Goal: Information Seeking & Learning: Find specific fact

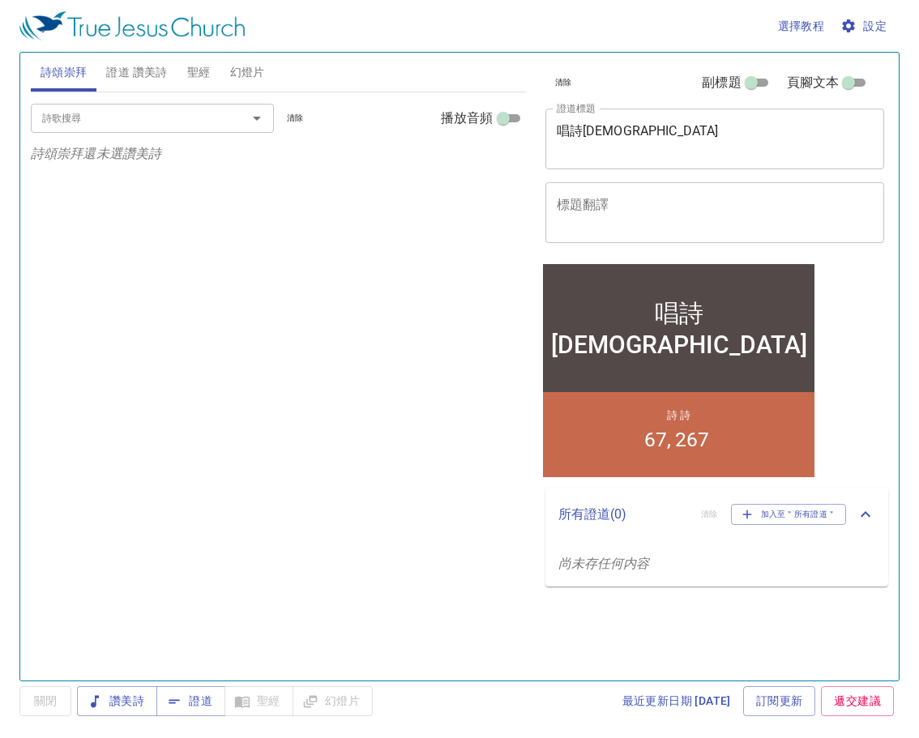
click at [645, 134] on textarea "唱詩祈禱會" at bounding box center [715, 138] width 317 height 31
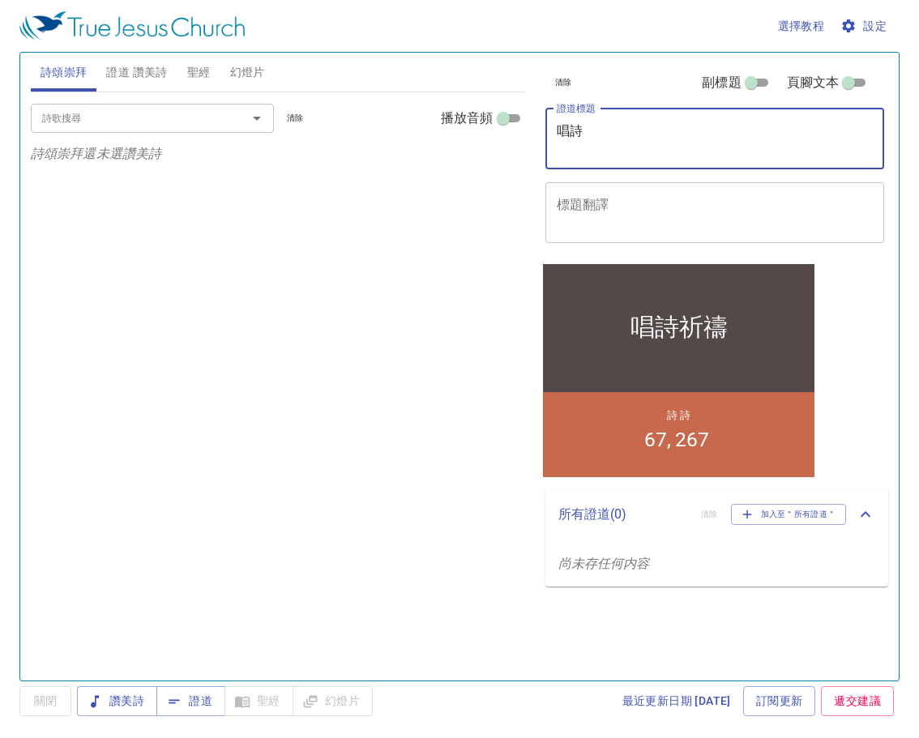
type textarea "唱"
type textarea "從愛仇敵誤追求完全"
click at [136, 66] on span "證道 讚美詩" at bounding box center [136, 72] width 61 height 20
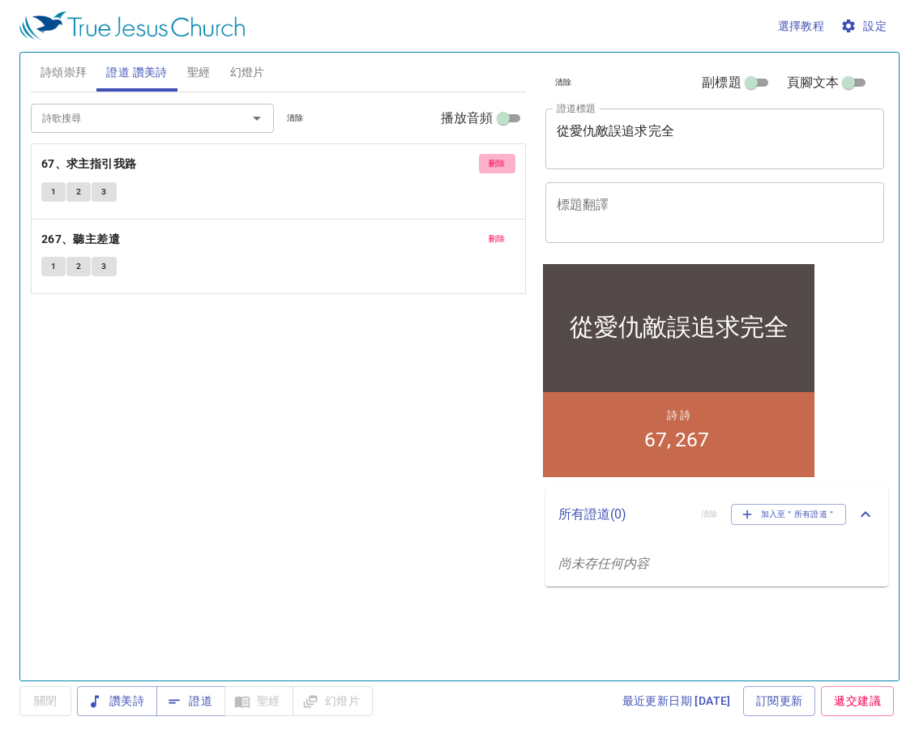
click at [495, 161] on span "刪除" at bounding box center [496, 163] width 17 height 15
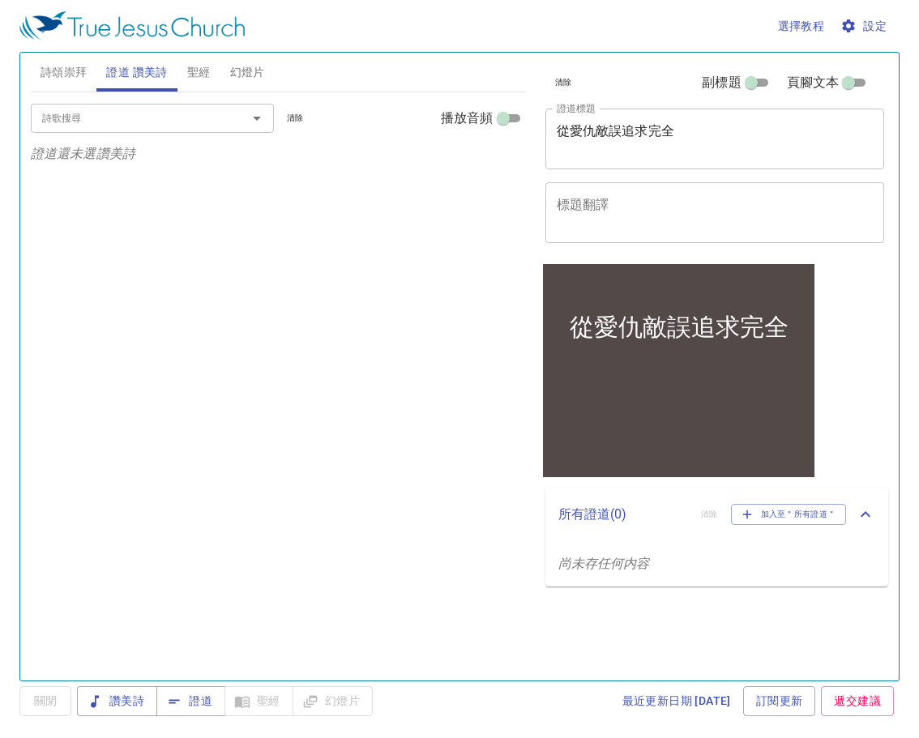
click at [191, 119] on input "詩歌搜尋" at bounding box center [129, 118] width 186 height 19
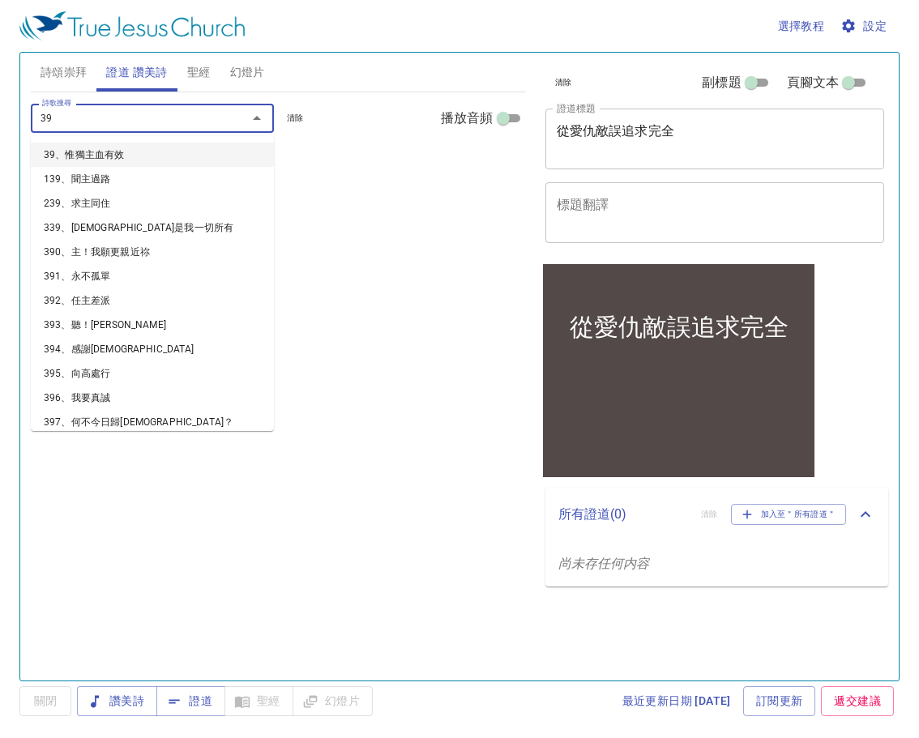
type input "396"
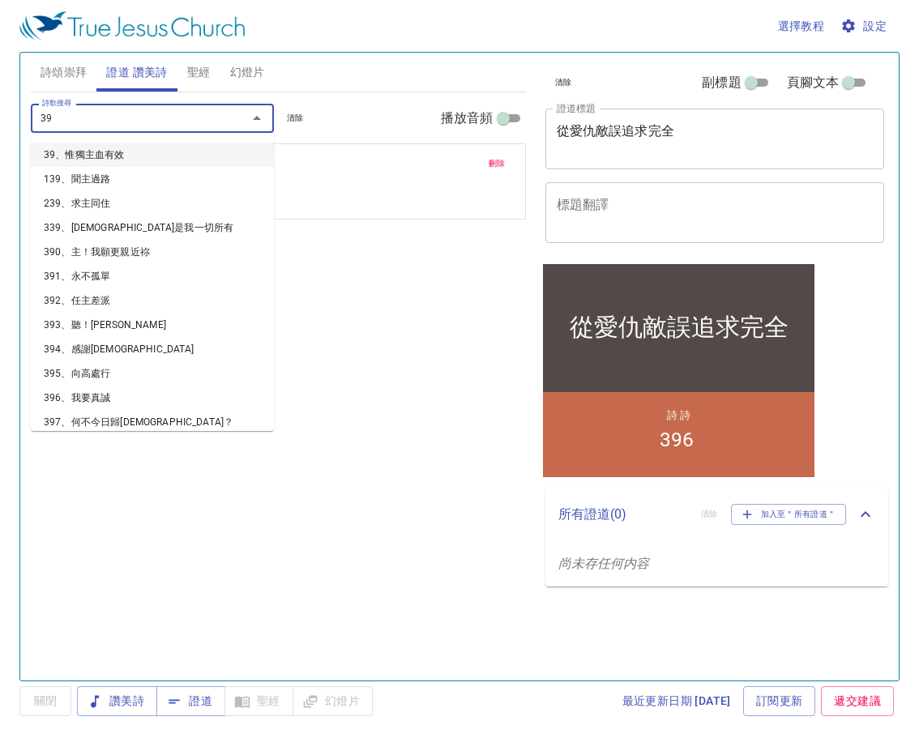
type input "395"
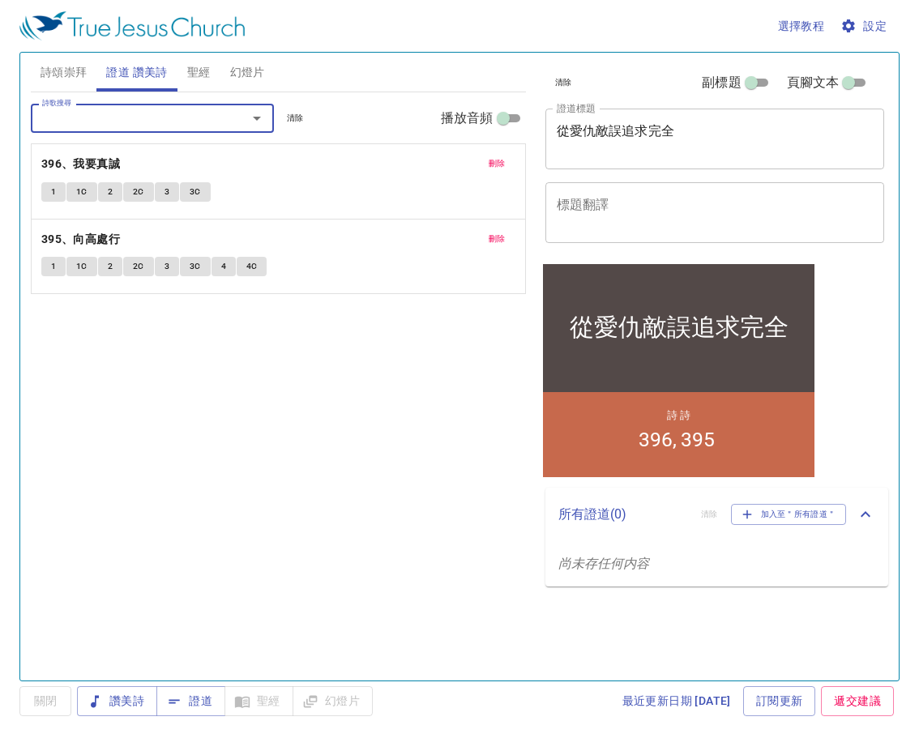
click at [63, 67] on span "詩頌崇拜" at bounding box center [64, 72] width 47 height 20
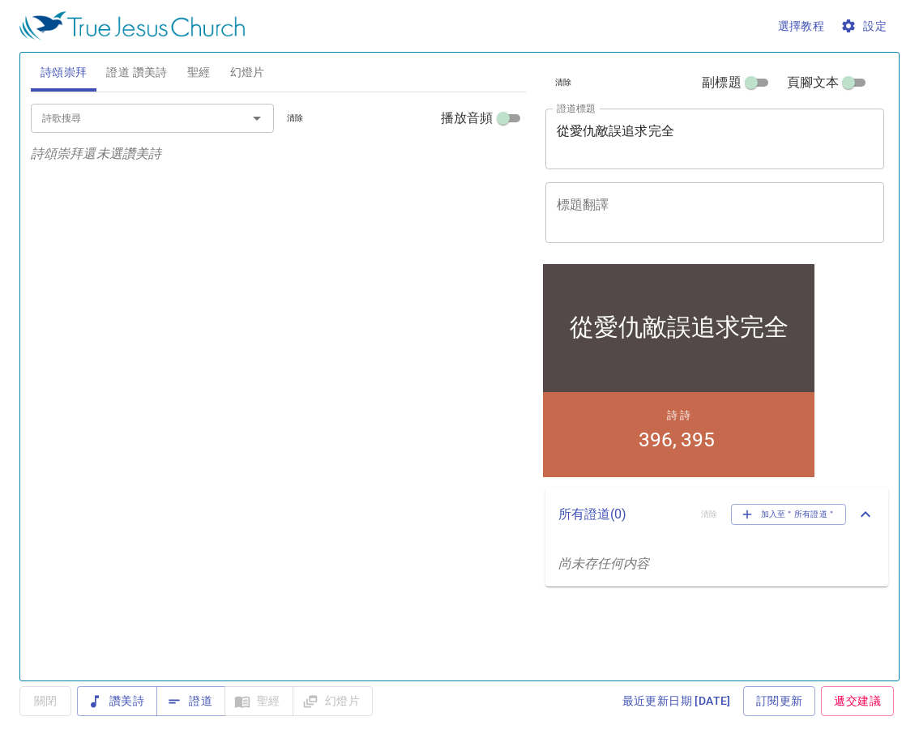
click at [31, 53] on button "詩頌崇拜" at bounding box center [64, 72] width 66 height 39
click at [115, 121] on input "詩歌搜尋" at bounding box center [129, 118] width 186 height 19
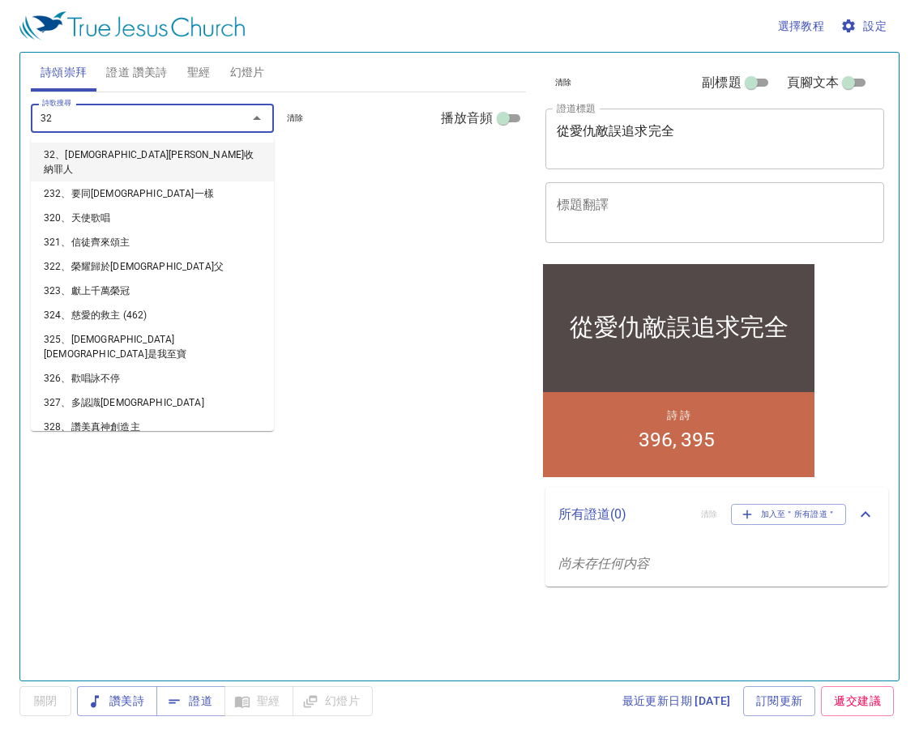
type input "329"
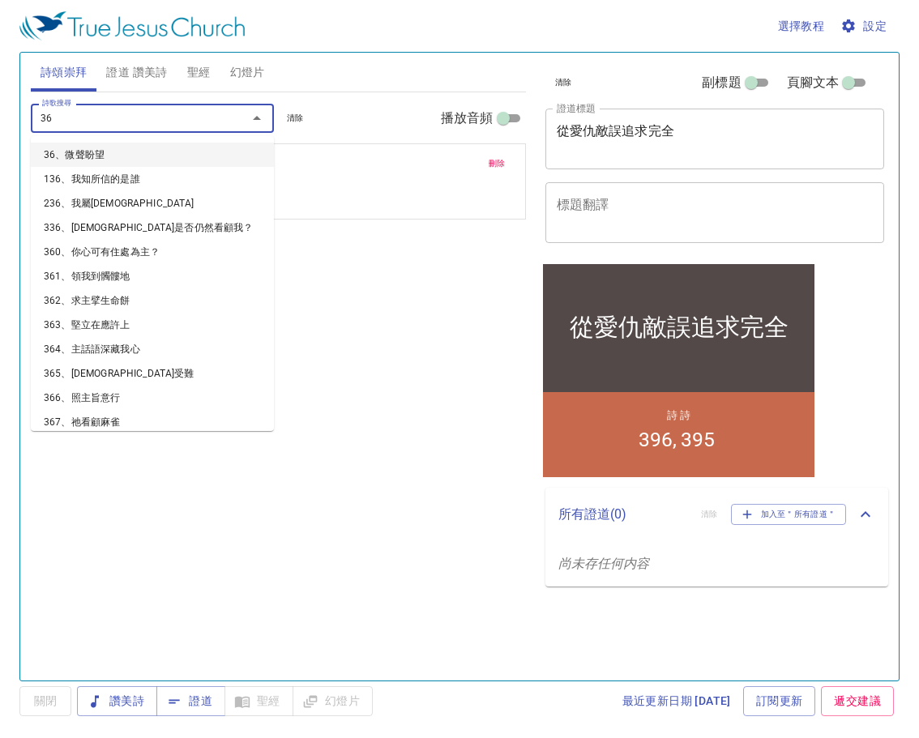
type input "360"
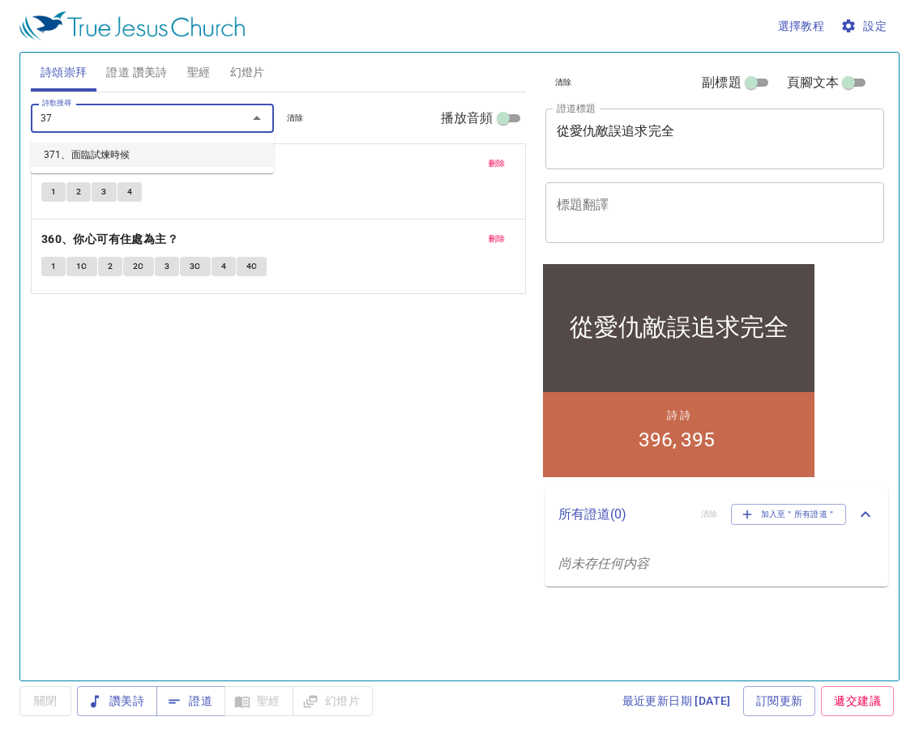
type input "371"
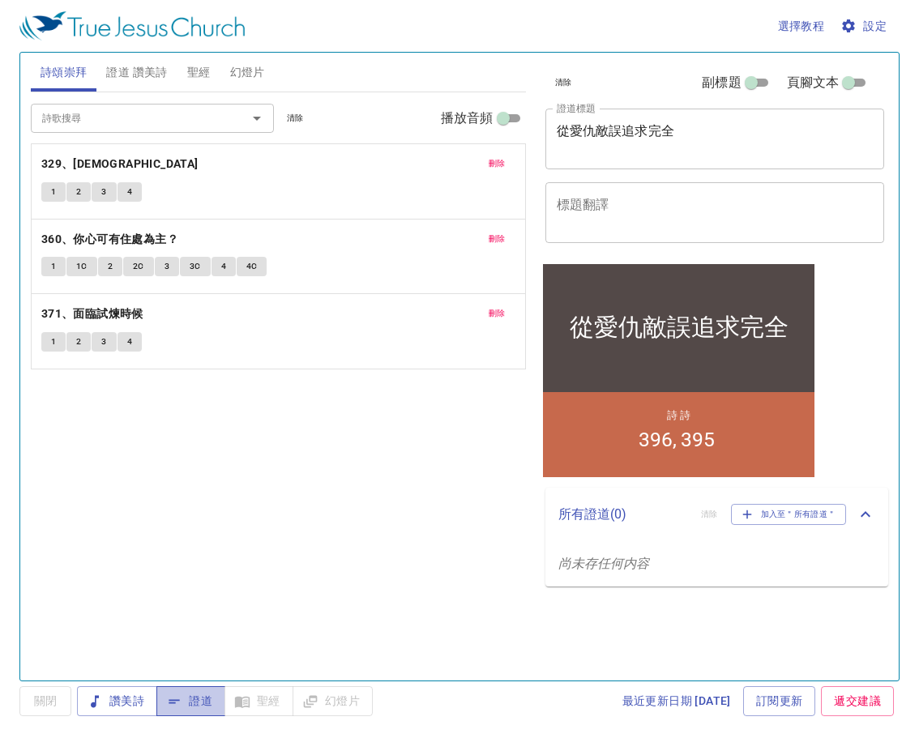
click at [203, 697] on span "證道" at bounding box center [190, 701] width 43 height 20
click at [873, 20] on span "設定" at bounding box center [864, 26] width 43 height 20
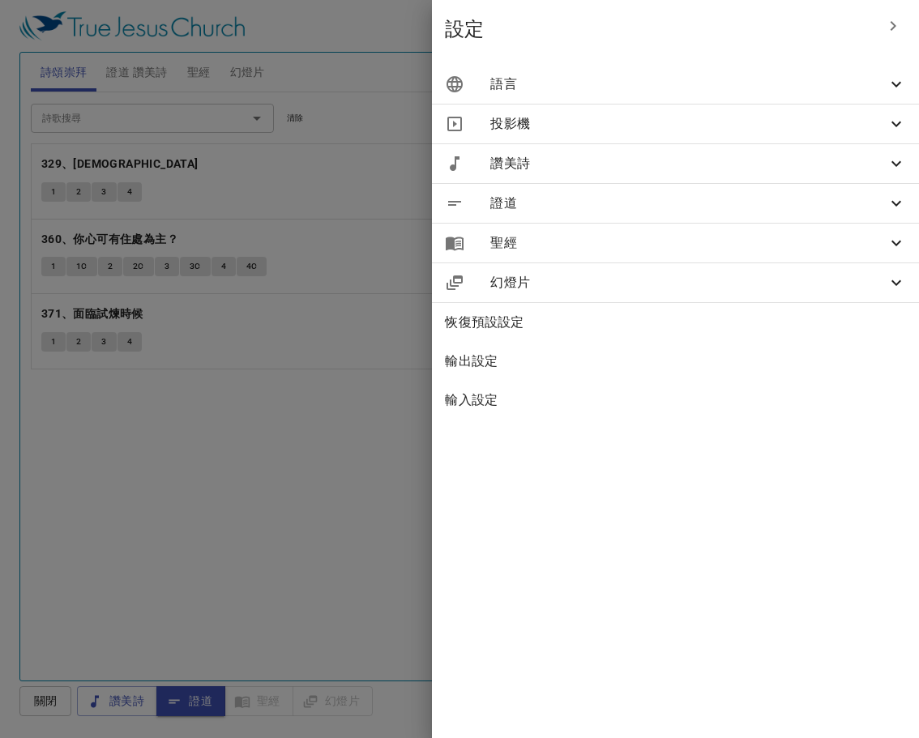
click at [888, 75] on icon at bounding box center [895, 84] width 19 height 19
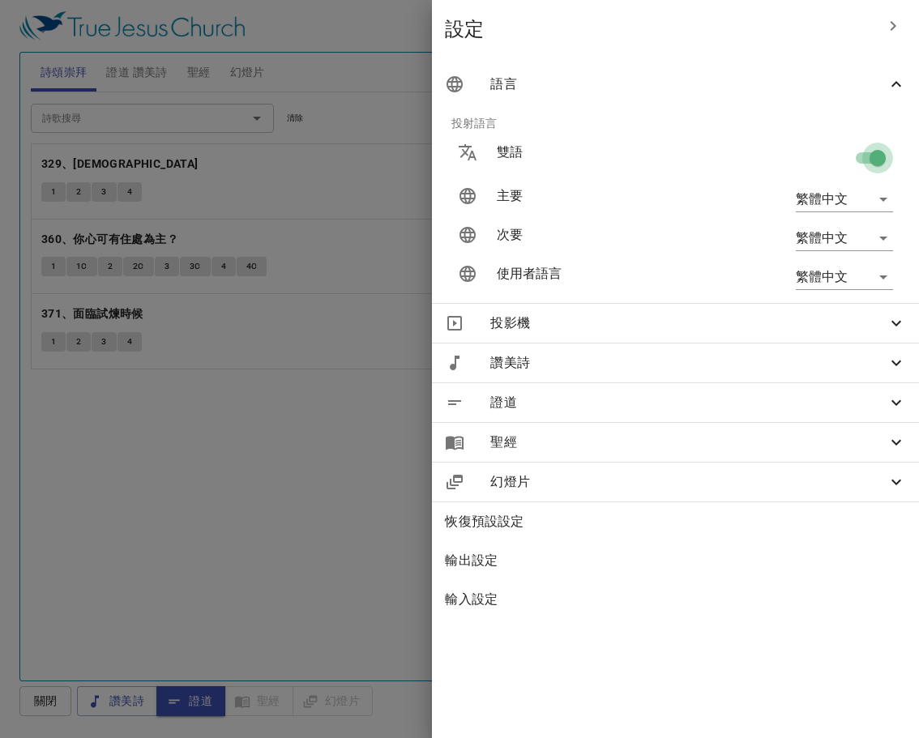
click at [861, 156] on input "checkbox" at bounding box center [877, 161] width 92 height 31
checkbox input "false"
click at [391, 369] on div at bounding box center [459, 369] width 919 height 738
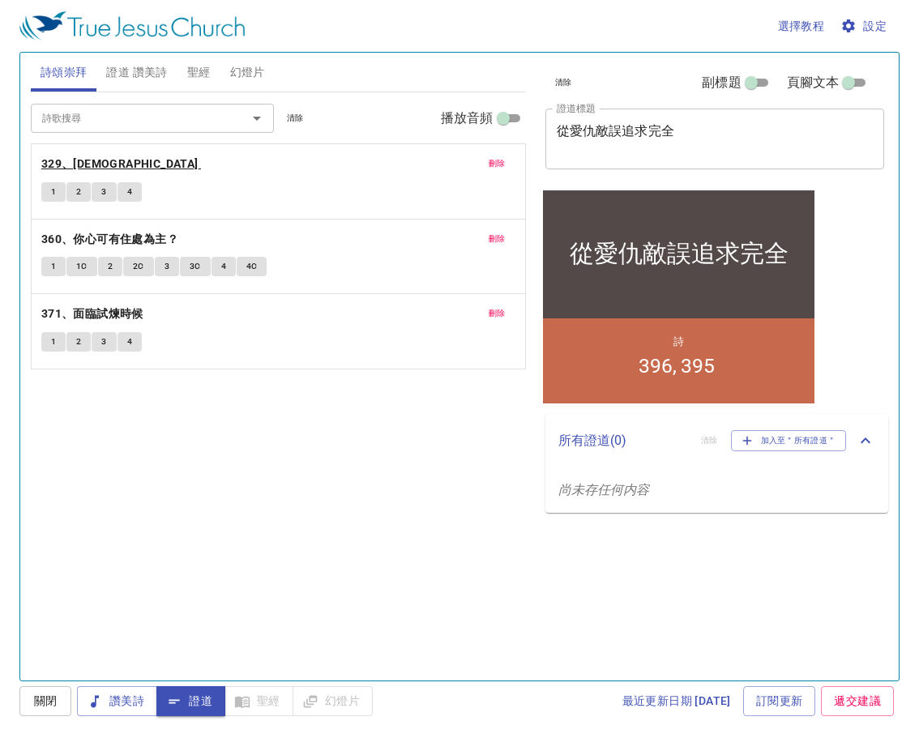
click at [102, 158] on b "329、[DEMOGRAPHIC_DATA]" at bounding box center [119, 164] width 157 height 20
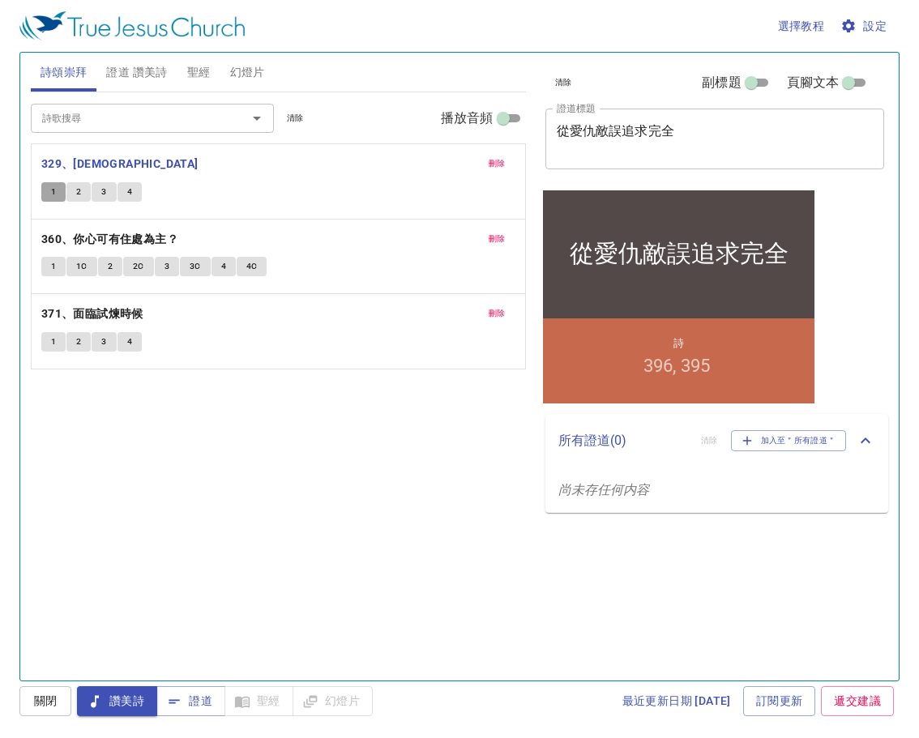
click at [51, 190] on span "1" at bounding box center [53, 192] width 5 height 15
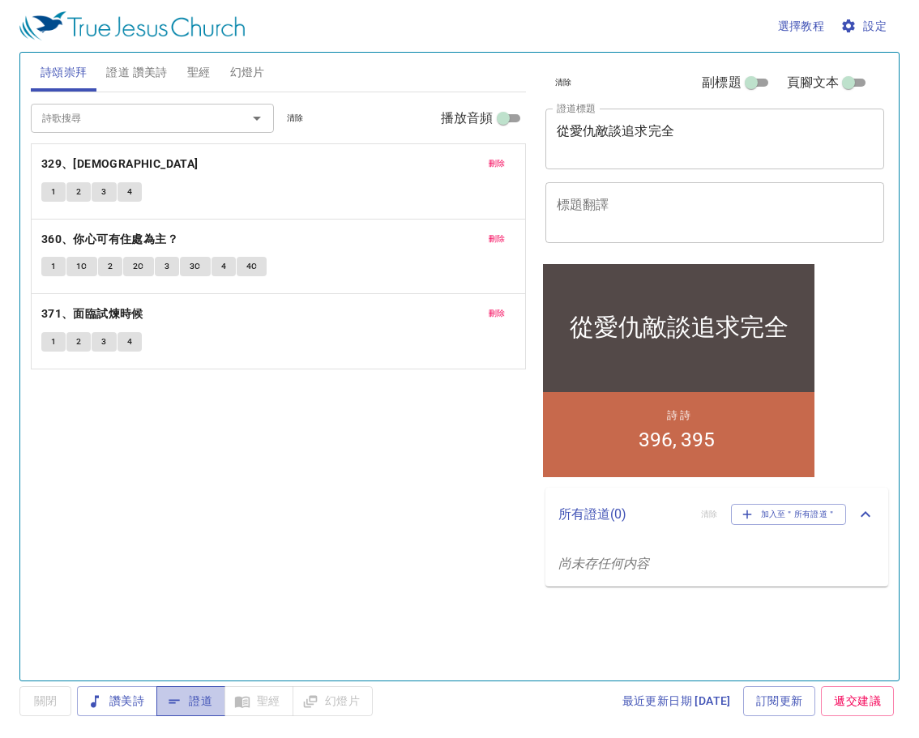
click at [184, 689] on button "證道" at bounding box center [190, 701] width 69 height 30
click at [872, 24] on span "設定" at bounding box center [864, 26] width 43 height 20
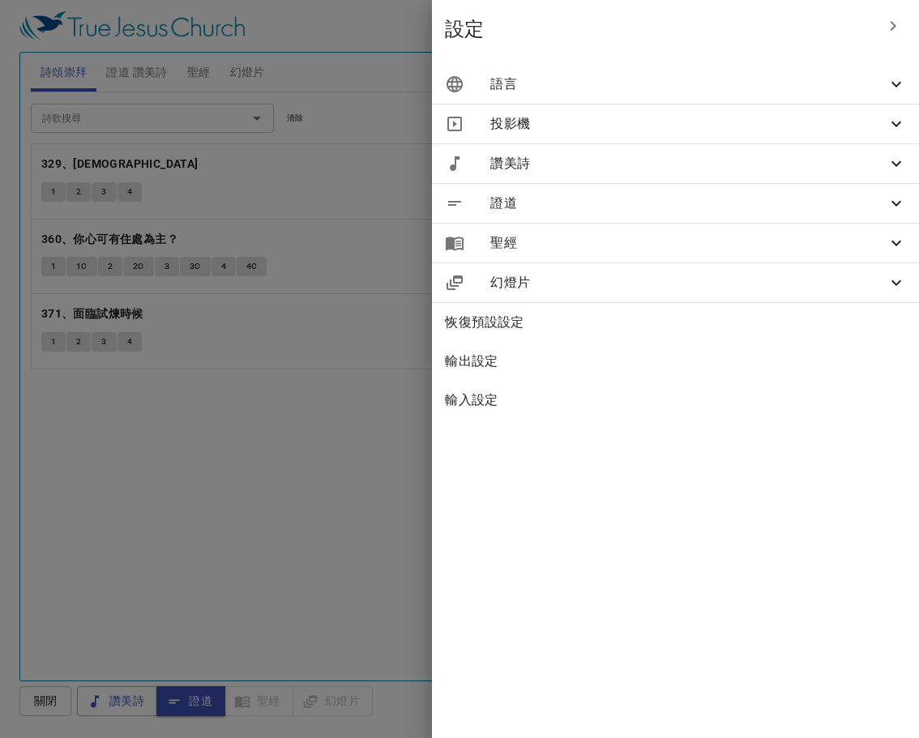
click at [874, 79] on span "語言" at bounding box center [688, 84] width 396 height 19
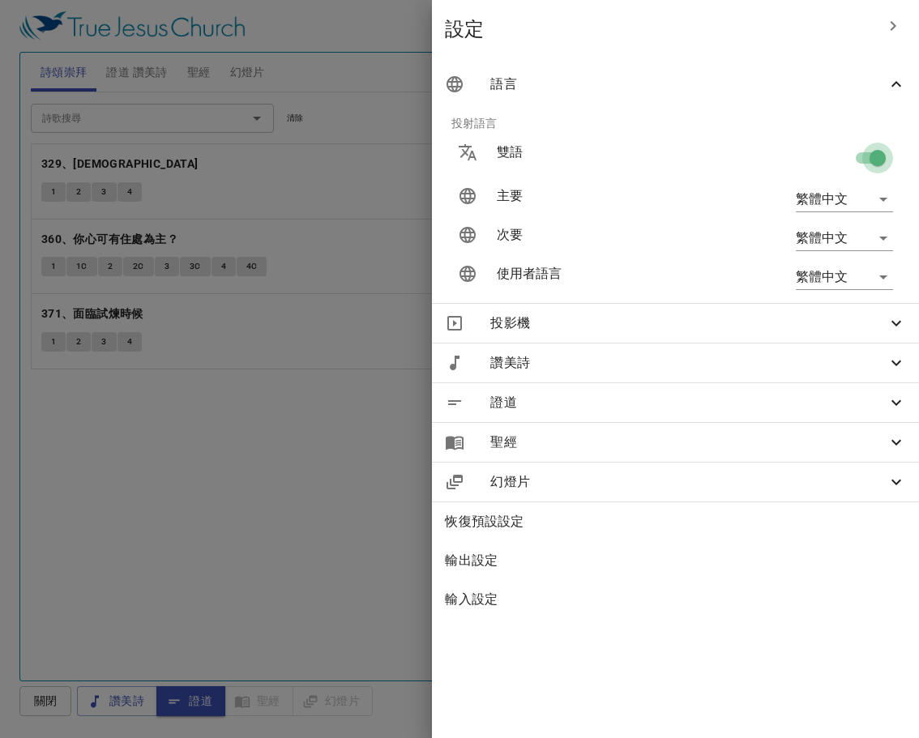
click at [856, 153] on input "checkbox" at bounding box center [877, 161] width 92 height 31
checkbox input "false"
click at [279, 432] on div at bounding box center [459, 369] width 919 height 738
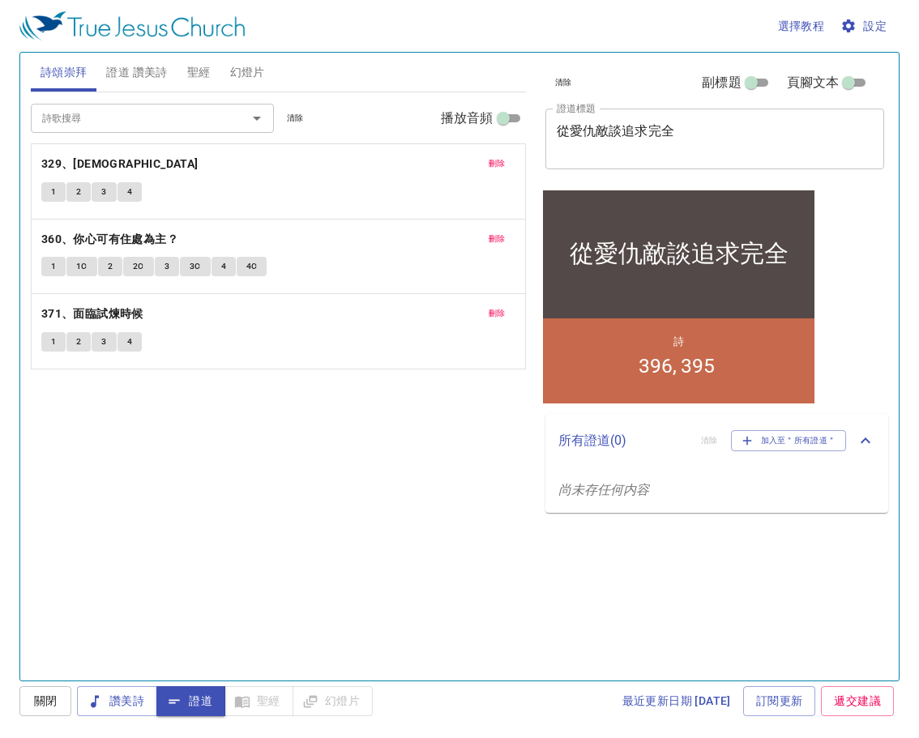
click at [193, 66] on span "聖經" at bounding box center [198, 72] width 23 height 20
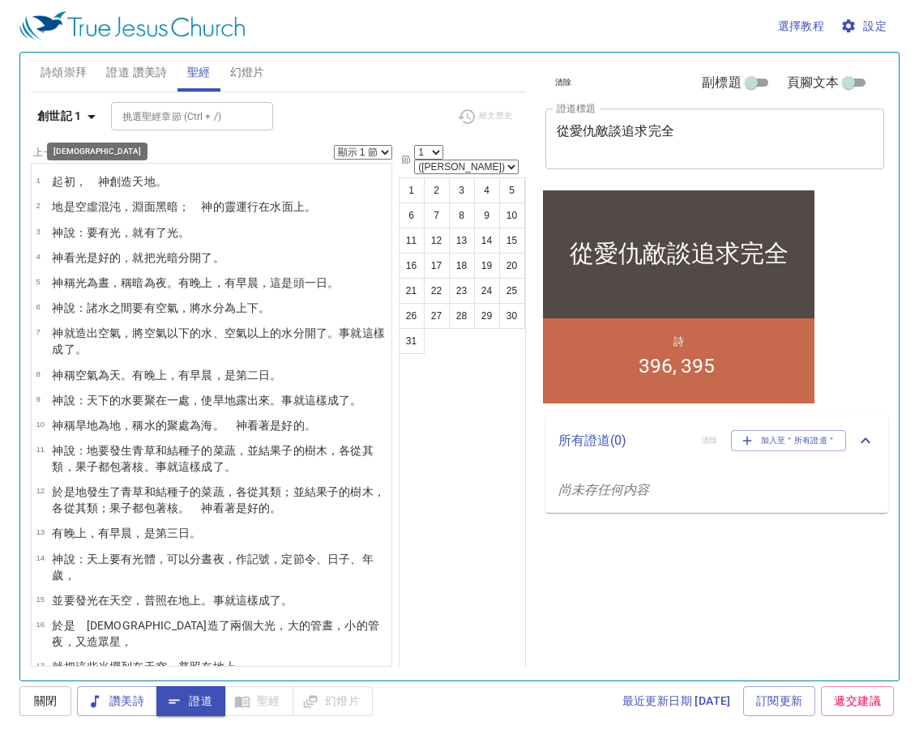
click at [90, 117] on icon "button" at bounding box center [91, 117] width 8 height 4
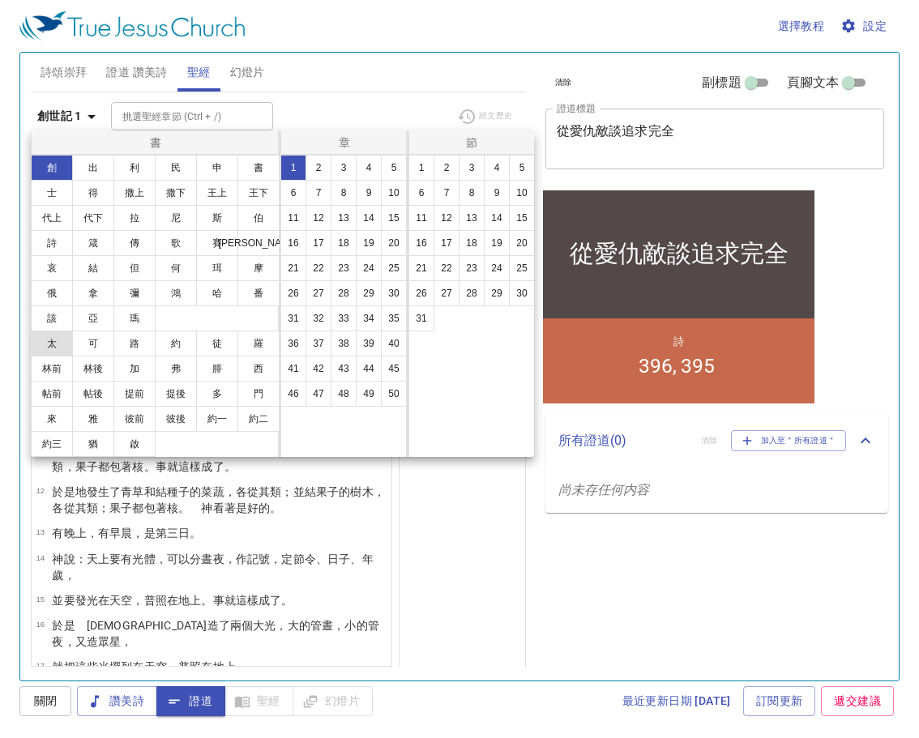
click at [53, 343] on button "太" at bounding box center [52, 344] width 42 height 26
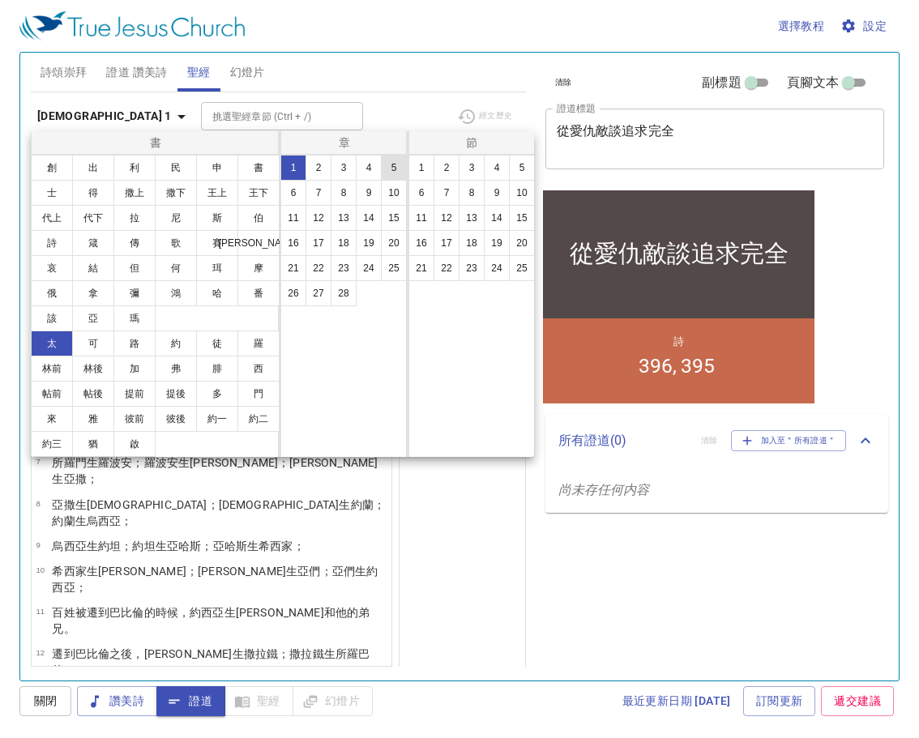
click at [391, 164] on button "5" at bounding box center [394, 168] width 26 height 26
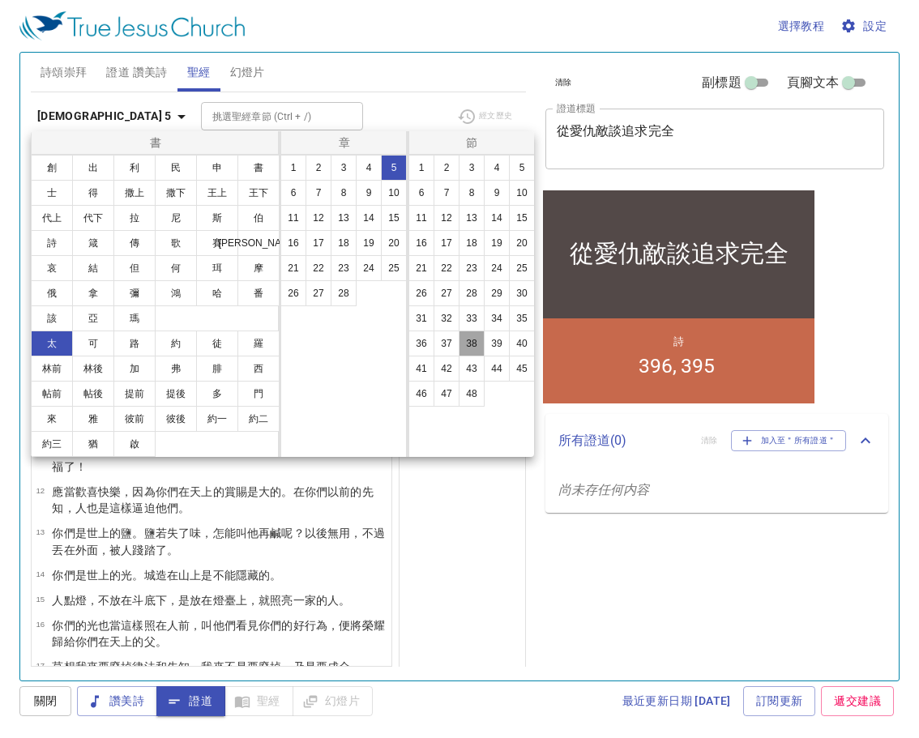
click at [473, 335] on button "38" at bounding box center [471, 344] width 26 height 26
select select "38"
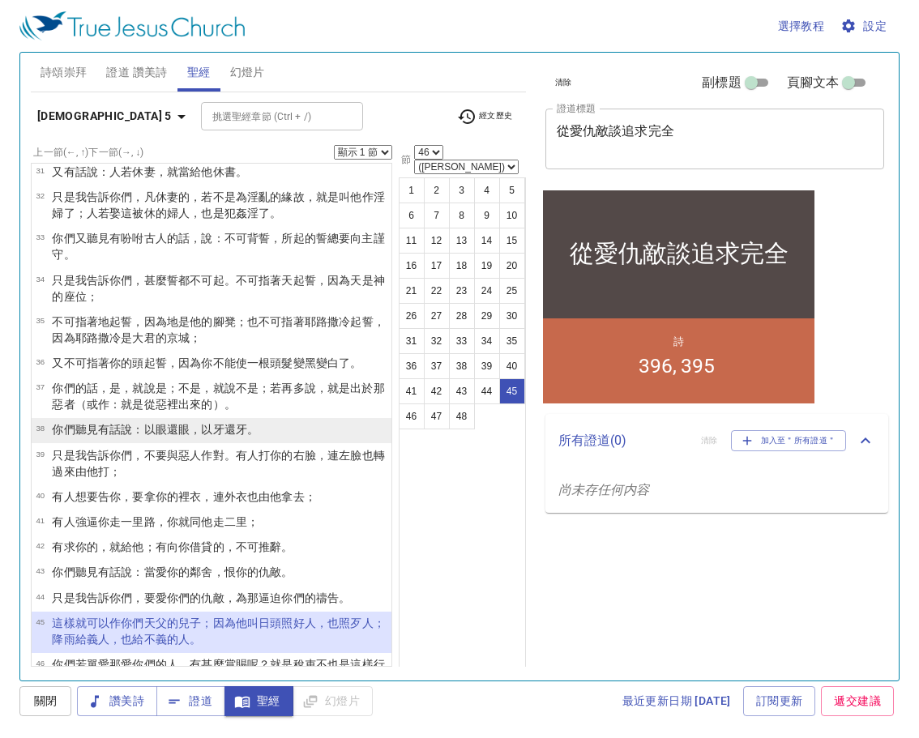
scroll to position [1112, 0]
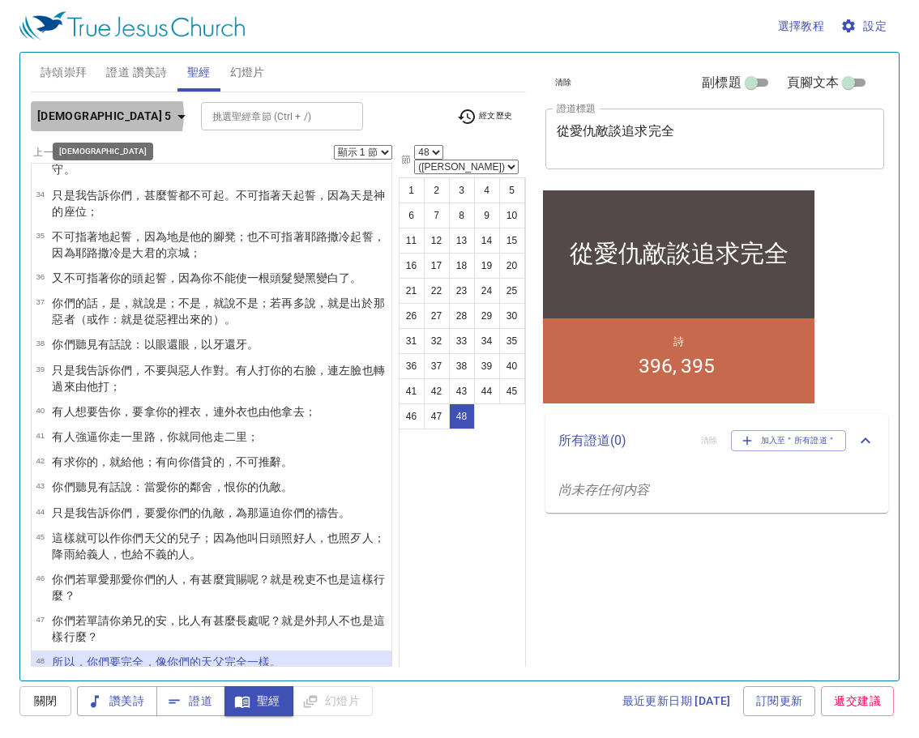
click at [172, 114] on icon "button" at bounding box center [181, 116] width 19 height 19
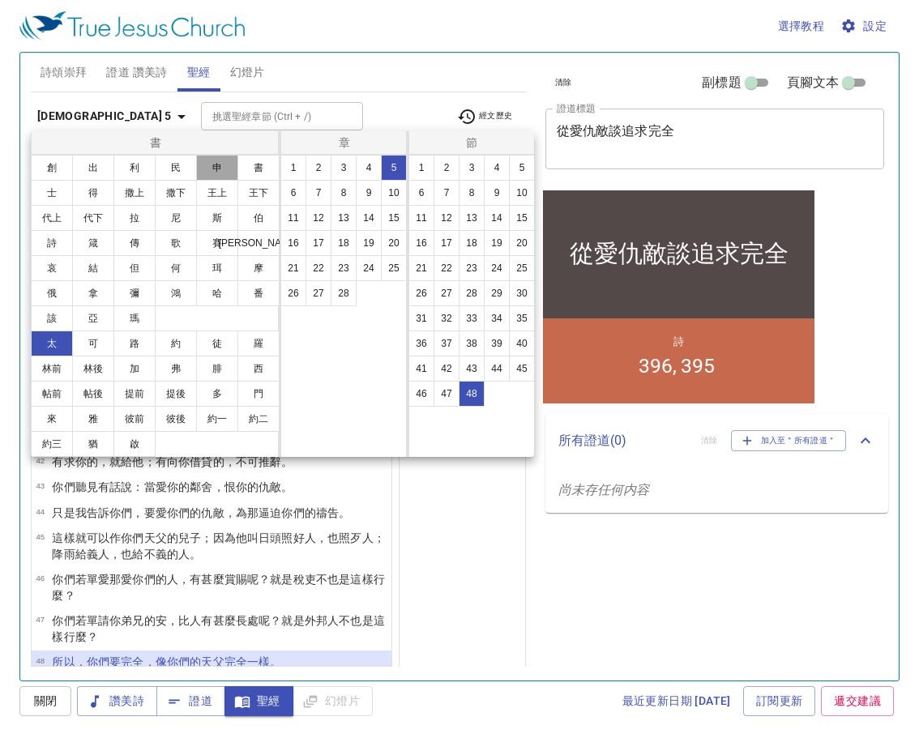
click at [220, 168] on button "申" at bounding box center [217, 168] width 42 height 26
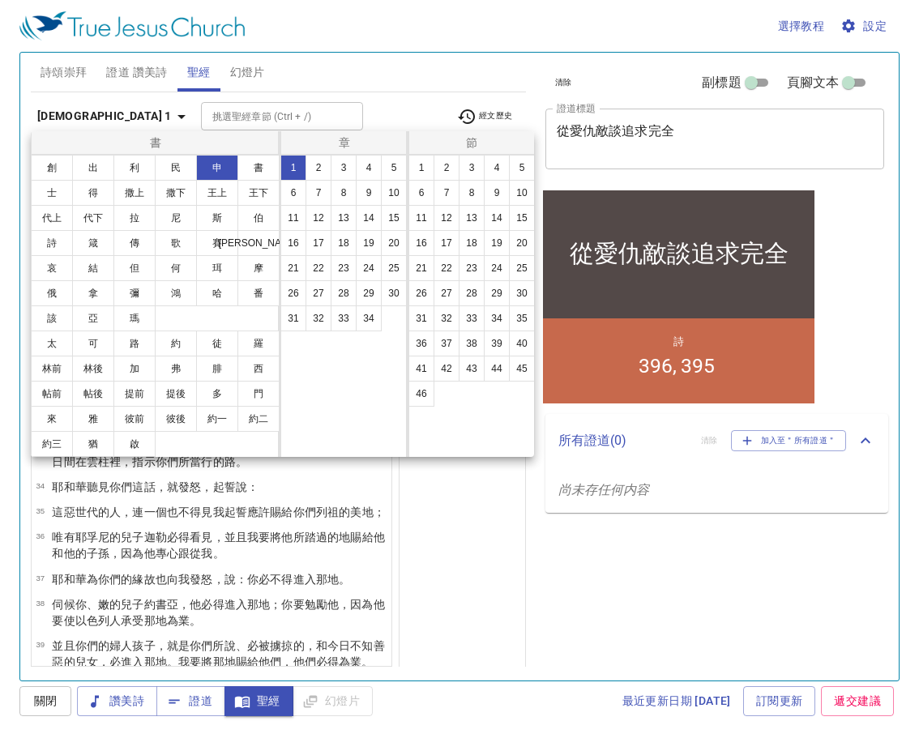
scroll to position [0, 0]
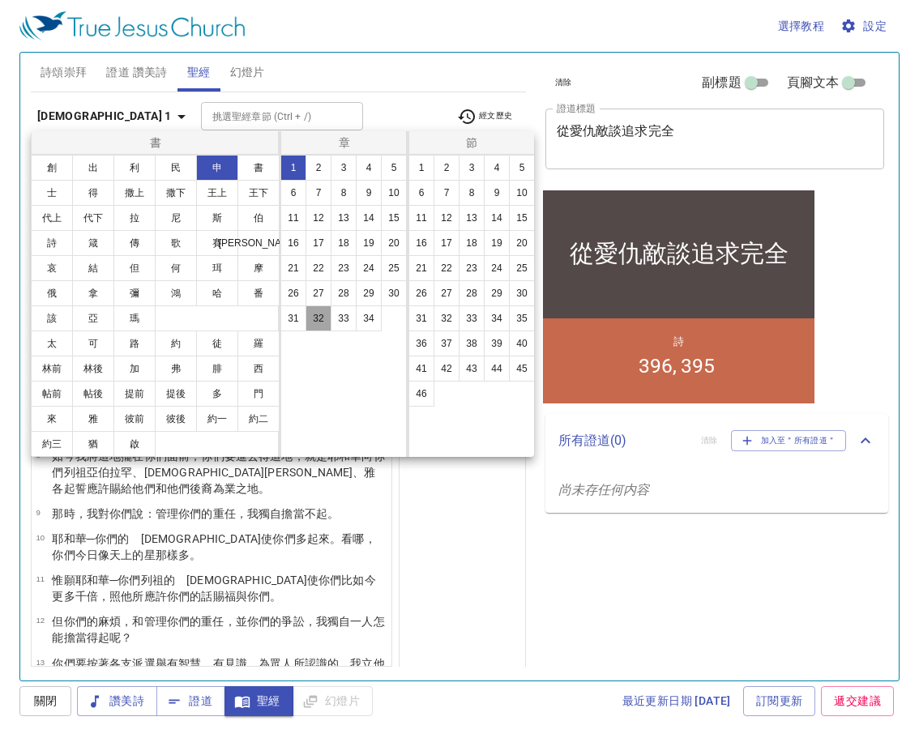
click at [320, 315] on button "32" at bounding box center [318, 318] width 26 height 26
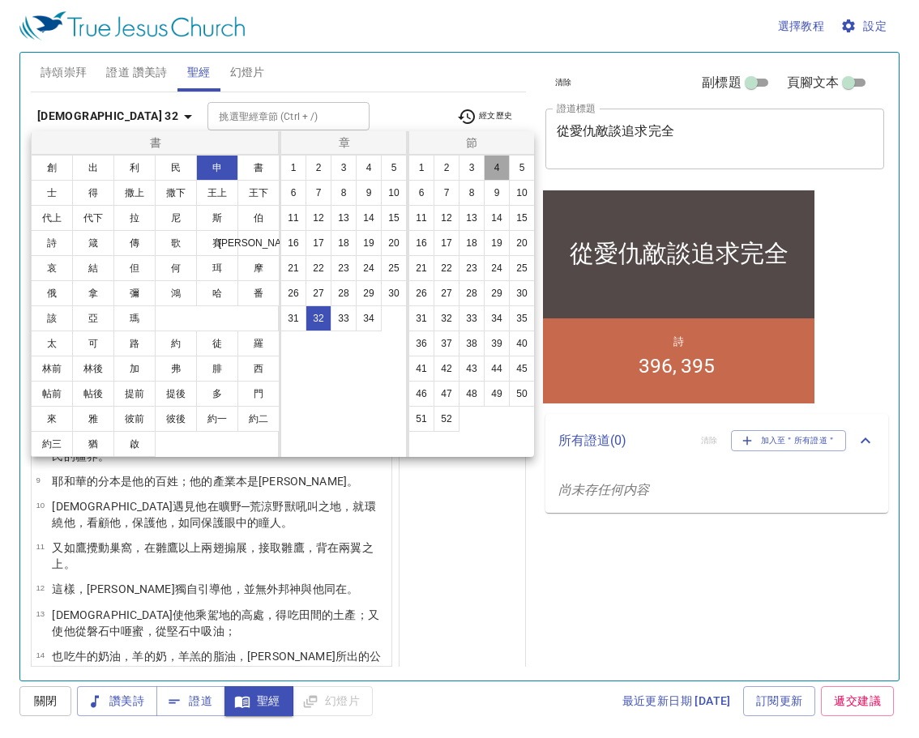
click at [493, 163] on button "4" at bounding box center [497, 168] width 26 height 26
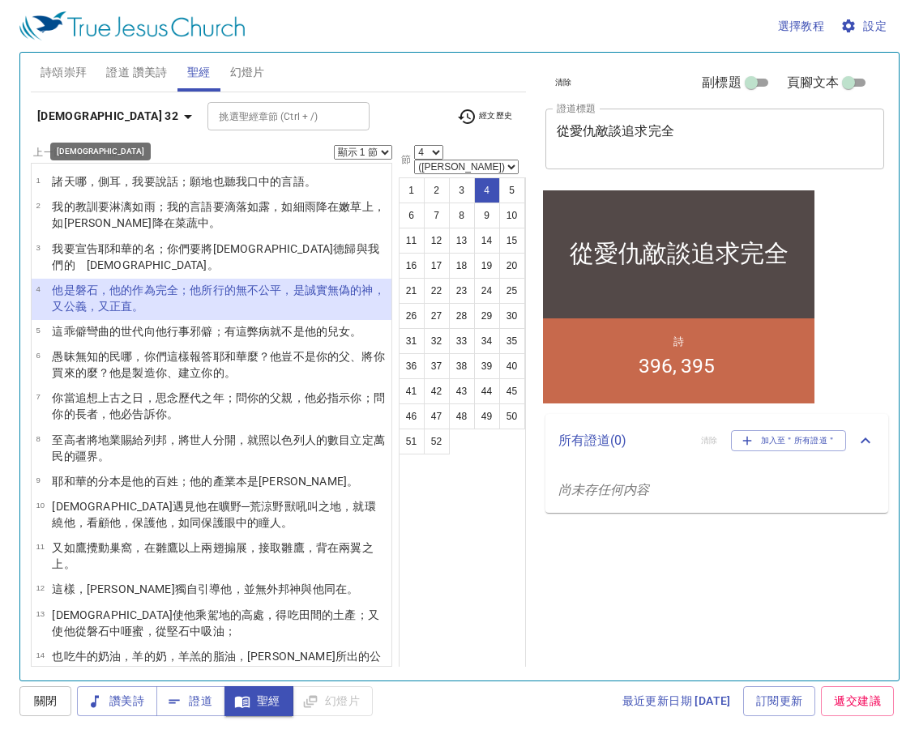
click at [184, 116] on icon "button" at bounding box center [188, 117] width 8 height 4
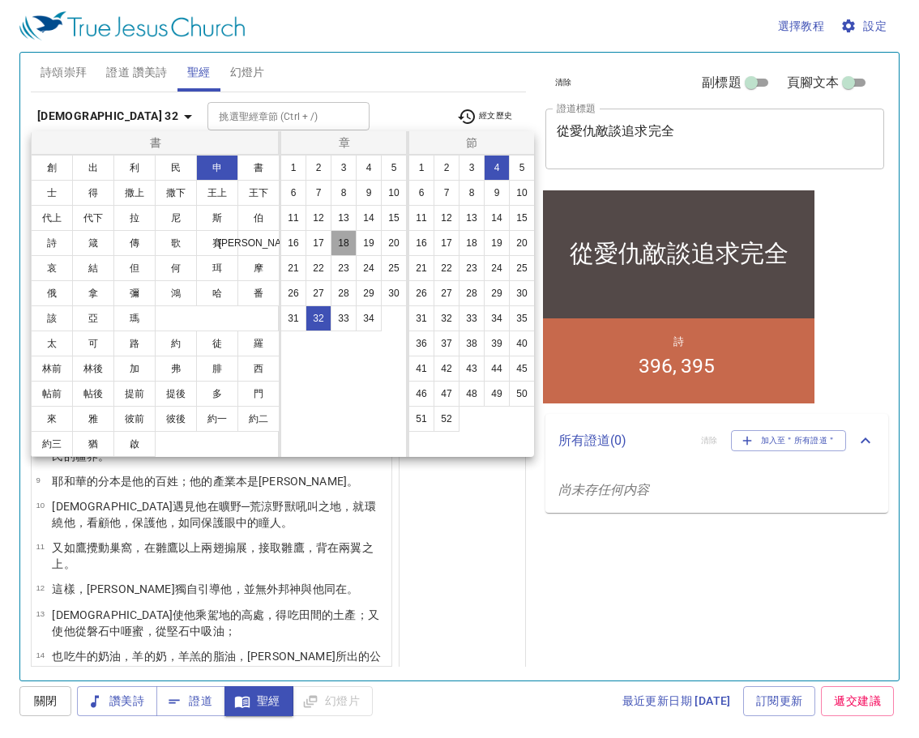
click at [347, 239] on button "18" at bounding box center [344, 243] width 26 height 26
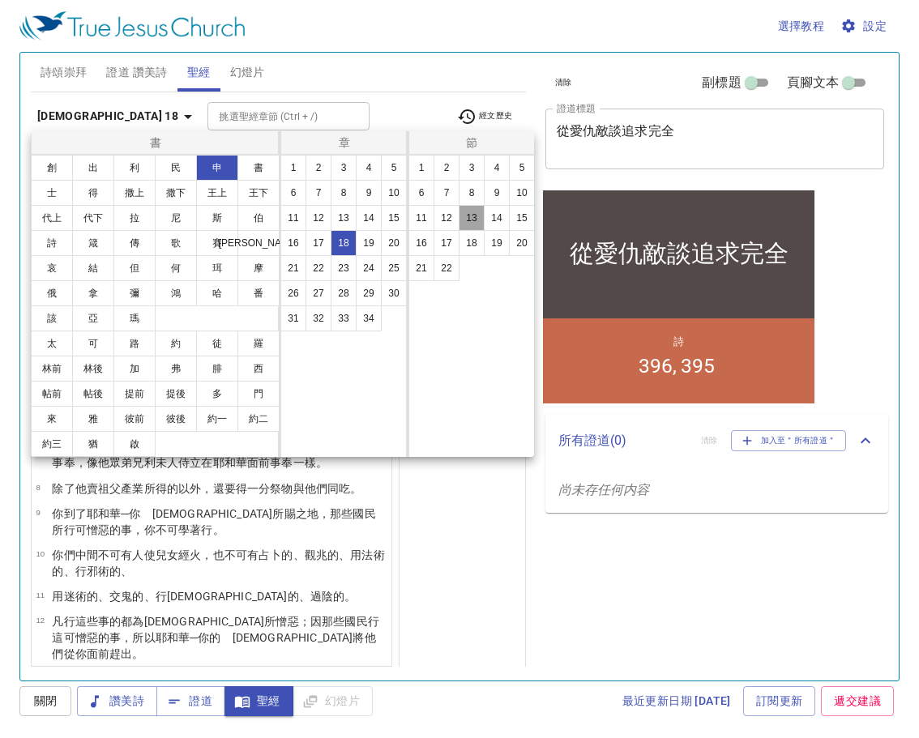
click at [474, 216] on button "13" at bounding box center [471, 218] width 26 height 26
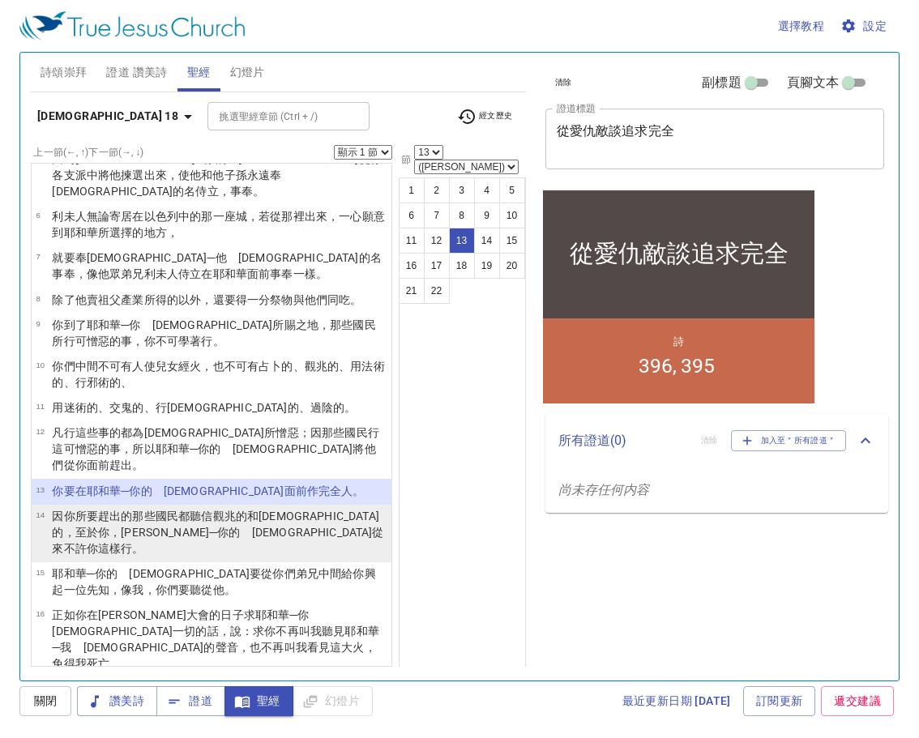
scroll to position [162, 0]
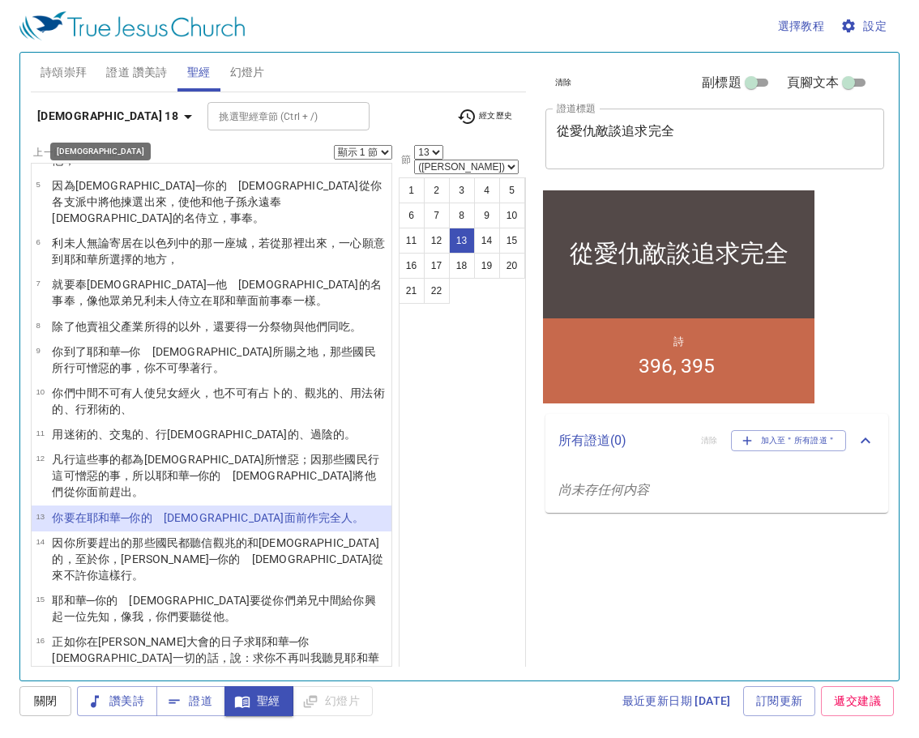
click at [178, 112] on icon "button" at bounding box center [187, 116] width 19 height 19
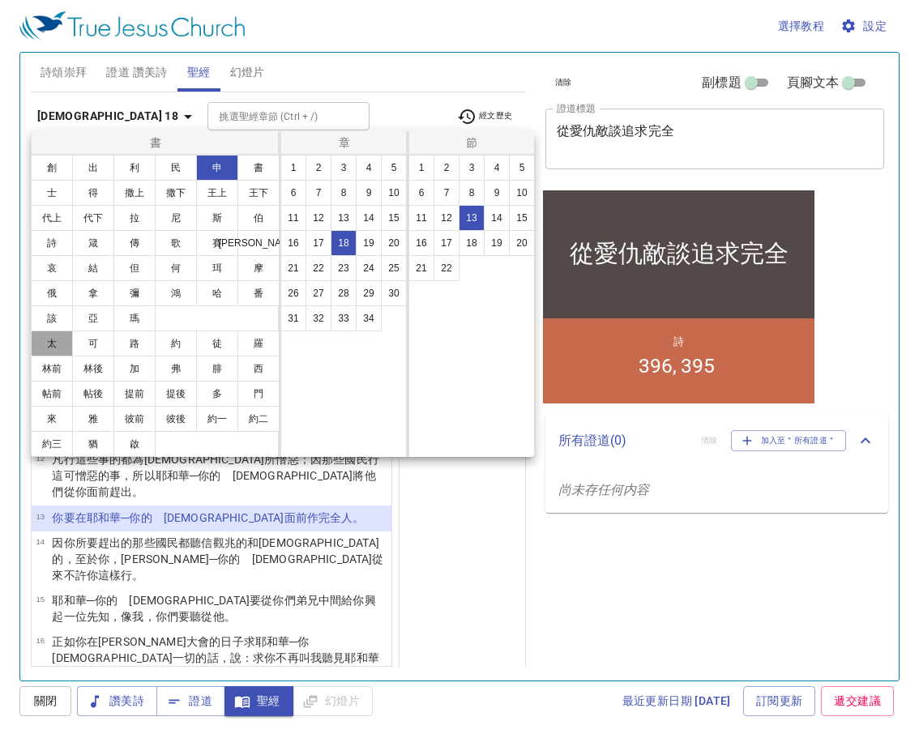
click at [54, 348] on button "太" at bounding box center [52, 344] width 42 height 26
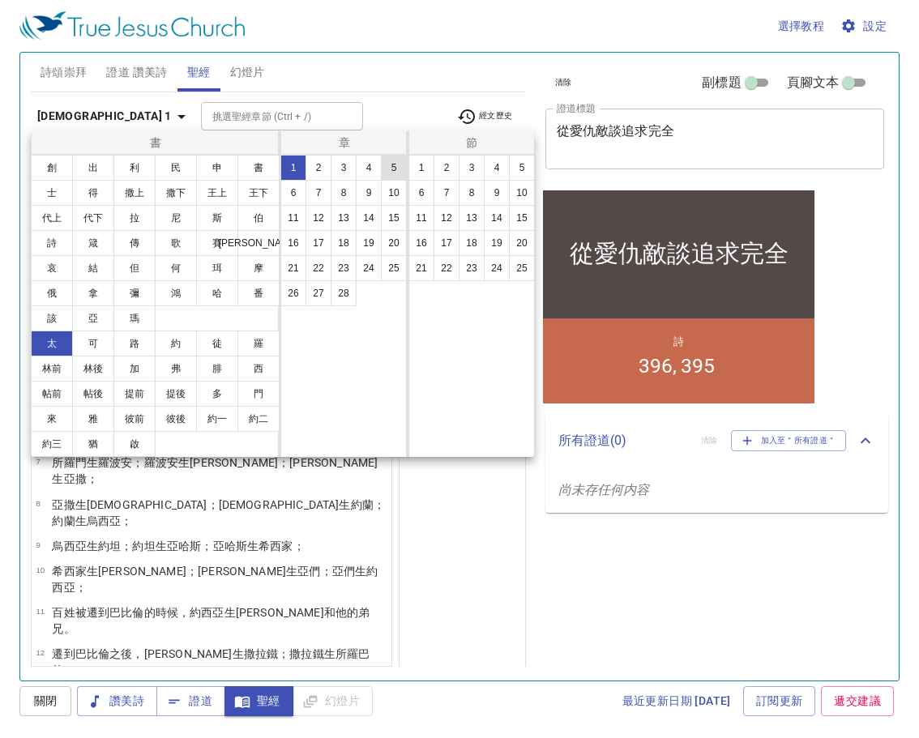
click at [390, 170] on button "5" at bounding box center [394, 168] width 26 height 26
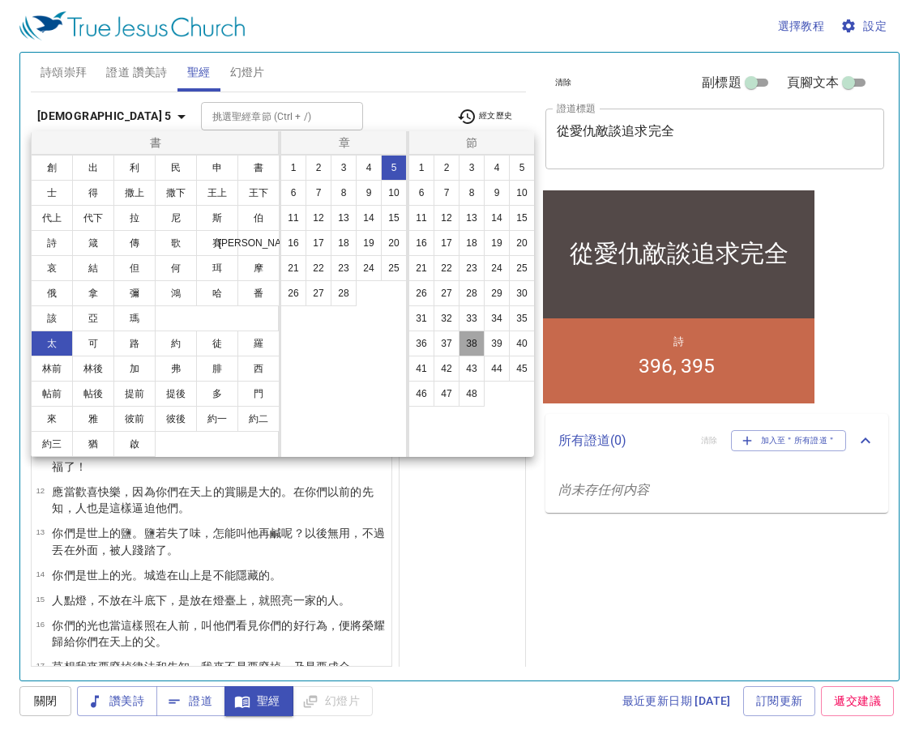
click at [468, 341] on button "38" at bounding box center [471, 344] width 26 height 26
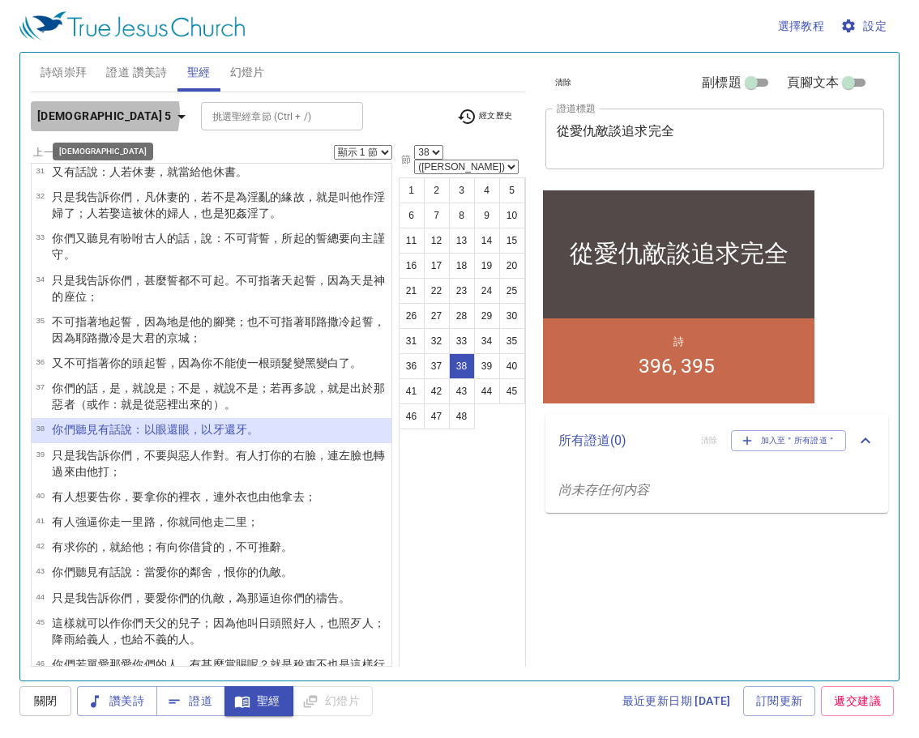
click at [172, 113] on icon "button" at bounding box center [181, 116] width 19 height 19
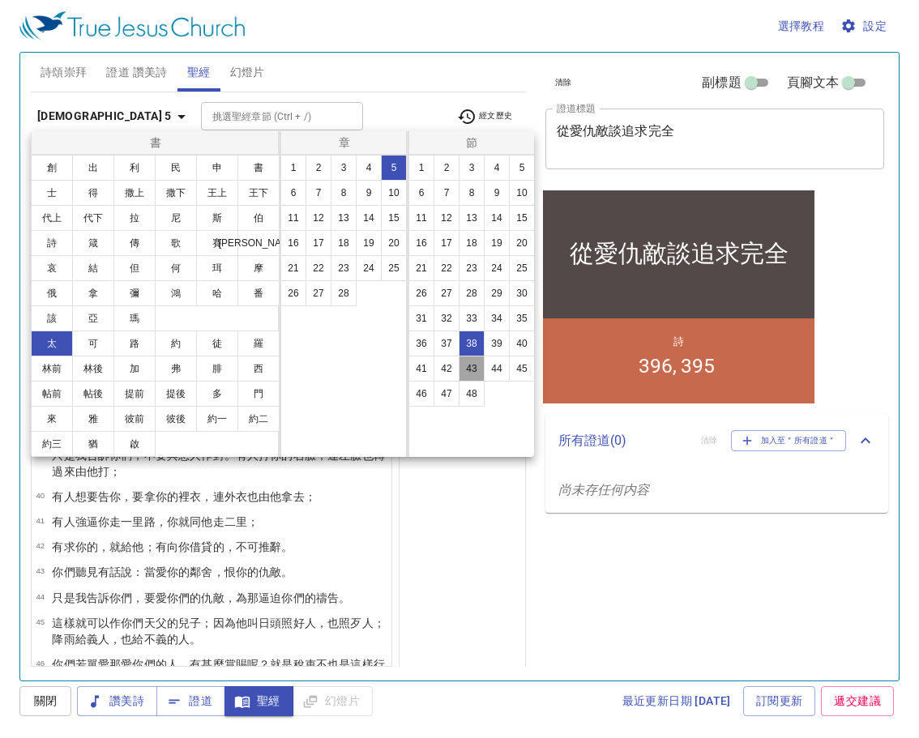
click at [473, 370] on button "43" at bounding box center [471, 369] width 26 height 26
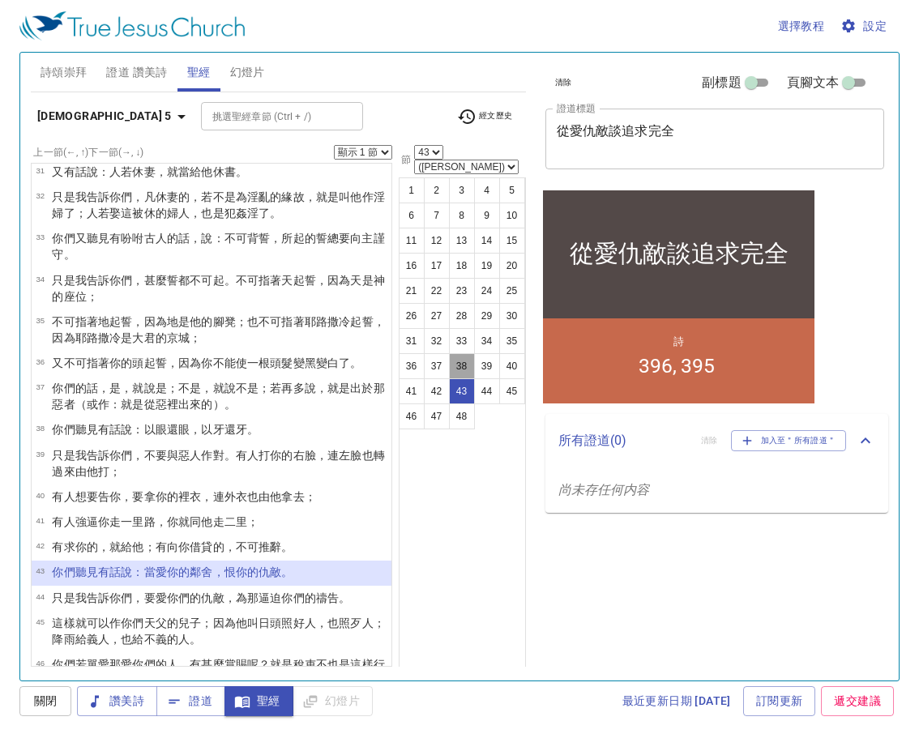
click at [465, 353] on button "38" at bounding box center [462, 366] width 26 height 26
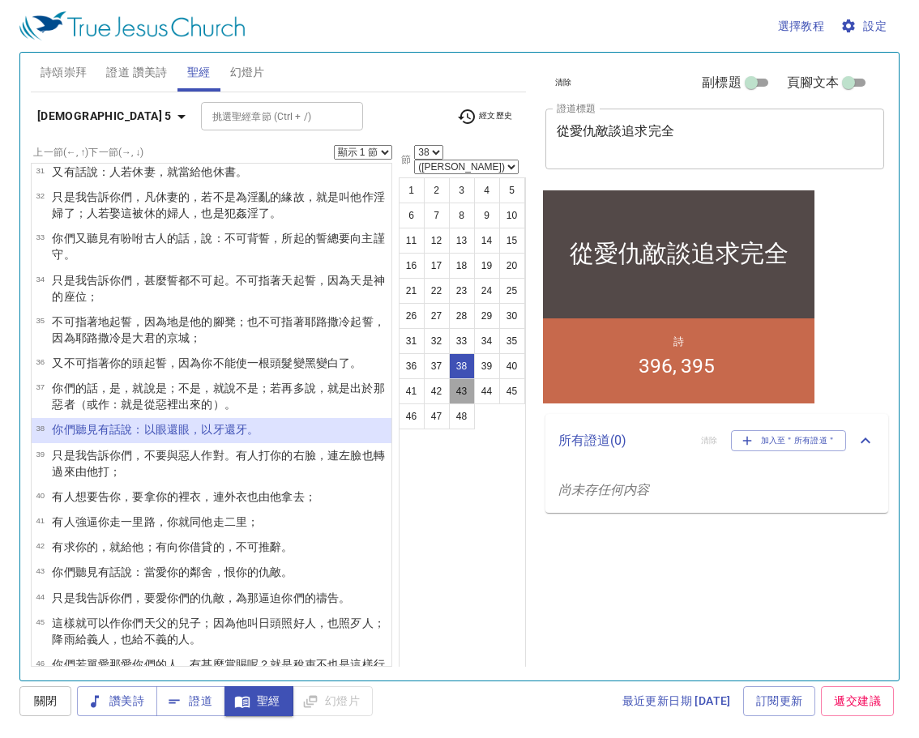
click at [463, 378] on button "43" at bounding box center [462, 391] width 26 height 26
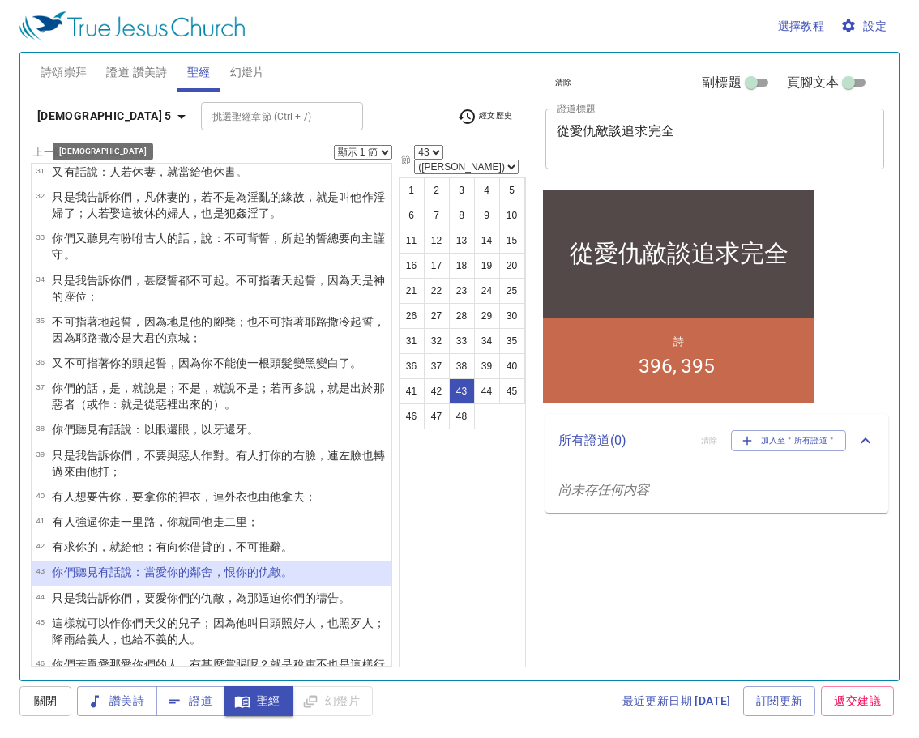
click at [172, 113] on icon "button" at bounding box center [181, 116] width 19 height 19
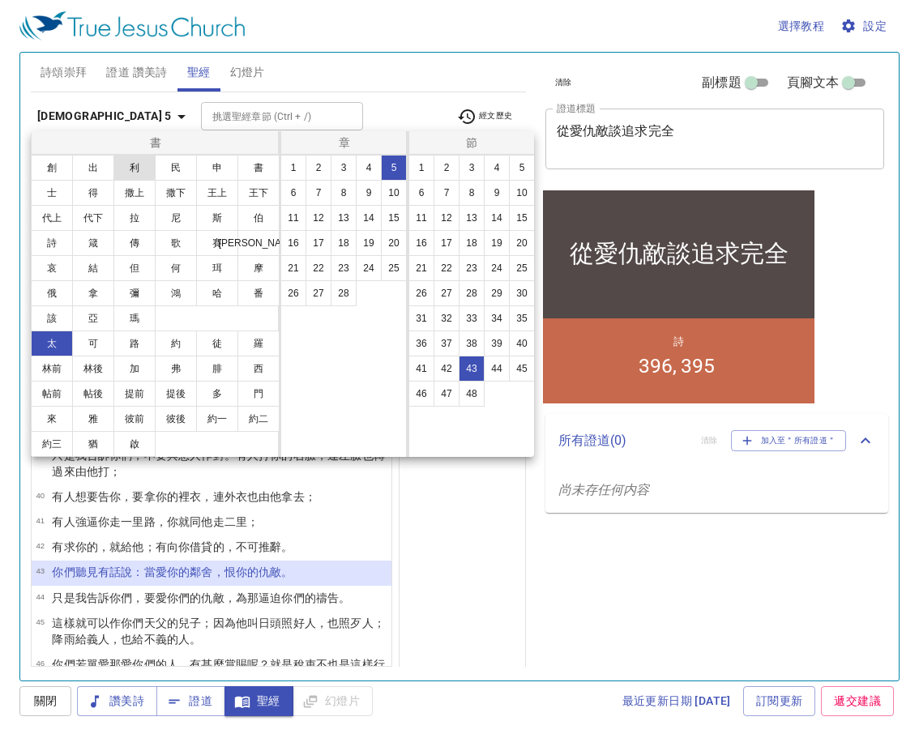
click at [137, 166] on button "利" at bounding box center [134, 168] width 42 height 26
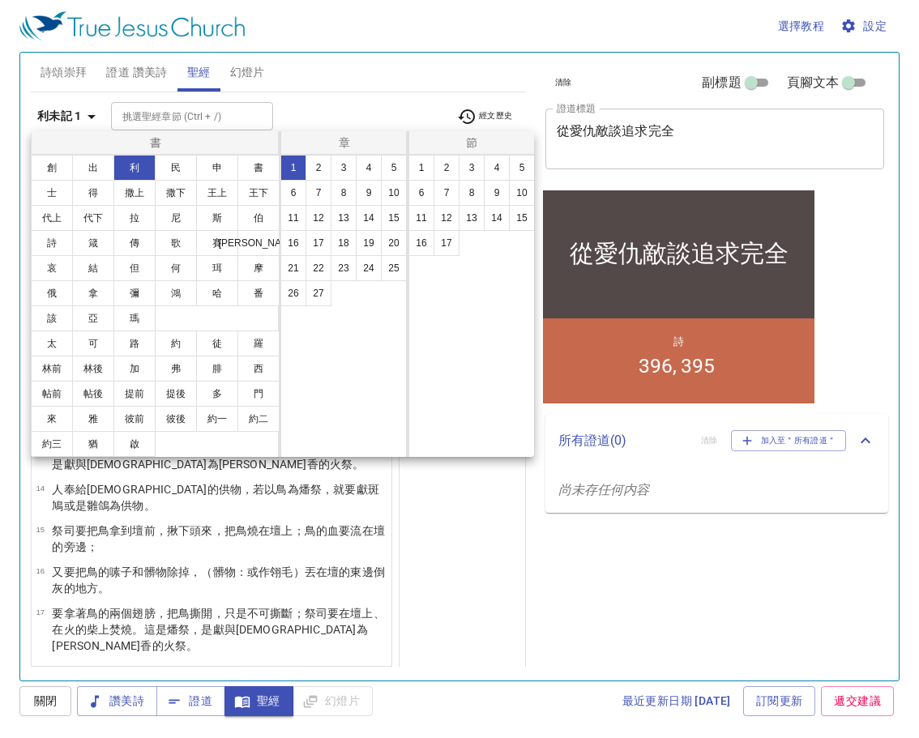
scroll to position [0, 0]
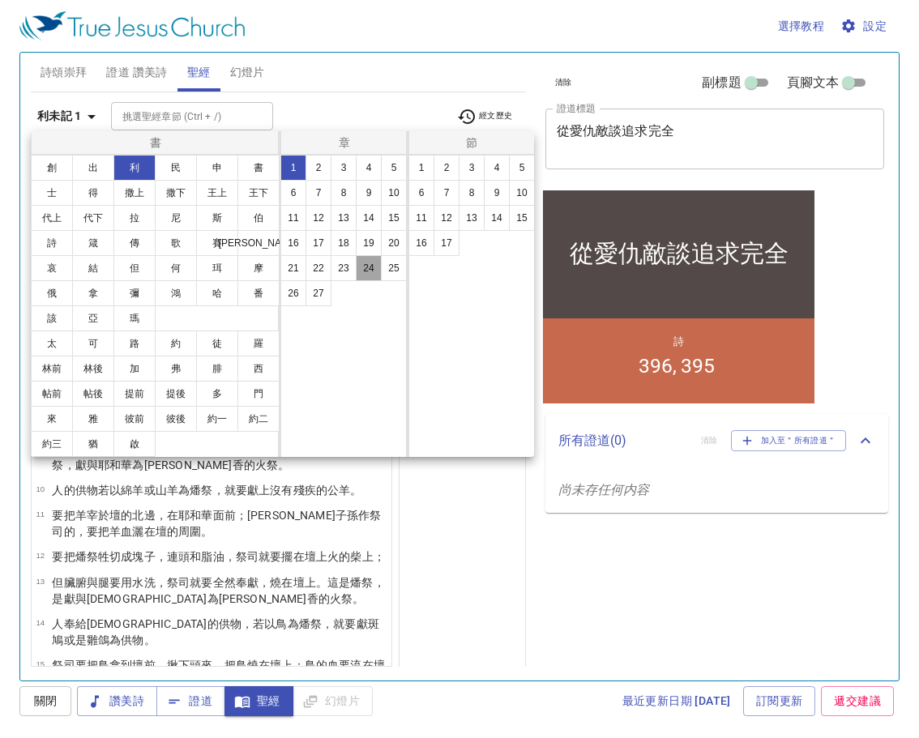
click at [369, 265] on button "24" at bounding box center [369, 268] width 26 height 26
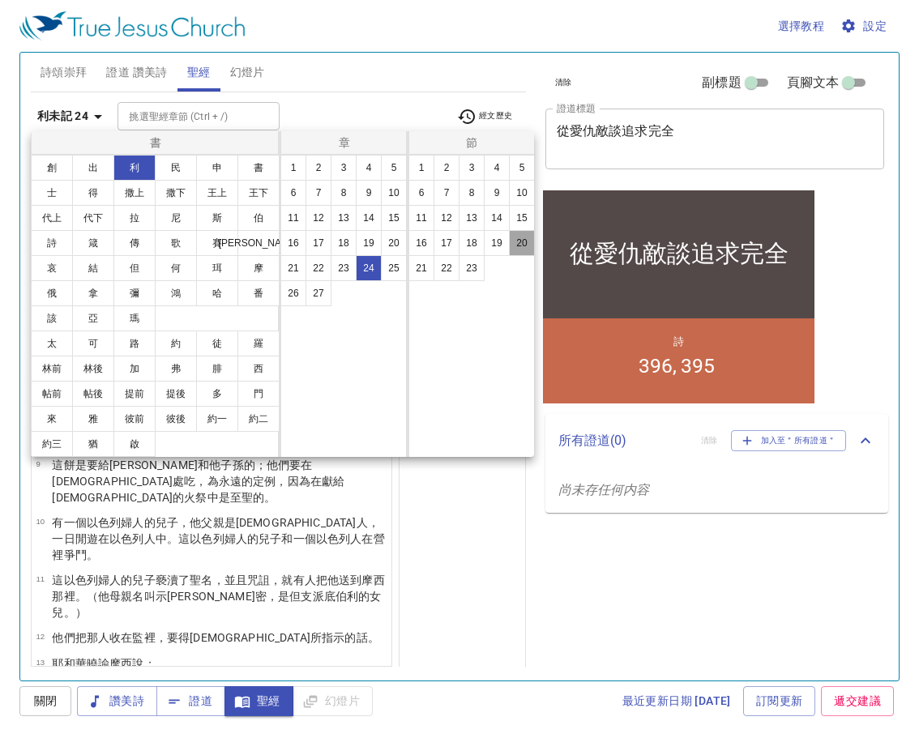
click at [518, 241] on button "20" at bounding box center [522, 243] width 26 height 26
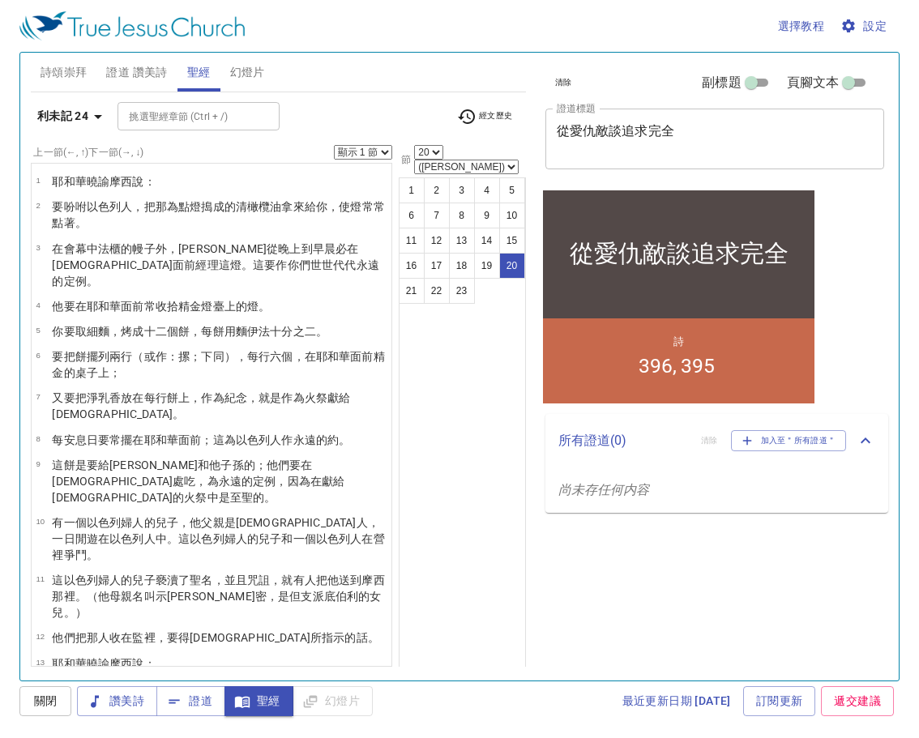
scroll to position [270, 0]
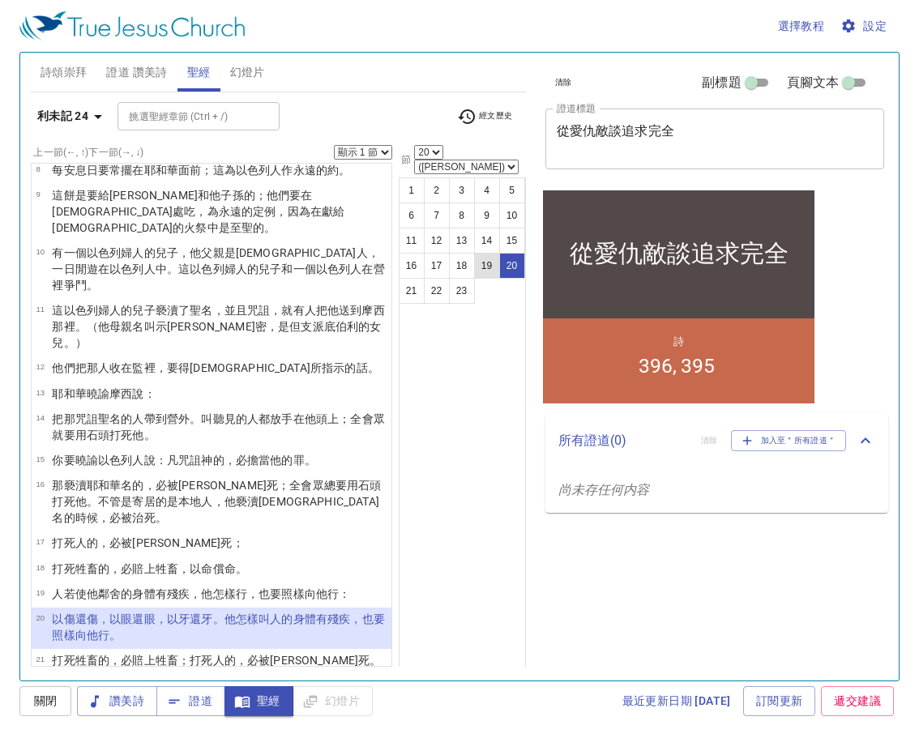
click at [485, 253] on button "19" at bounding box center [487, 266] width 26 height 26
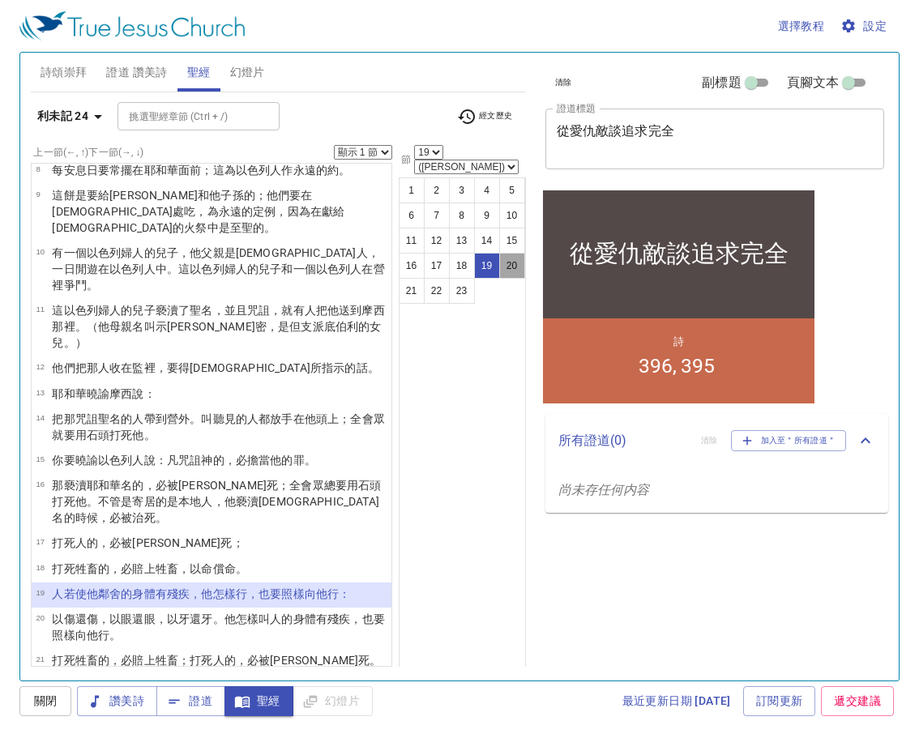
click at [505, 253] on button "20" at bounding box center [512, 266] width 26 height 26
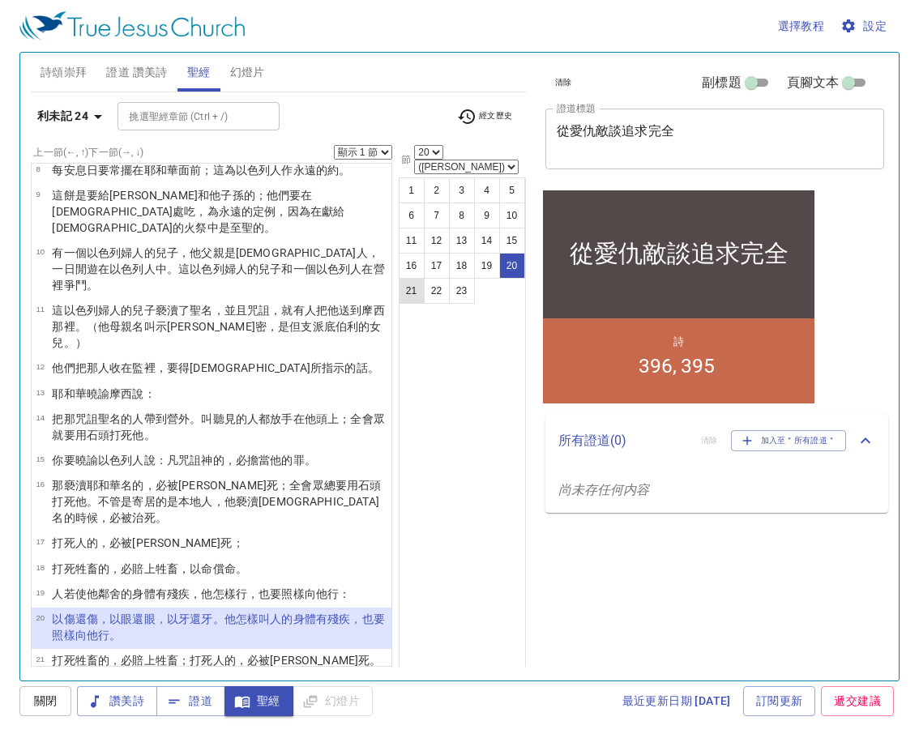
click at [416, 278] on button "21" at bounding box center [412, 291] width 26 height 26
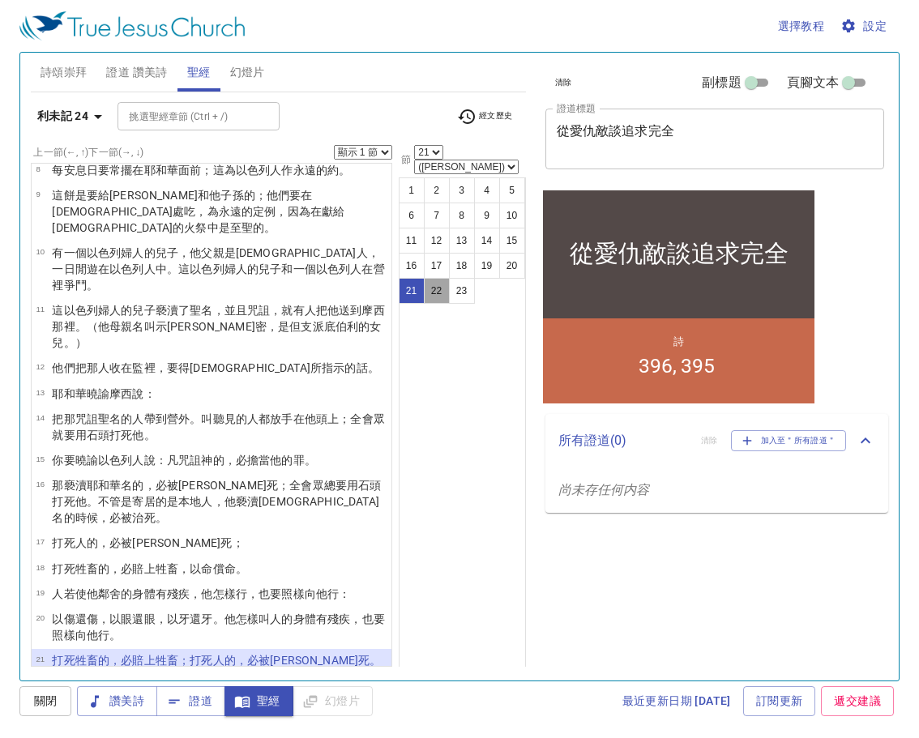
click at [425, 278] on button "22" at bounding box center [437, 291] width 26 height 26
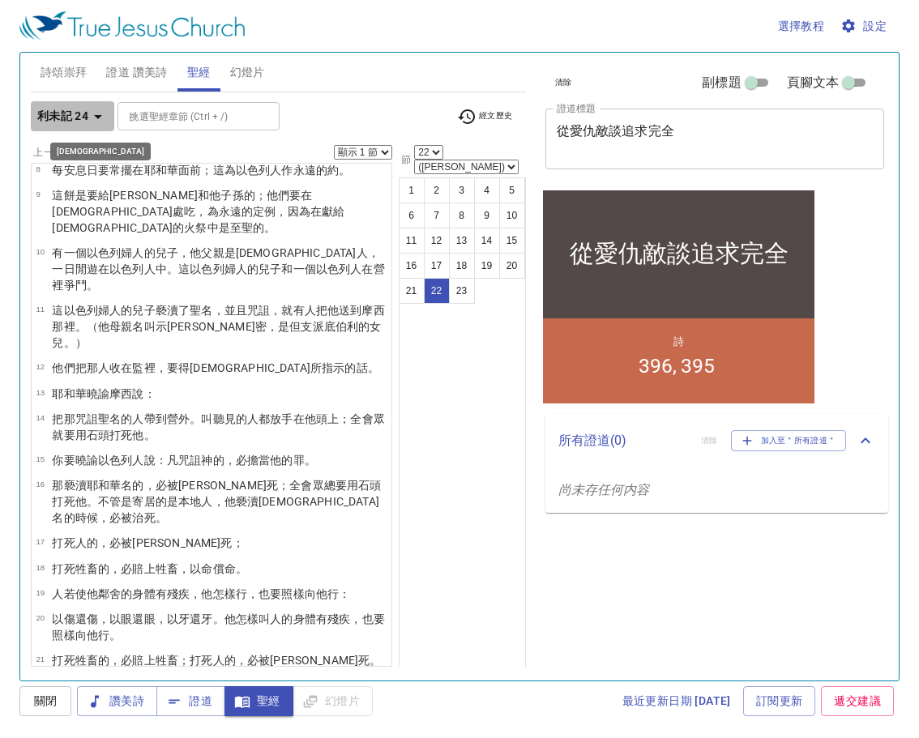
click at [100, 116] on icon "button" at bounding box center [98, 117] width 8 height 4
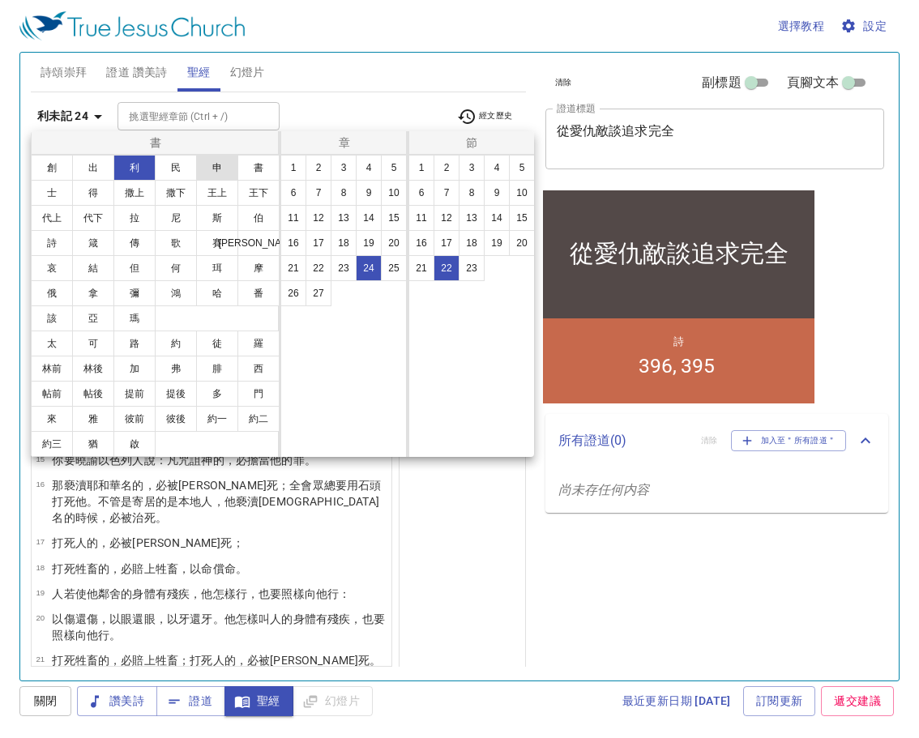
click at [213, 161] on button "申" at bounding box center [217, 168] width 42 height 26
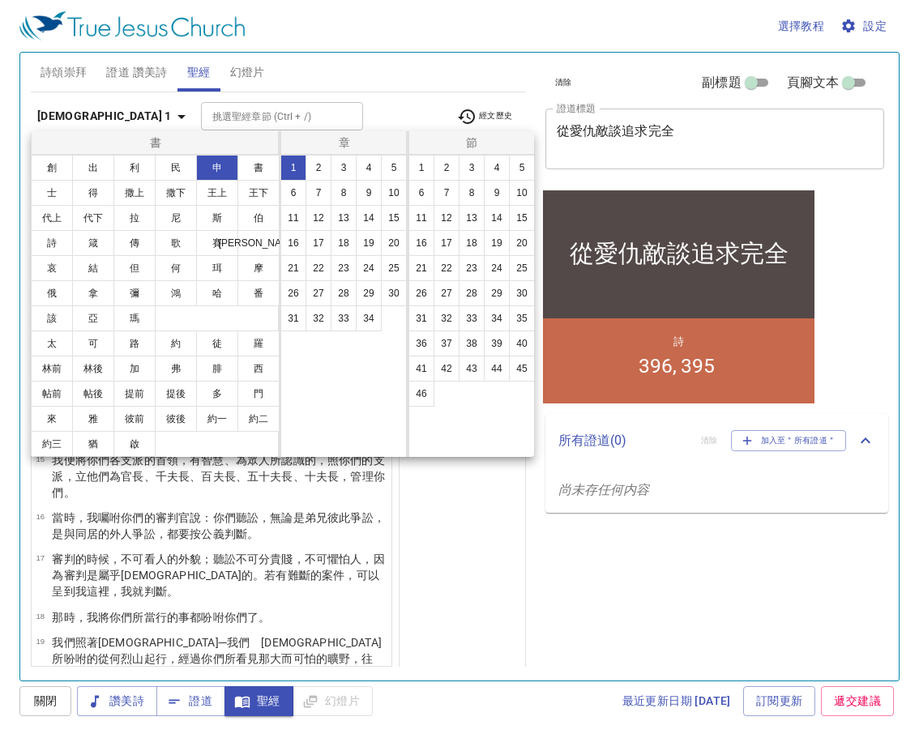
scroll to position [0, 0]
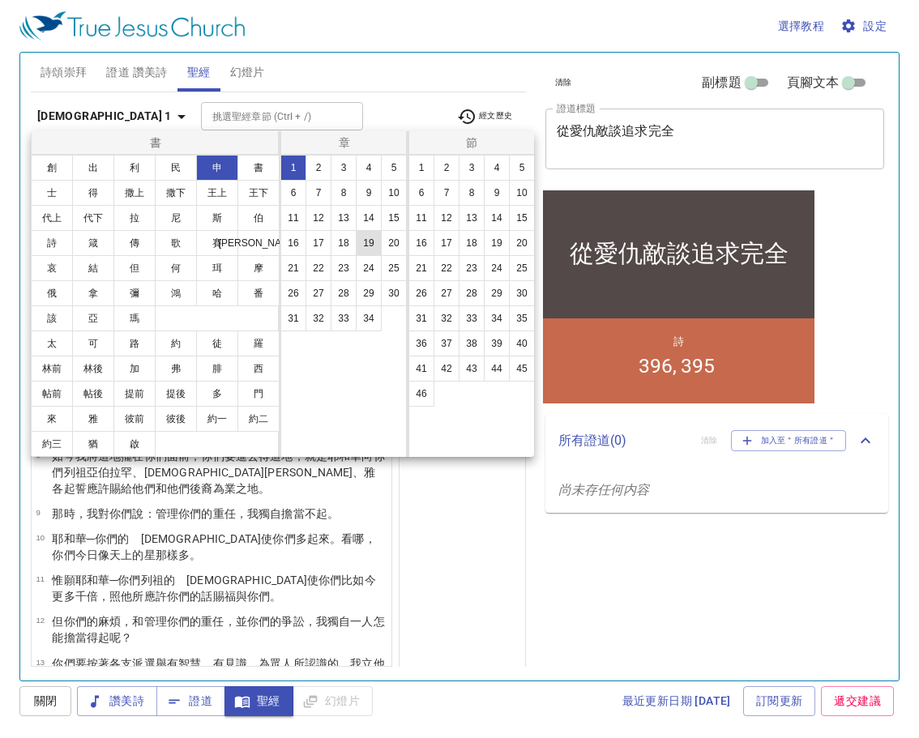
click at [369, 244] on button "19" at bounding box center [369, 243] width 26 height 26
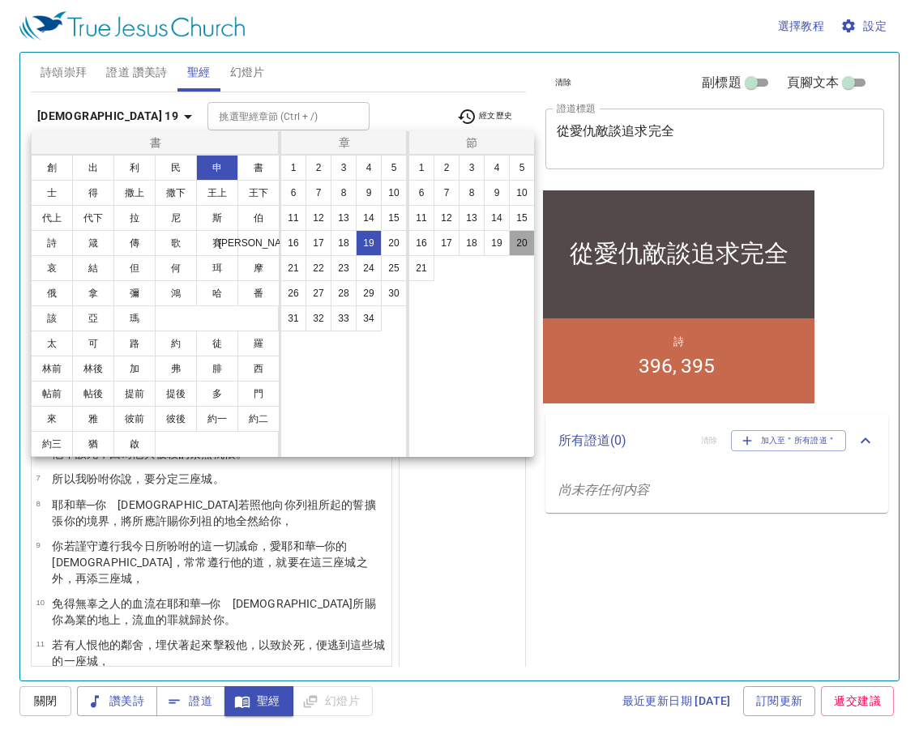
click at [522, 237] on button "20" at bounding box center [522, 243] width 26 height 26
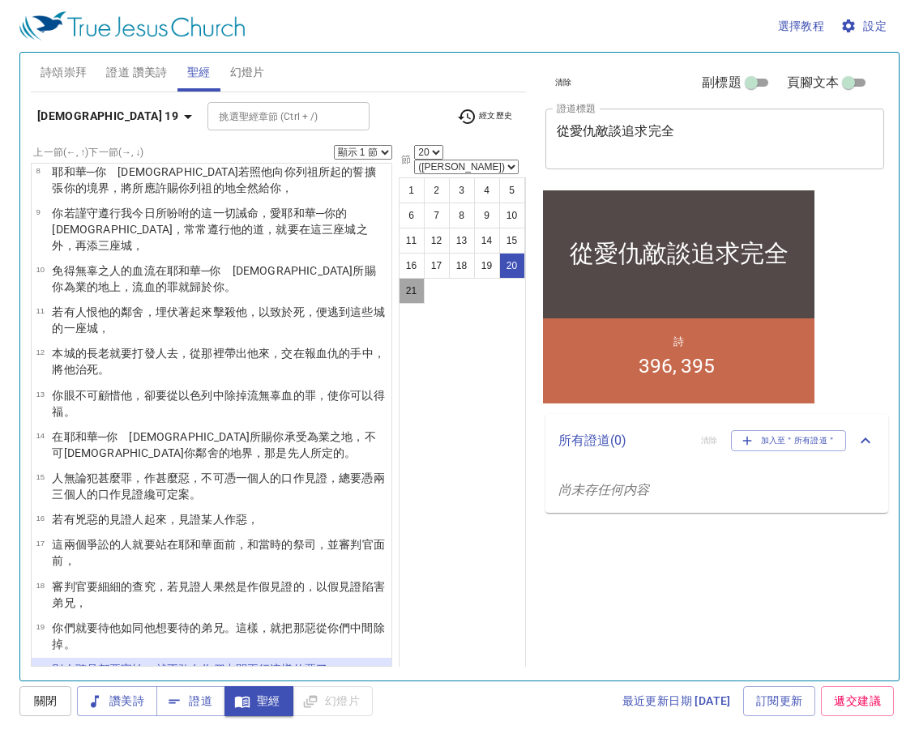
click at [413, 278] on button "21" at bounding box center [412, 291] width 26 height 26
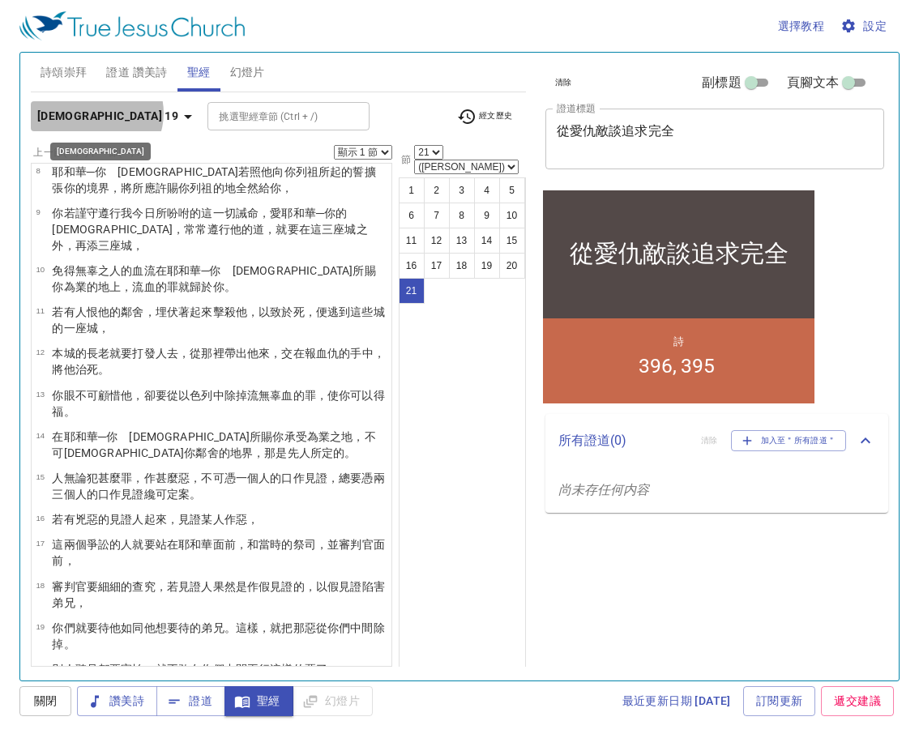
click at [178, 113] on icon "button" at bounding box center [187, 116] width 19 height 19
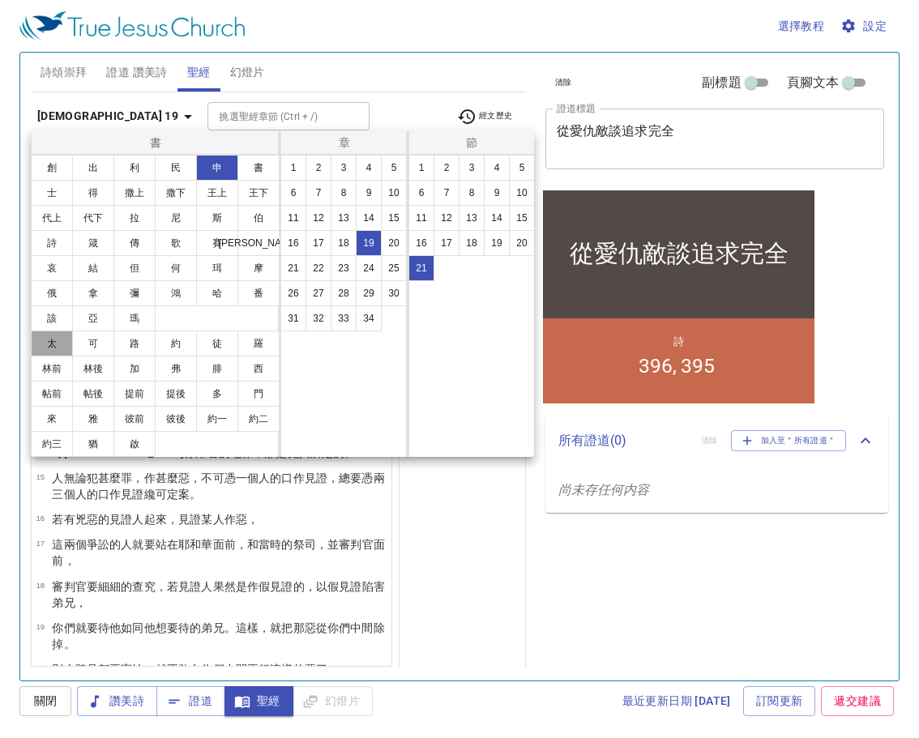
click at [50, 341] on button "太" at bounding box center [52, 344] width 42 height 26
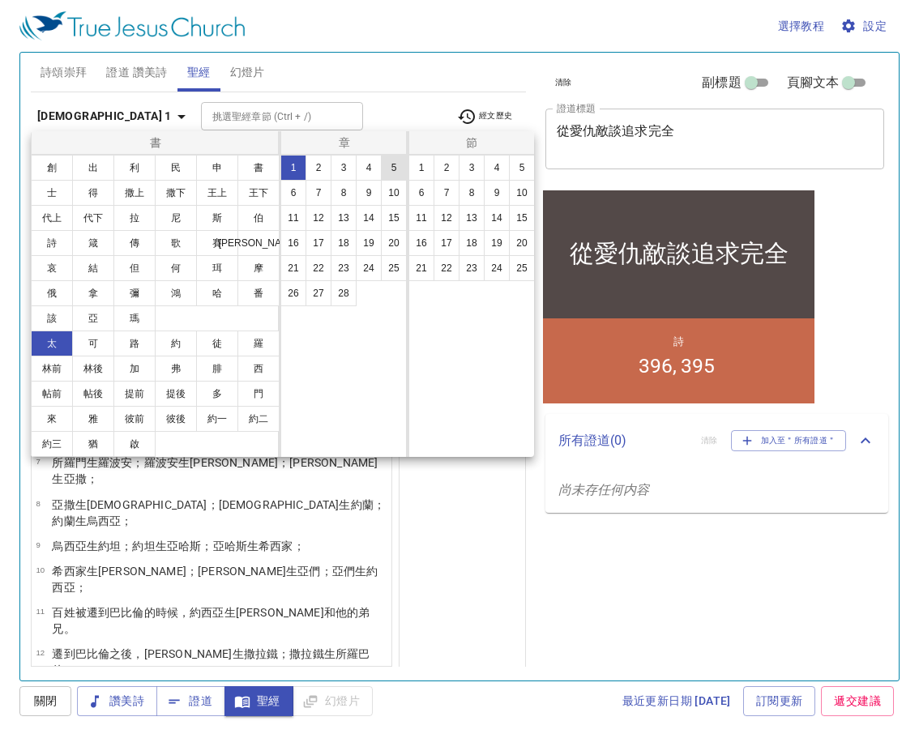
click at [390, 167] on button "5" at bounding box center [394, 168] width 26 height 26
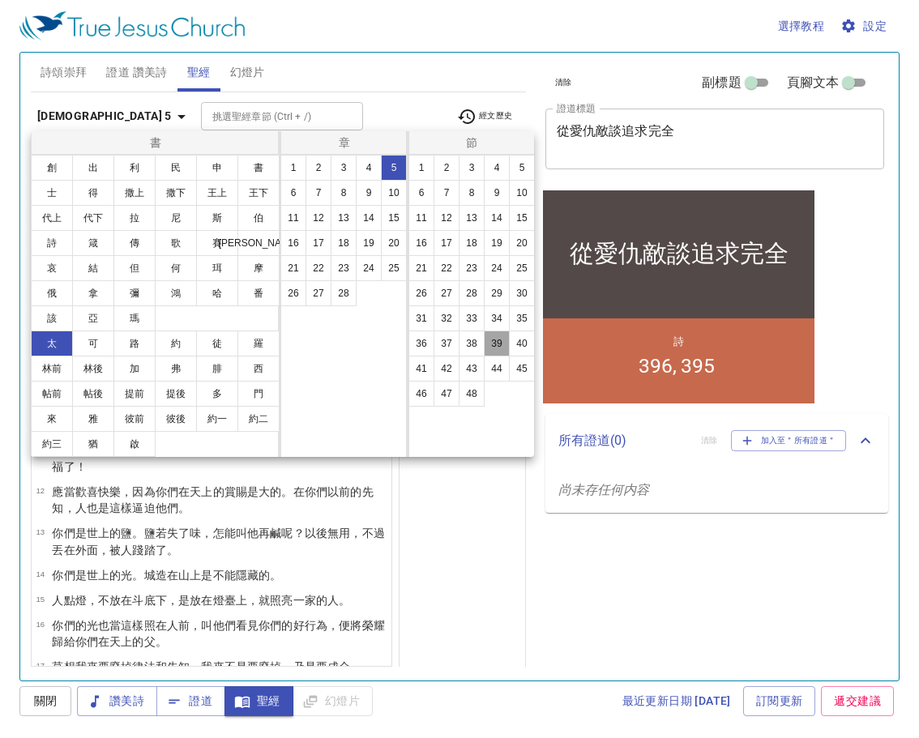
click at [489, 339] on button "39" at bounding box center [497, 344] width 26 height 26
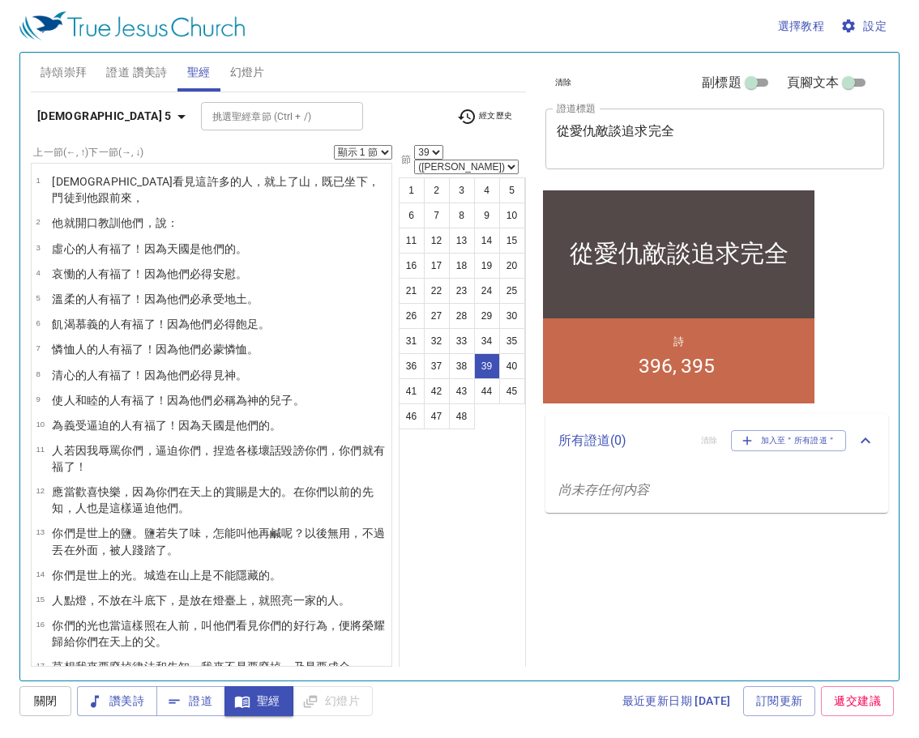
scroll to position [1060, 0]
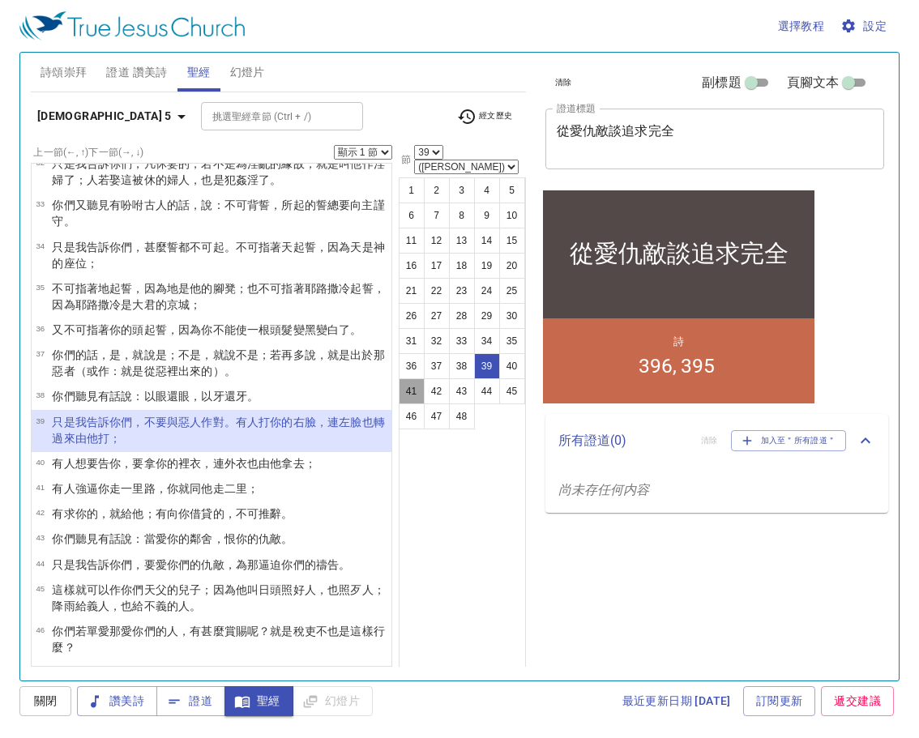
click at [415, 378] on button "41" at bounding box center [412, 391] width 26 height 26
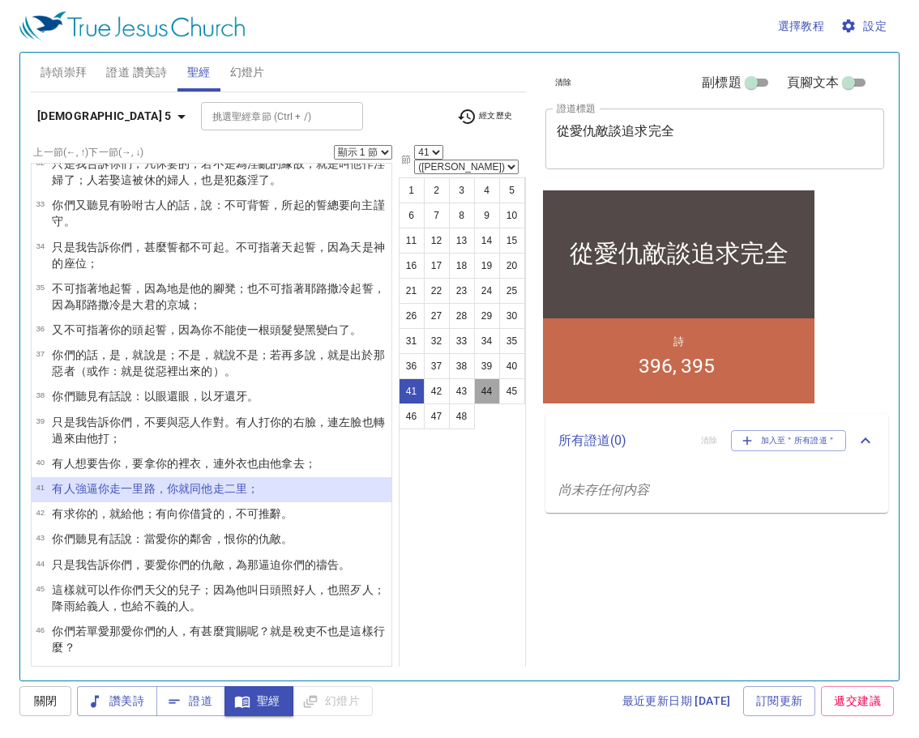
click at [489, 378] on button "44" at bounding box center [487, 391] width 26 height 26
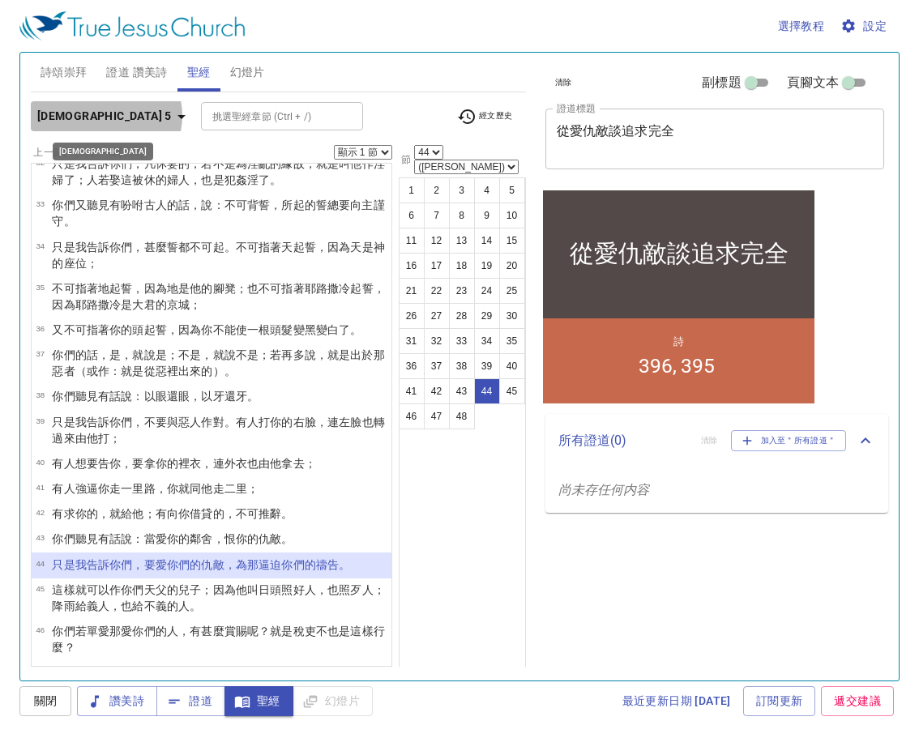
click at [177, 116] on icon "button" at bounding box center [181, 117] width 8 height 4
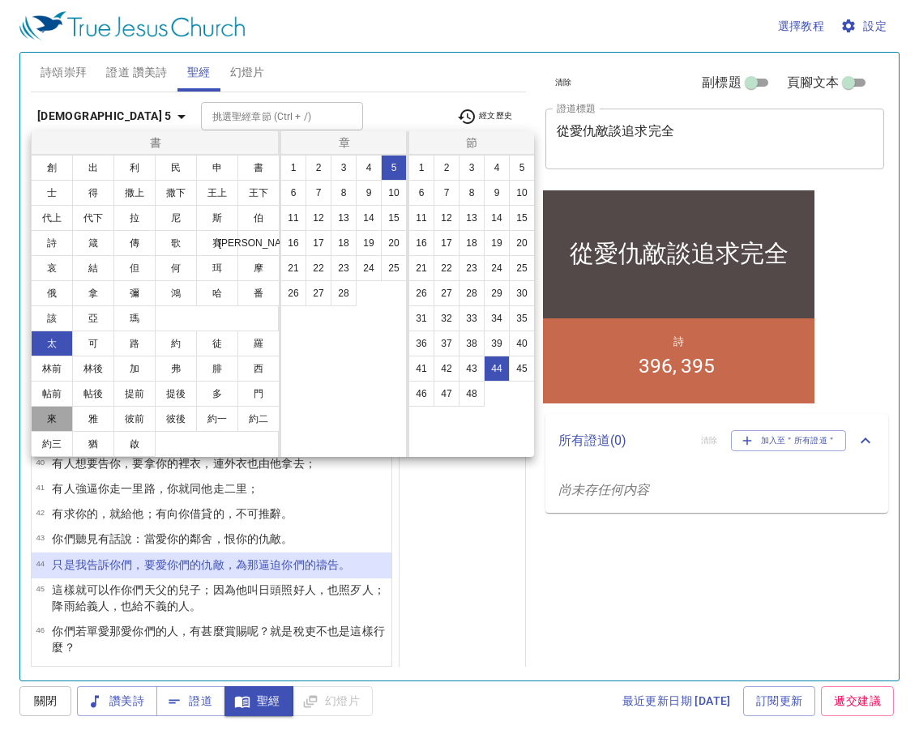
click at [56, 416] on button "來" at bounding box center [52, 419] width 42 height 26
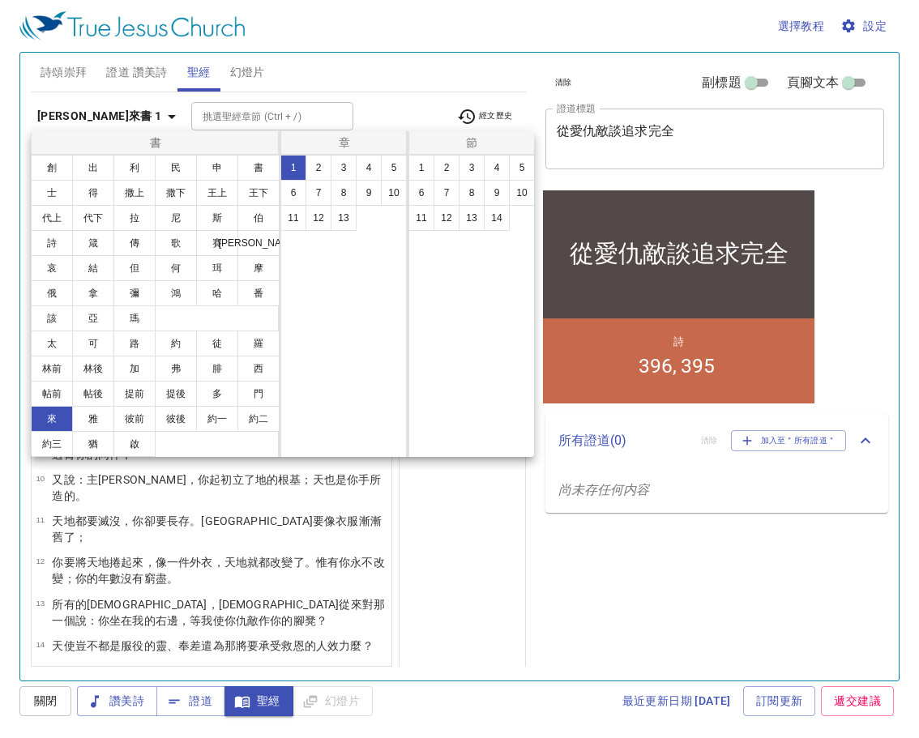
scroll to position [0, 0]
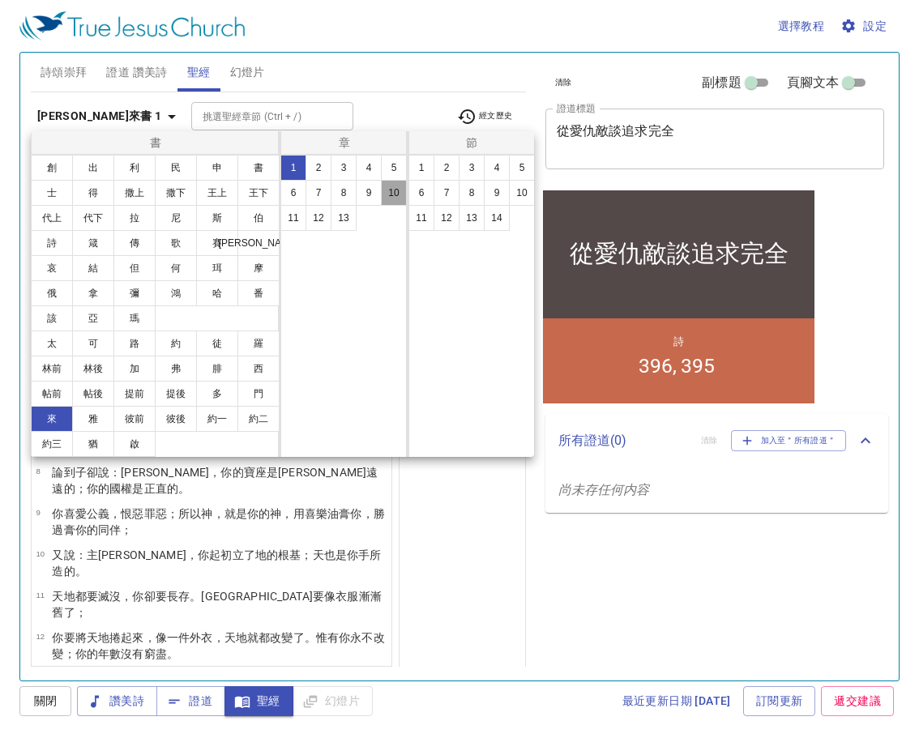
click at [394, 190] on button "10" at bounding box center [394, 193] width 26 height 26
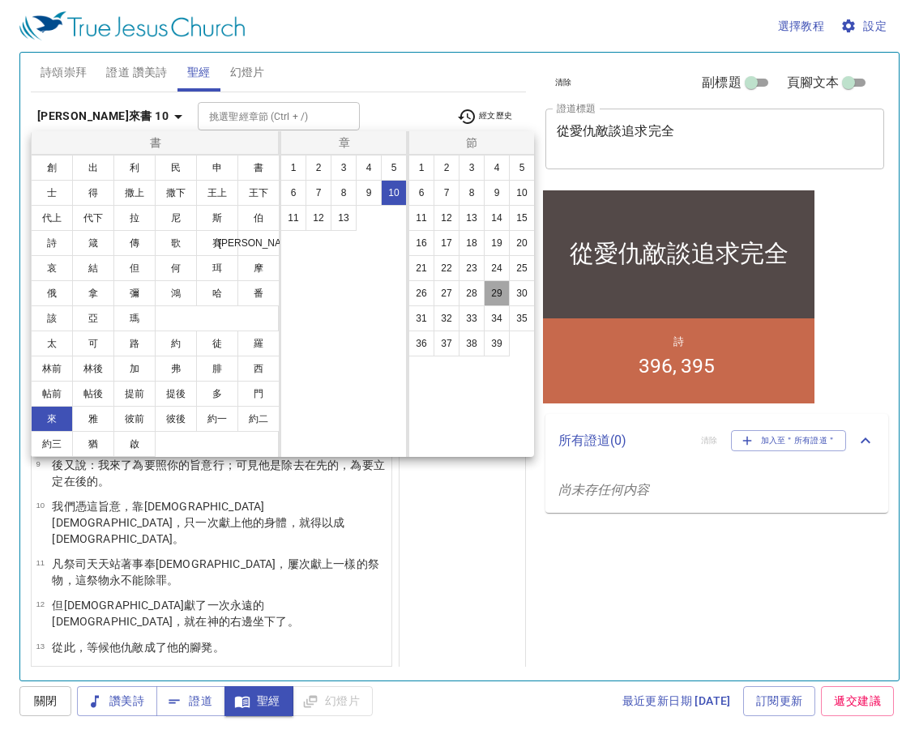
click at [490, 291] on button "29" at bounding box center [497, 293] width 26 height 26
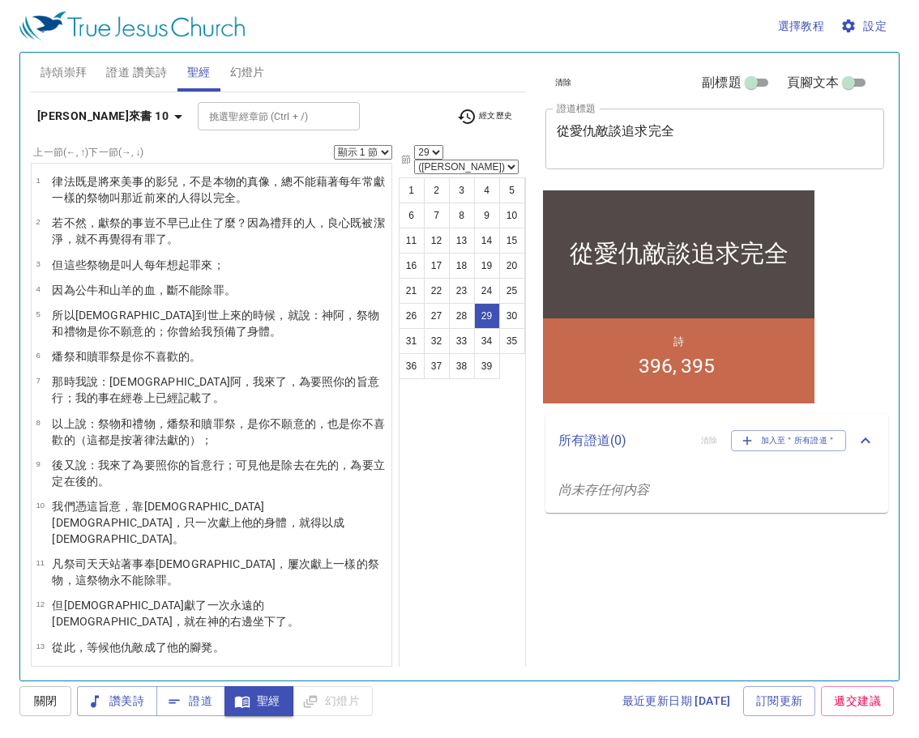
scroll to position [694, 0]
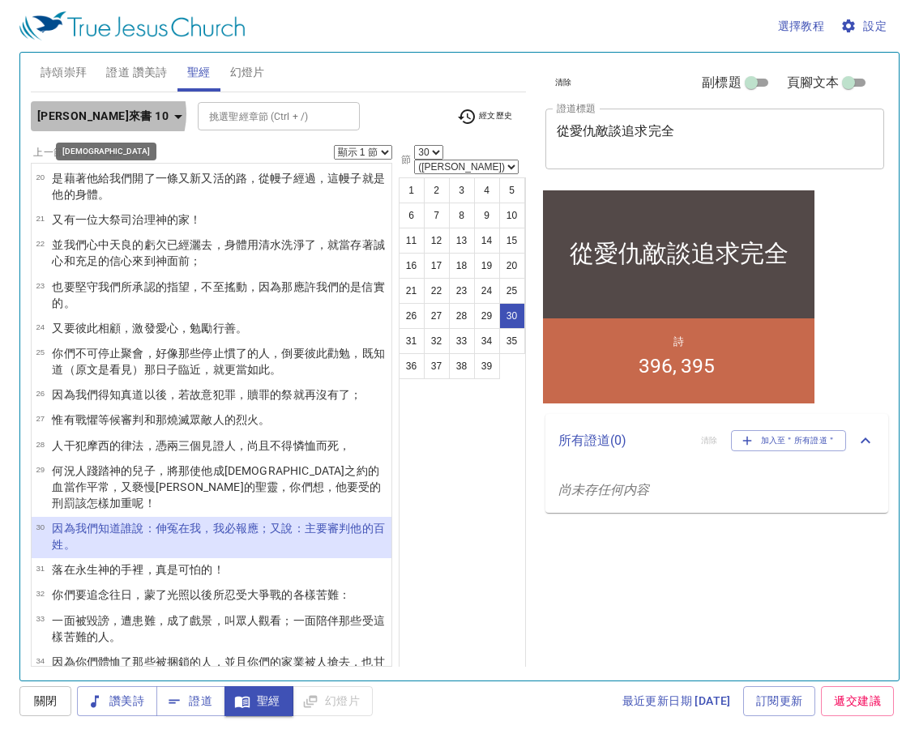
click at [168, 113] on icon "button" at bounding box center [177, 116] width 19 height 19
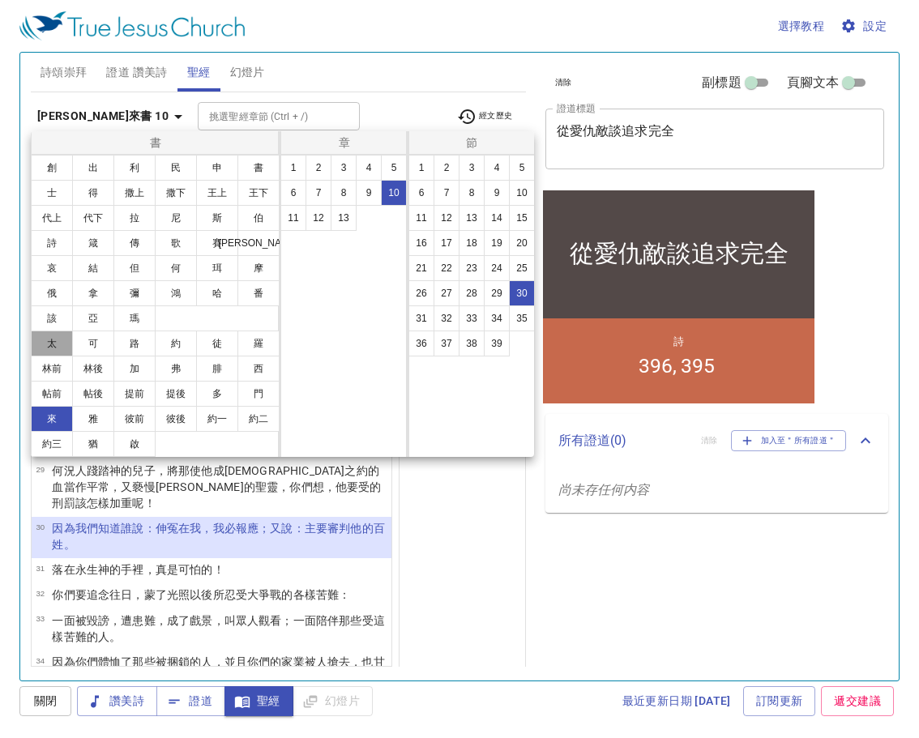
click at [52, 339] on button "太" at bounding box center [52, 344] width 42 height 26
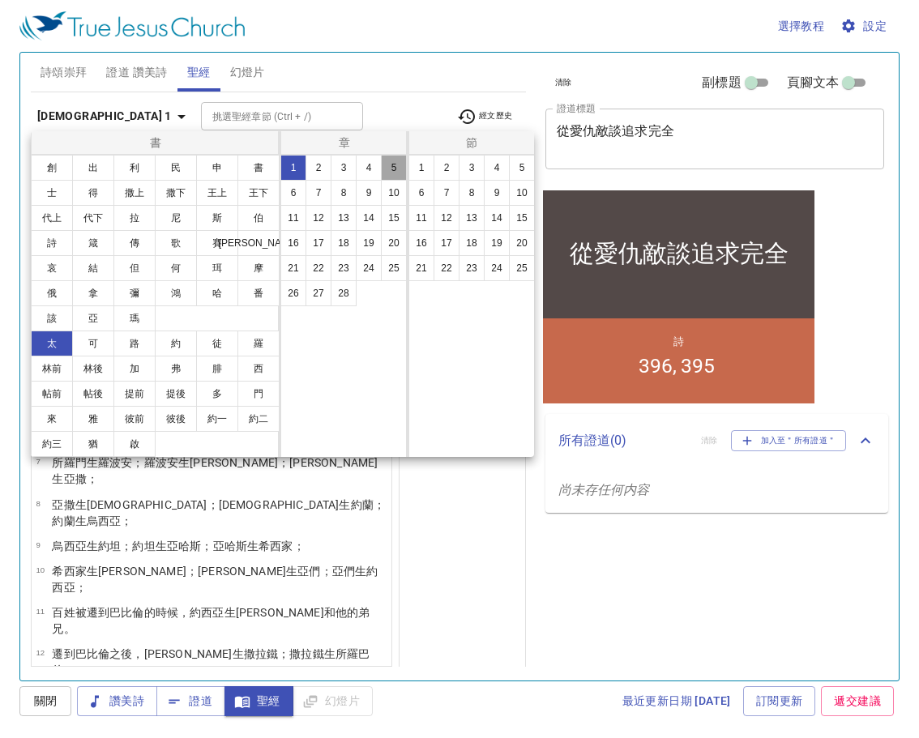
click at [388, 165] on button "5" at bounding box center [394, 168] width 26 height 26
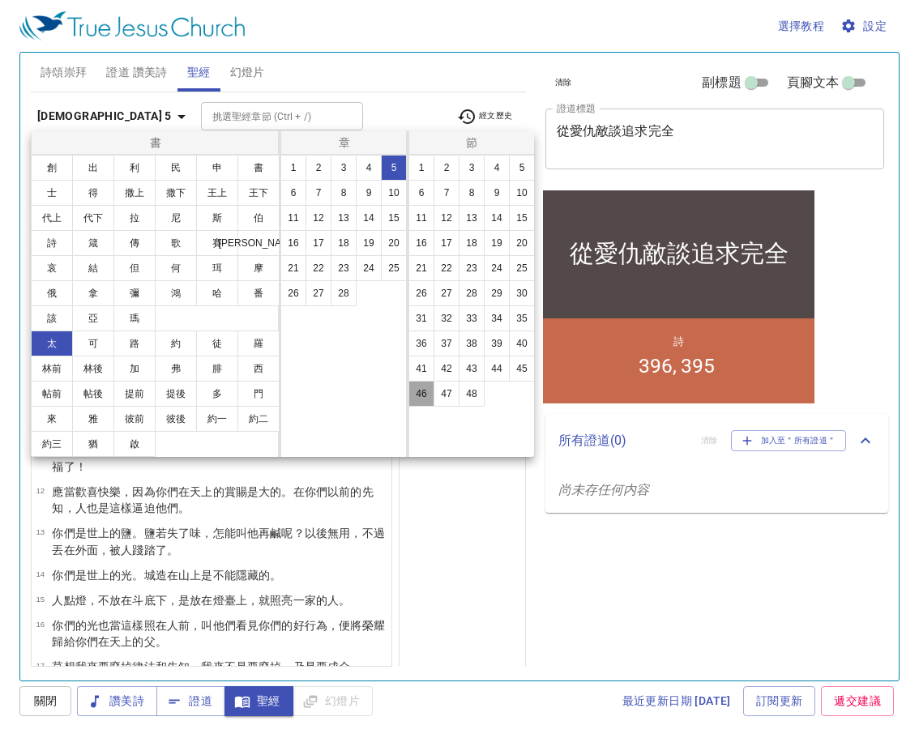
click at [424, 392] on button "46" at bounding box center [421, 394] width 26 height 26
select select "46"
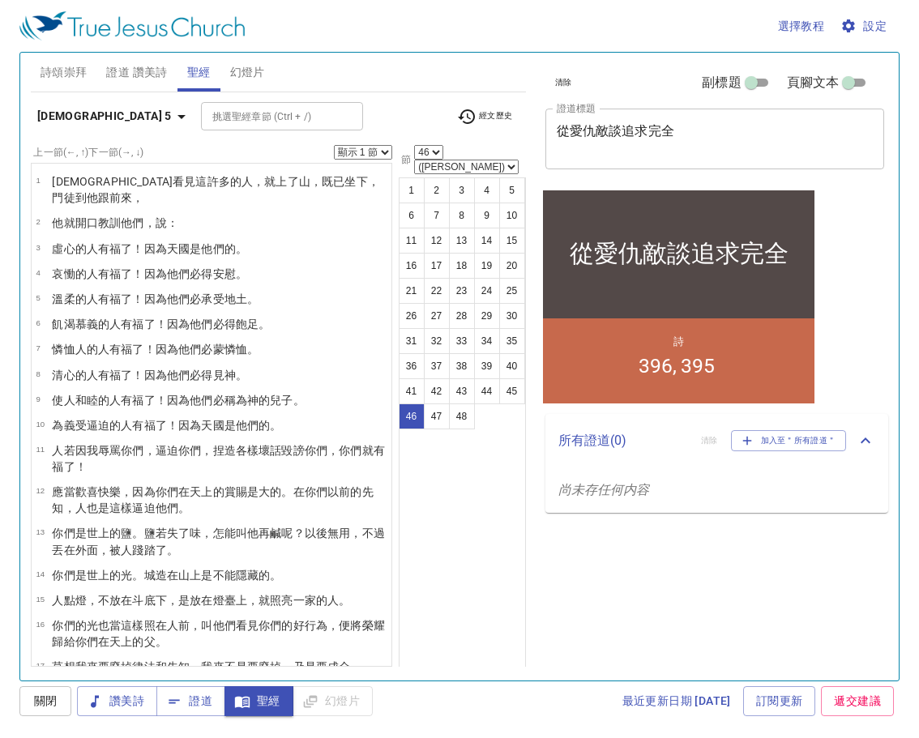
scroll to position [1112, 0]
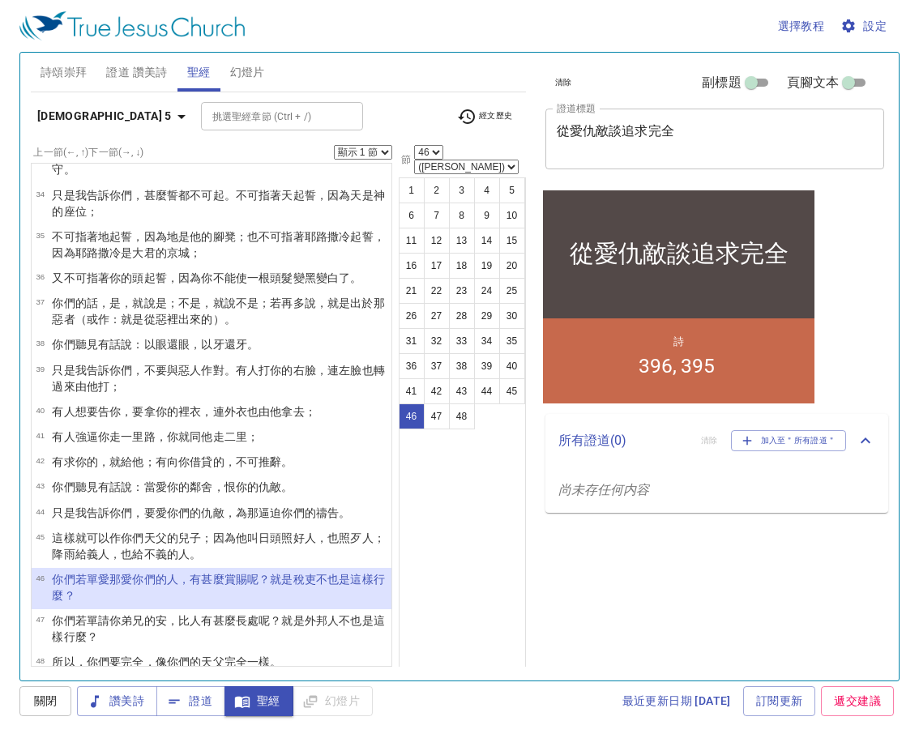
click at [383, 150] on select "顯示 1 節 顯示 2 節 顯示 3 節 顯示 4 節 顯示 5 節" at bounding box center [363, 152] width 58 height 15
click at [334, 145] on select "顯示 1 節 顯示 2 節 顯示 3 節 顯示 4 節 顯示 5 節" at bounding box center [363, 152] width 58 height 15
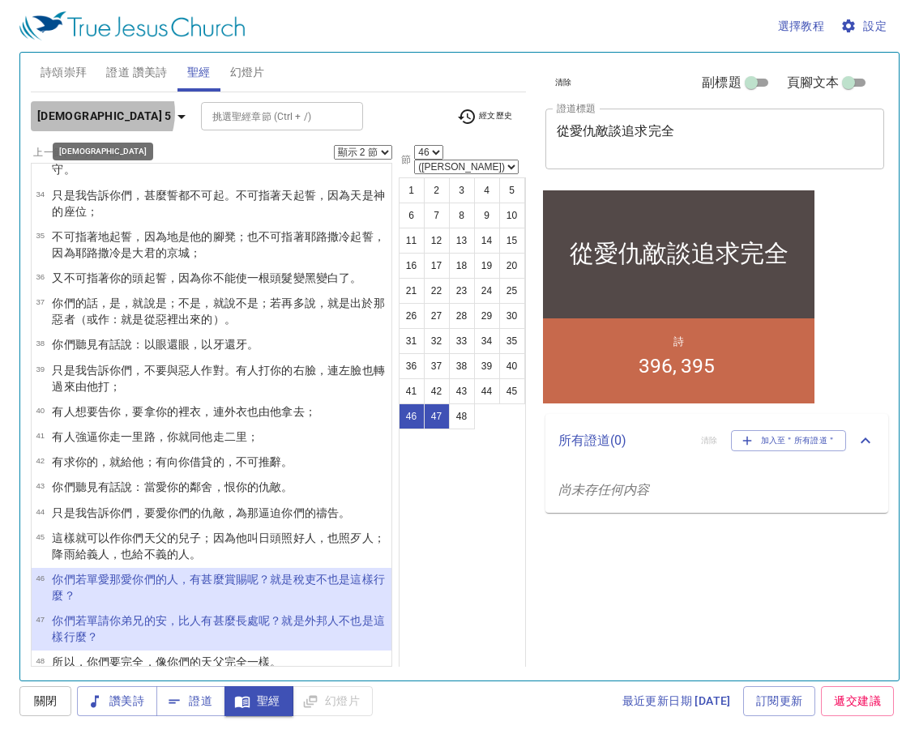
click at [172, 113] on icon "button" at bounding box center [181, 116] width 19 height 19
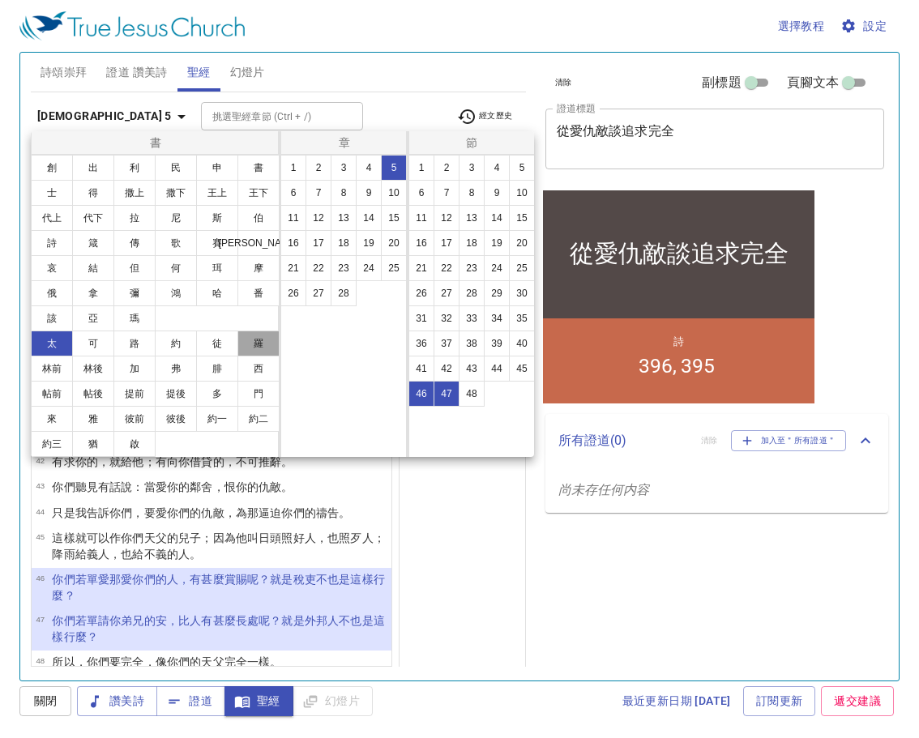
click at [262, 338] on button "羅" at bounding box center [258, 344] width 42 height 26
select select "1"
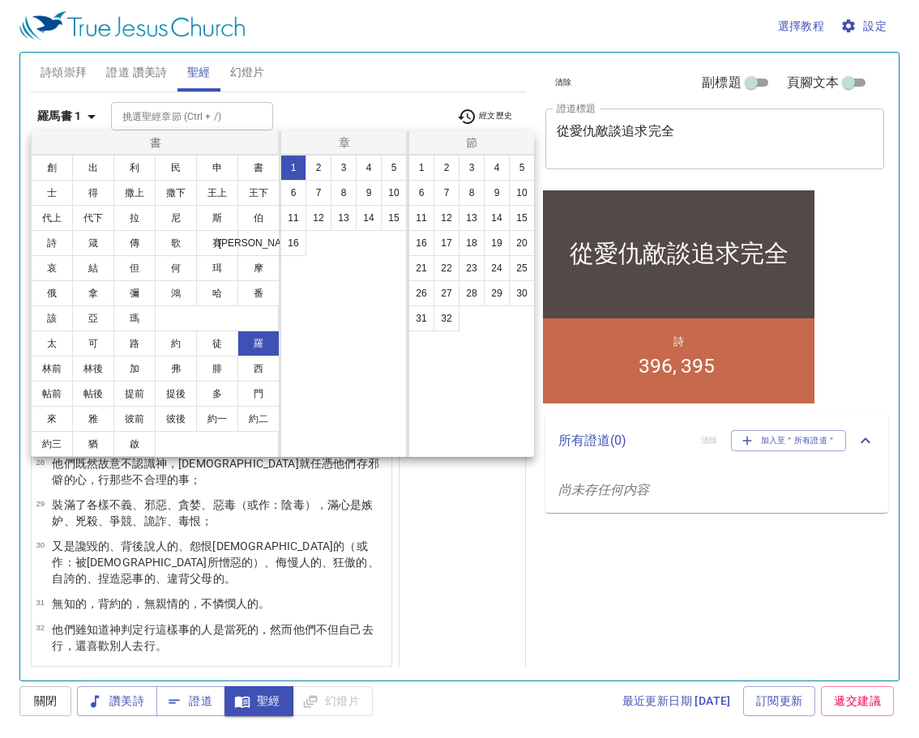
scroll to position [0, 0]
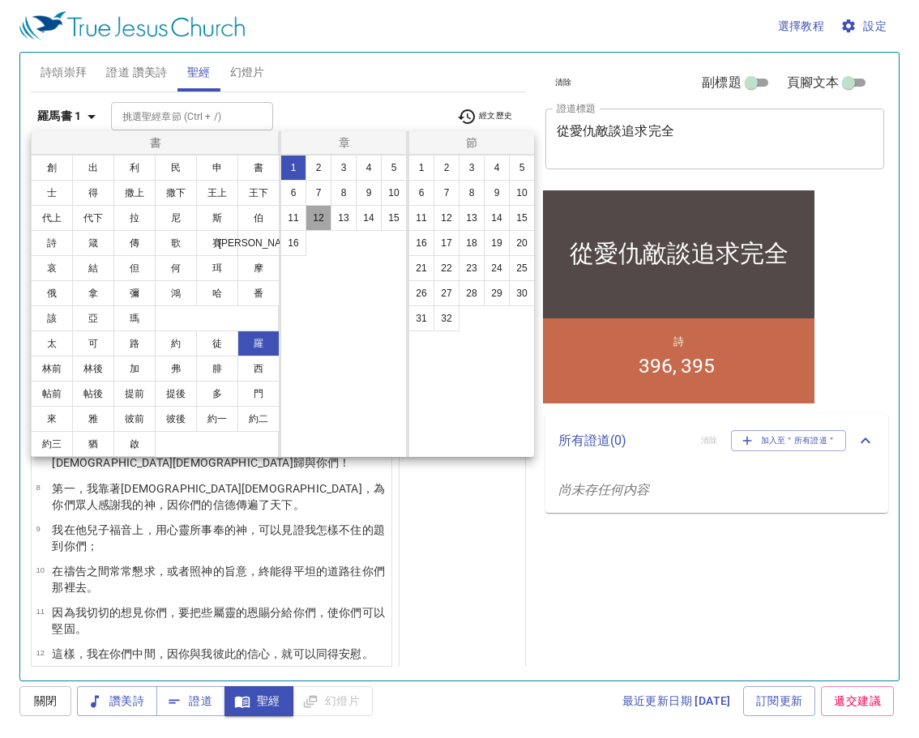
click at [318, 210] on button "12" at bounding box center [318, 218] width 26 height 26
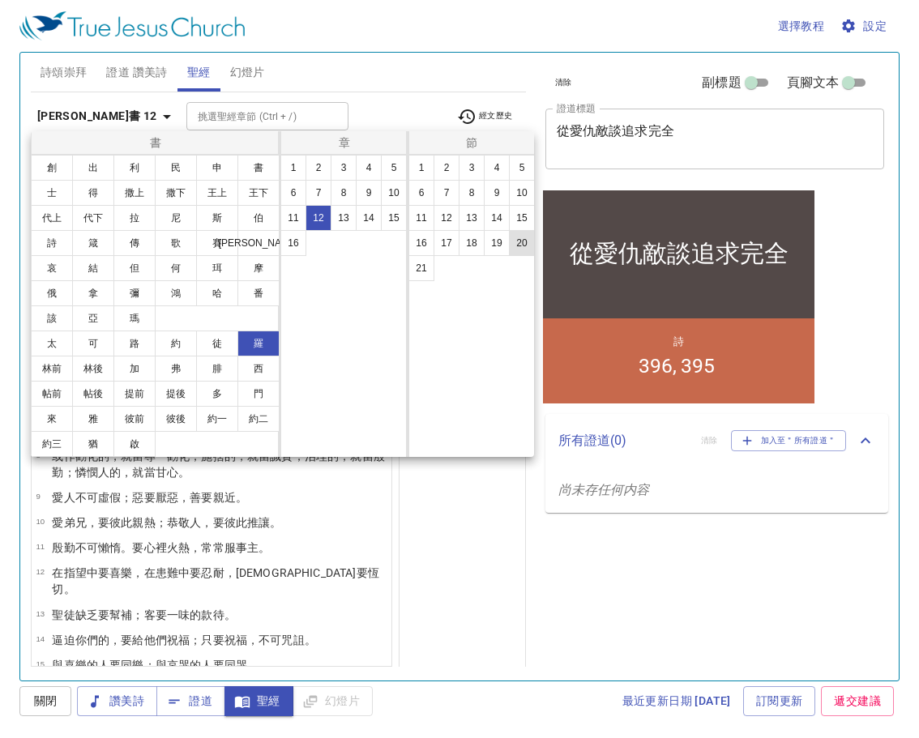
click at [520, 238] on button "20" at bounding box center [522, 243] width 26 height 26
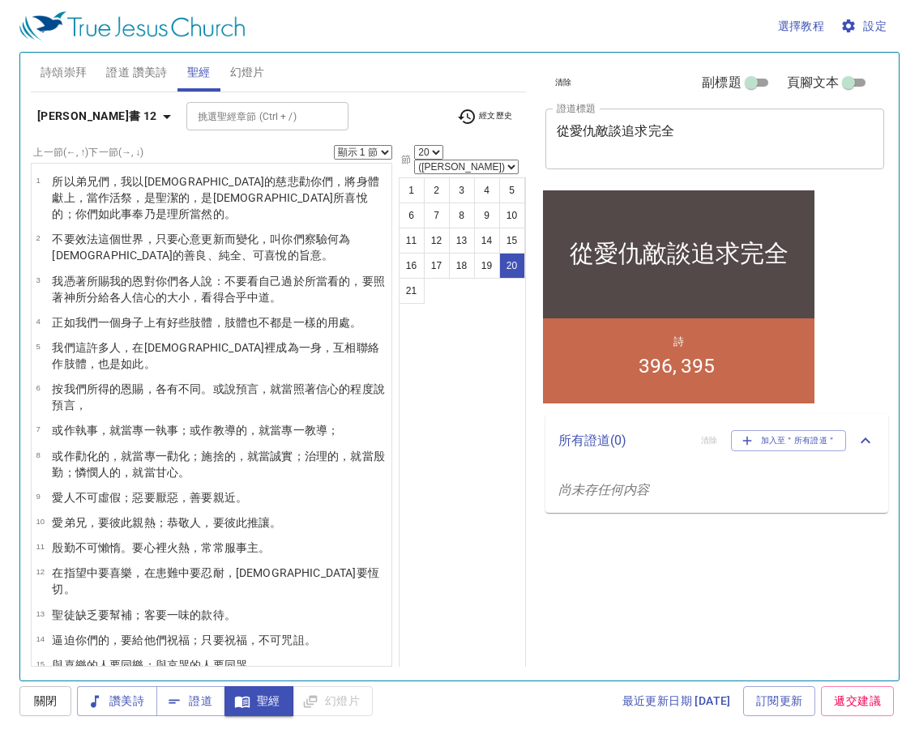
scroll to position [187, 0]
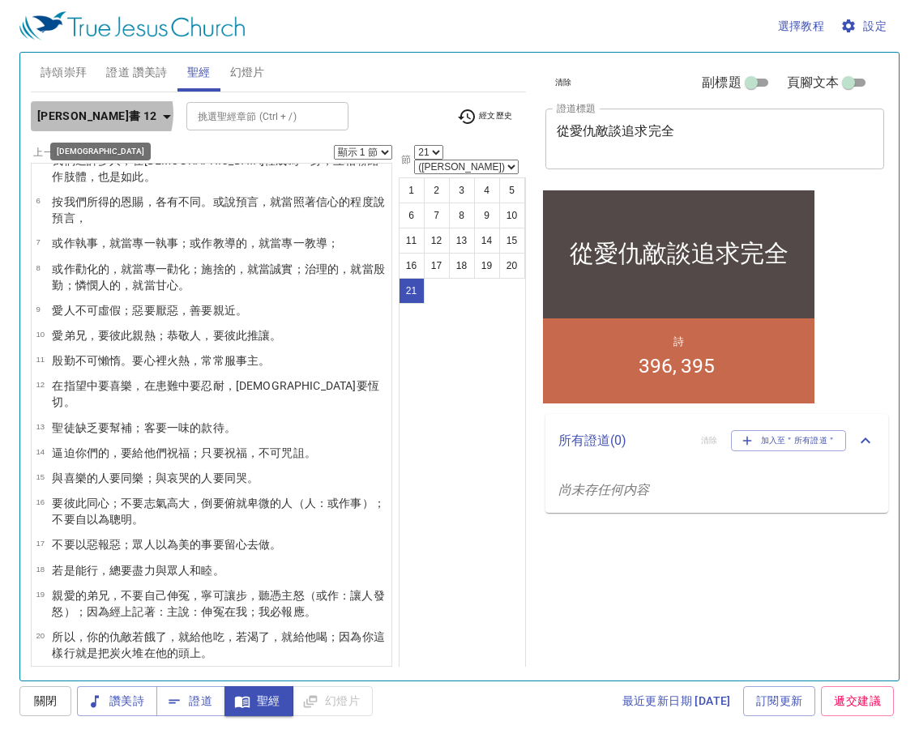
click at [157, 113] on icon "button" at bounding box center [166, 116] width 19 height 19
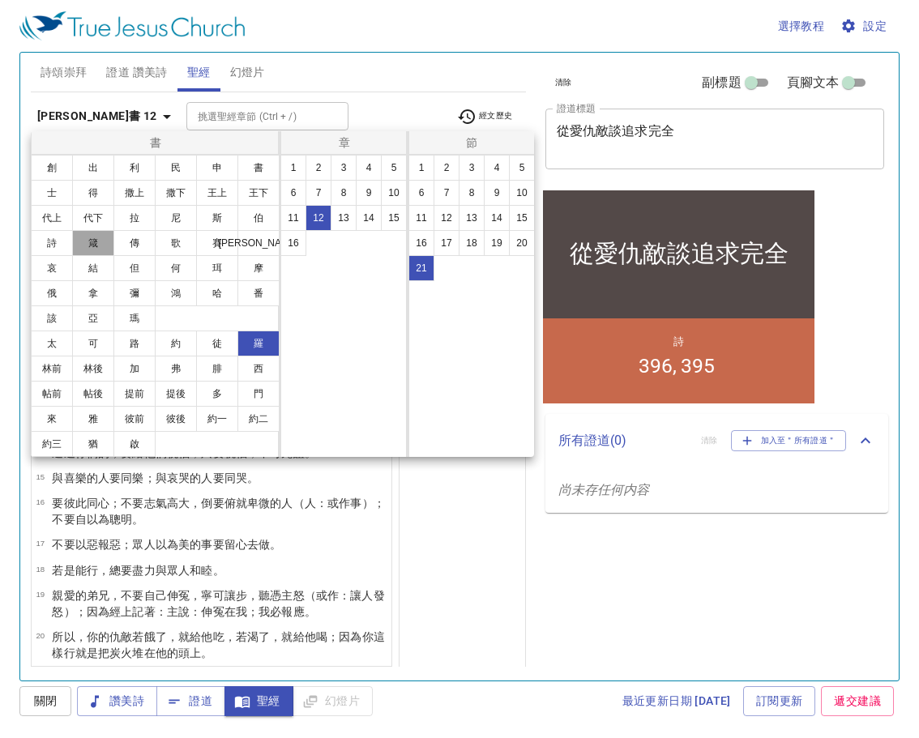
click at [95, 242] on button "箴" at bounding box center [93, 243] width 42 height 26
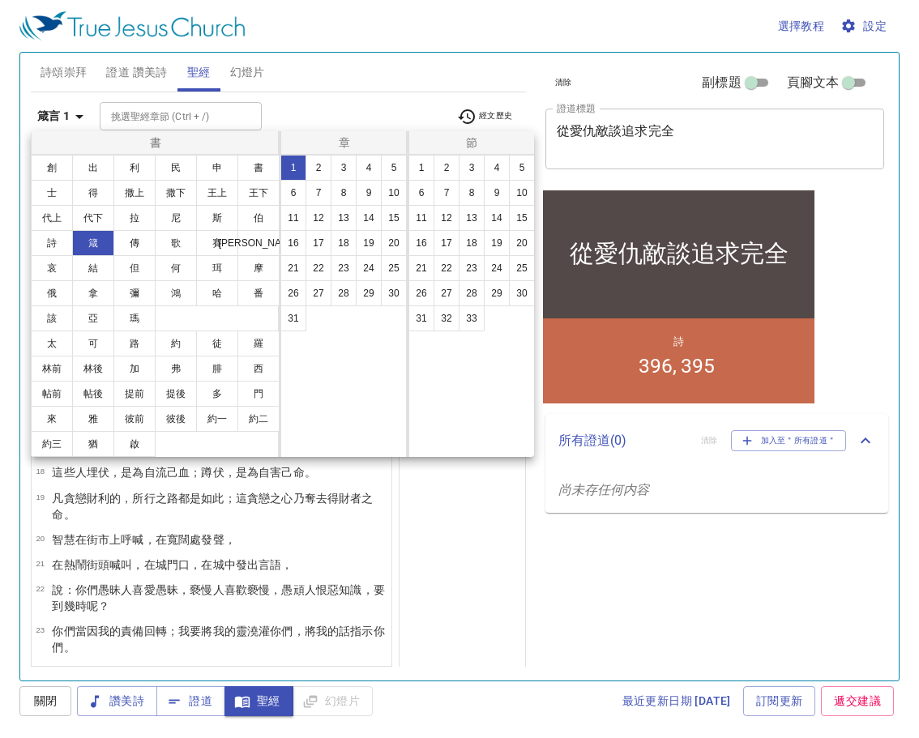
scroll to position [0, 0]
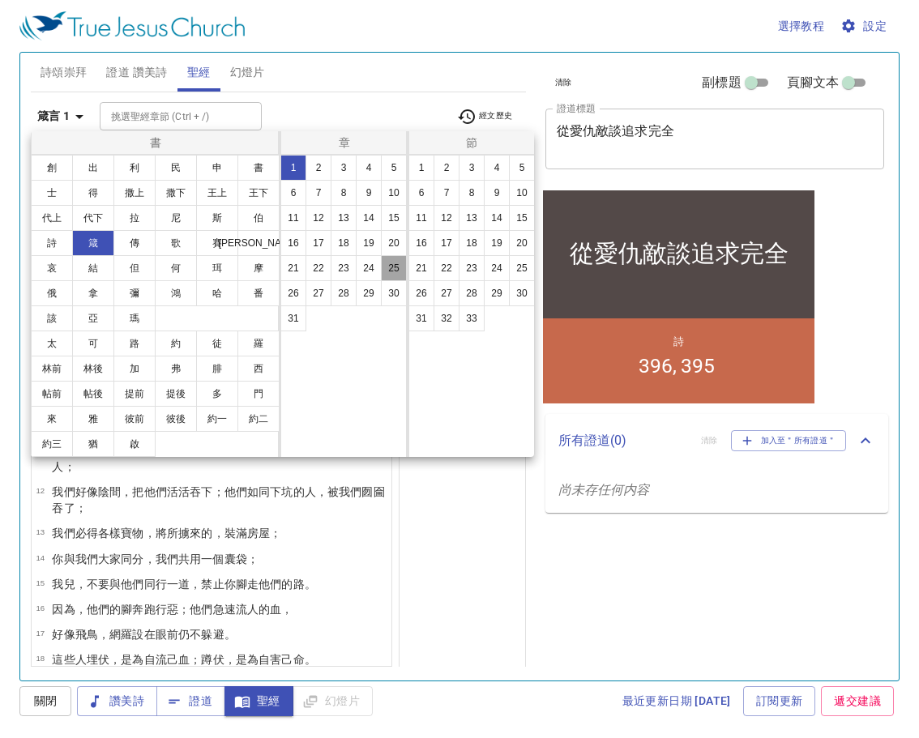
click at [394, 264] on button "25" at bounding box center [394, 268] width 26 height 26
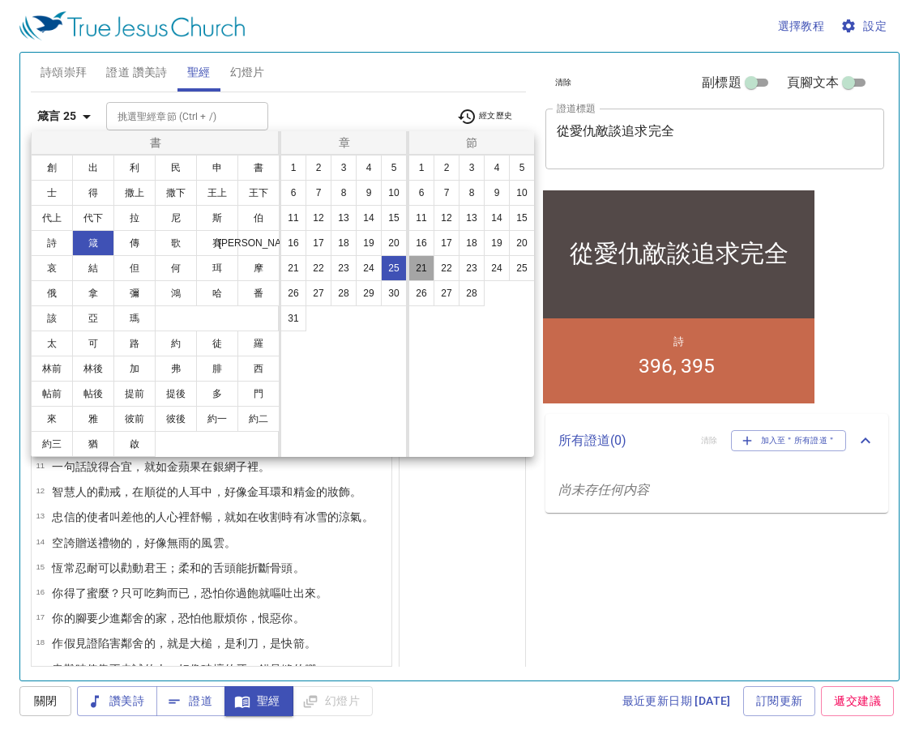
click at [416, 266] on button "21" at bounding box center [421, 268] width 26 height 26
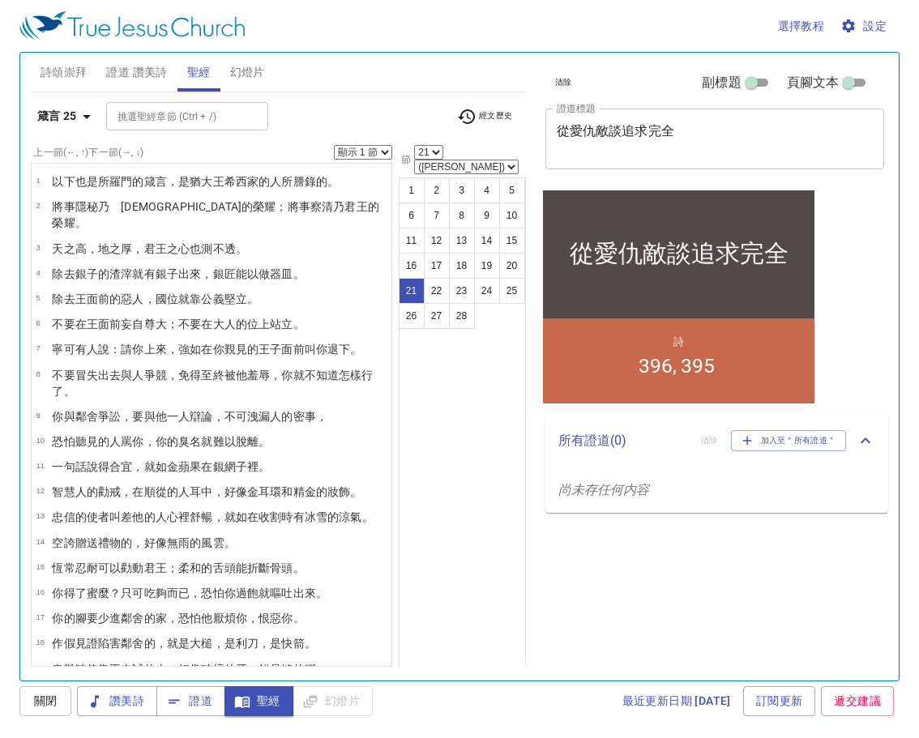
scroll to position [234, 0]
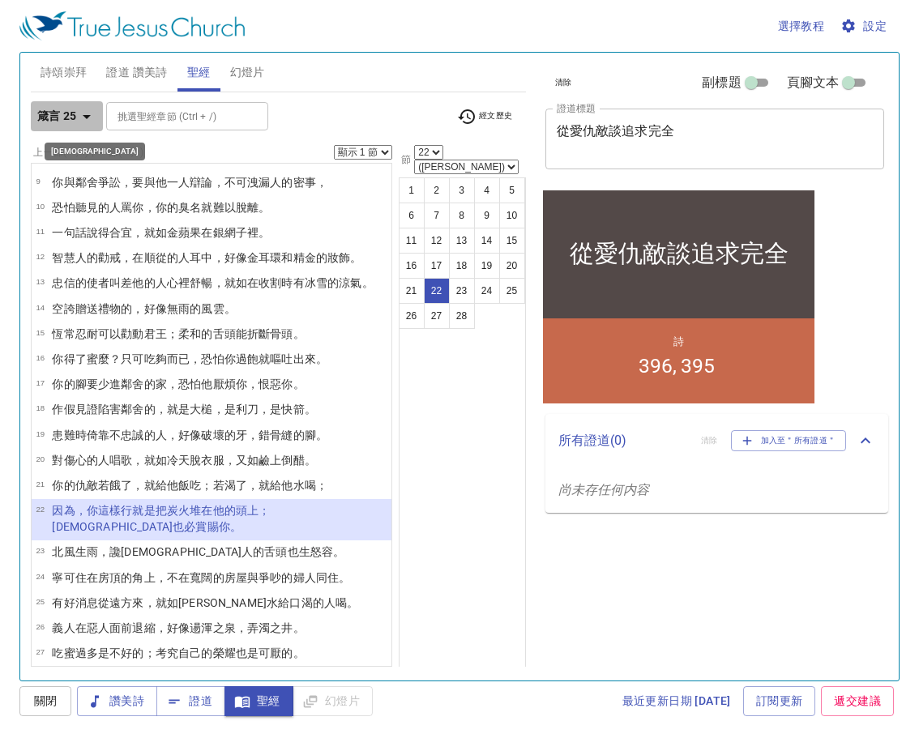
click at [83, 113] on icon "button" at bounding box center [86, 116] width 19 height 19
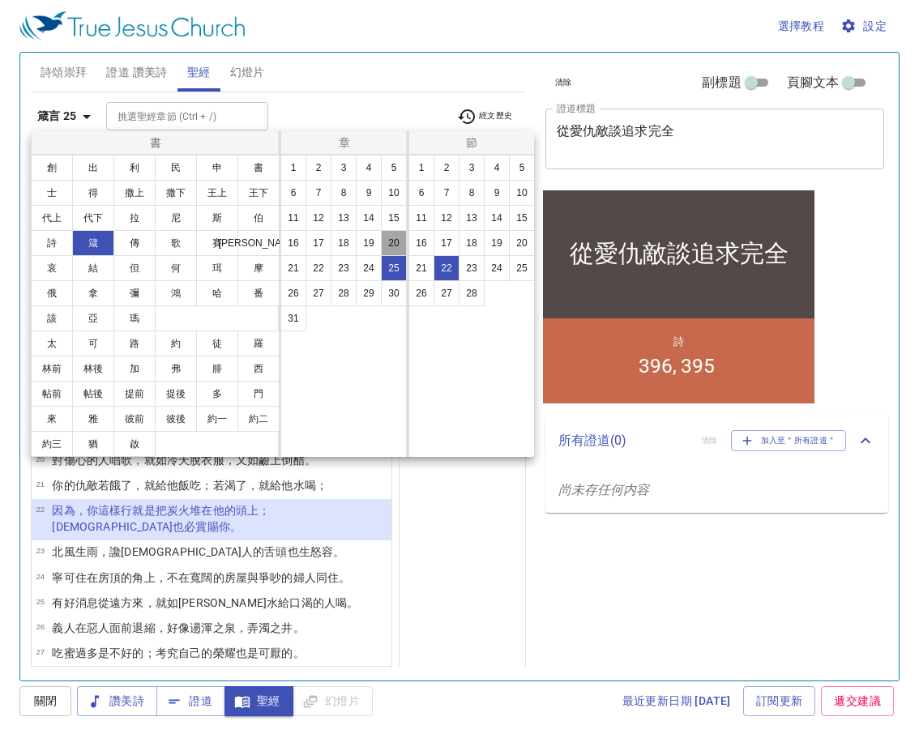
click at [396, 237] on button "20" at bounding box center [394, 243] width 26 height 26
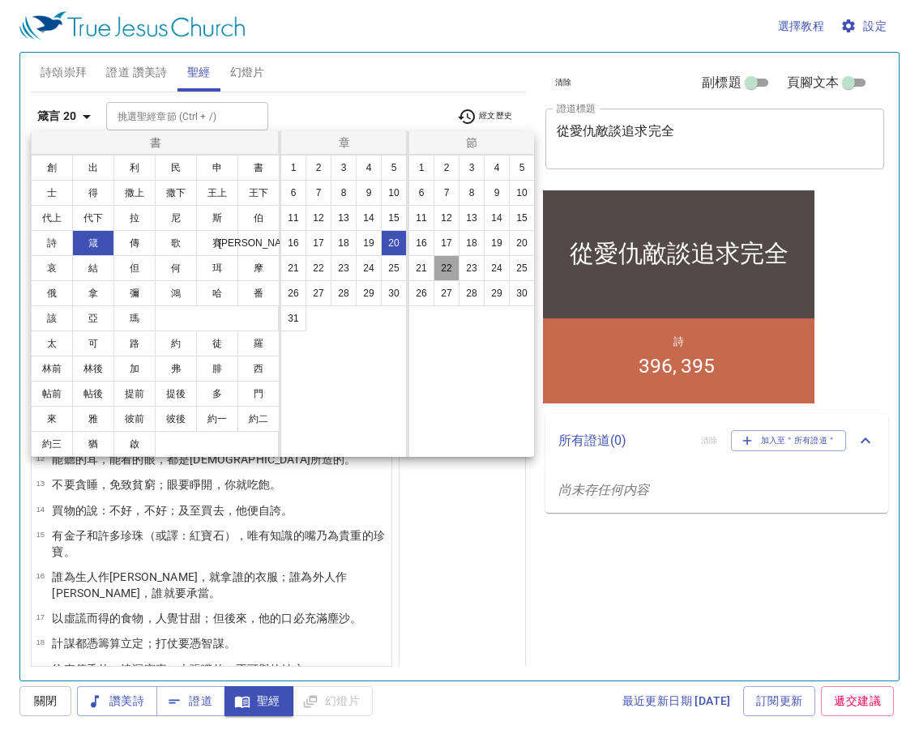
click at [449, 266] on button "22" at bounding box center [446, 268] width 26 height 26
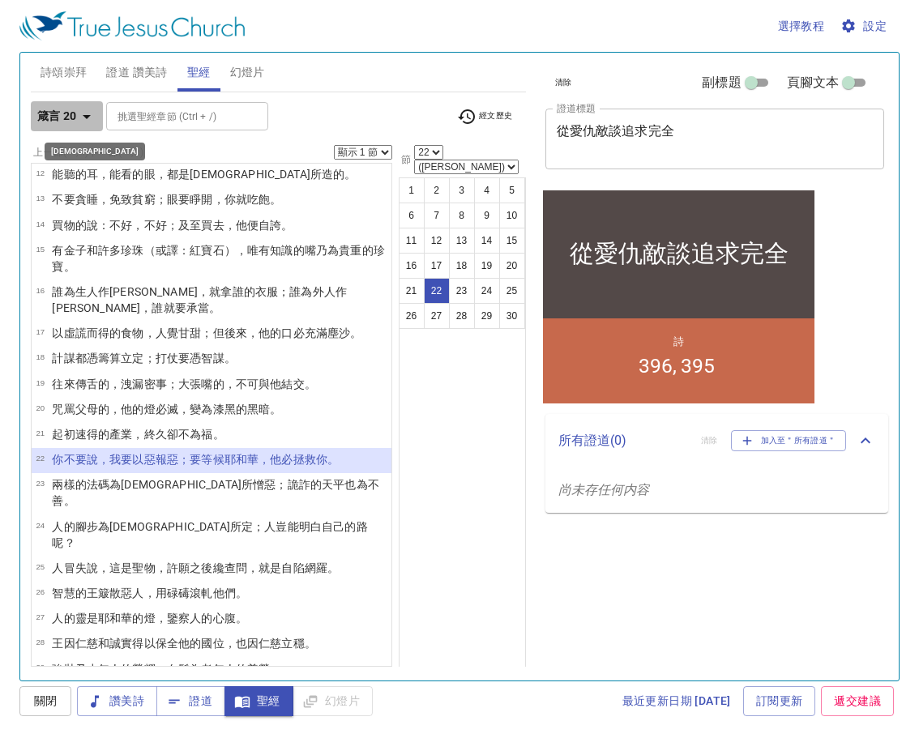
click at [79, 110] on icon "button" at bounding box center [86, 116] width 19 height 19
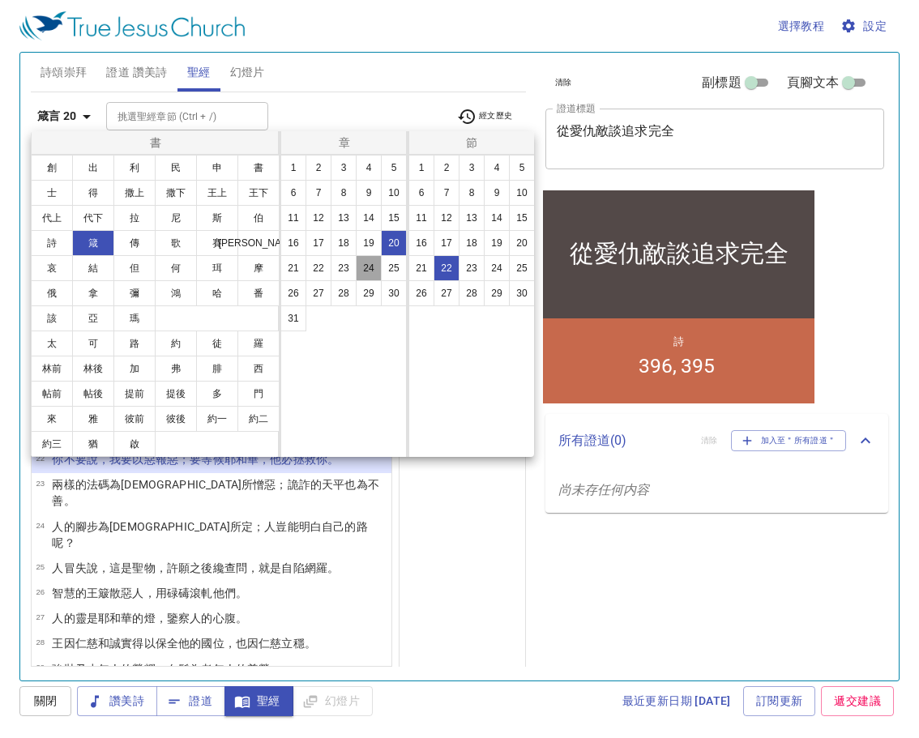
click at [369, 264] on button "24" at bounding box center [369, 268] width 26 height 26
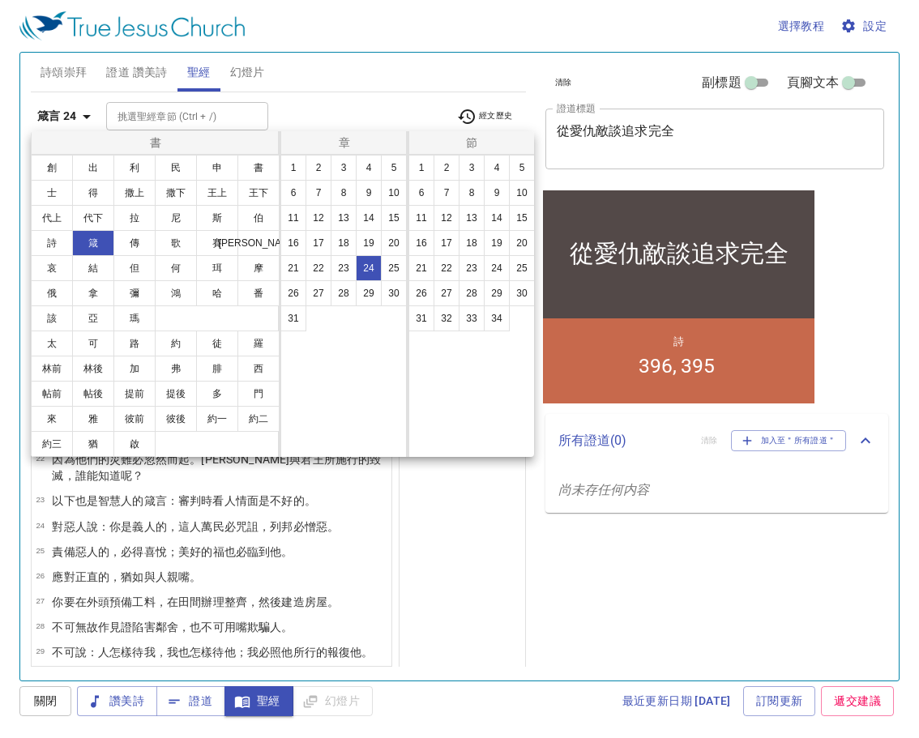
scroll to position [0, 0]
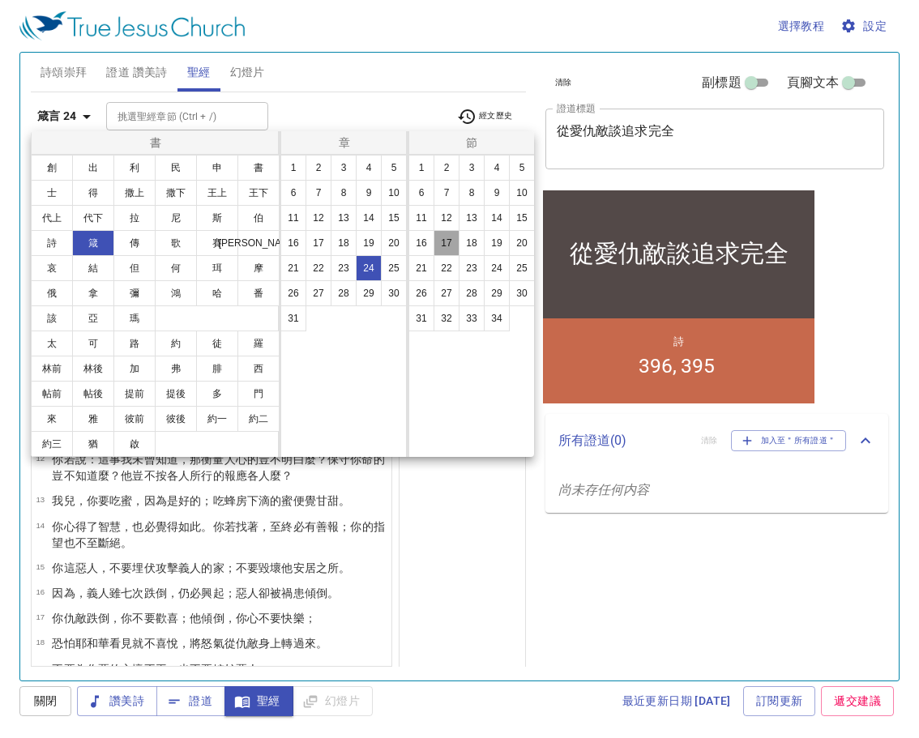
click at [441, 240] on button "17" at bounding box center [446, 243] width 26 height 26
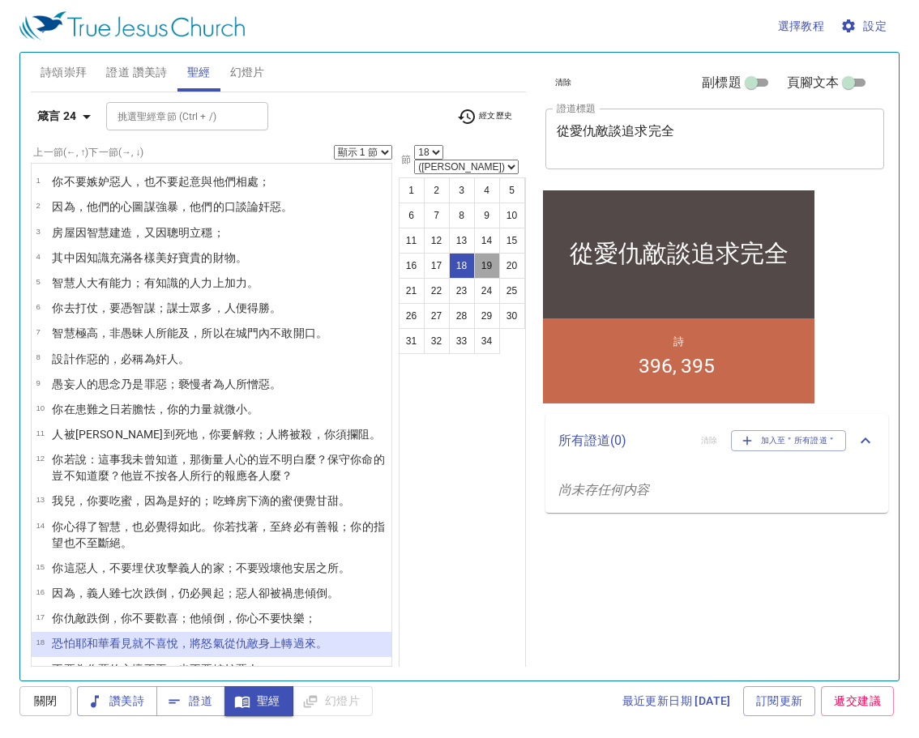
click at [476, 253] on button "19" at bounding box center [487, 266] width 26 height 26
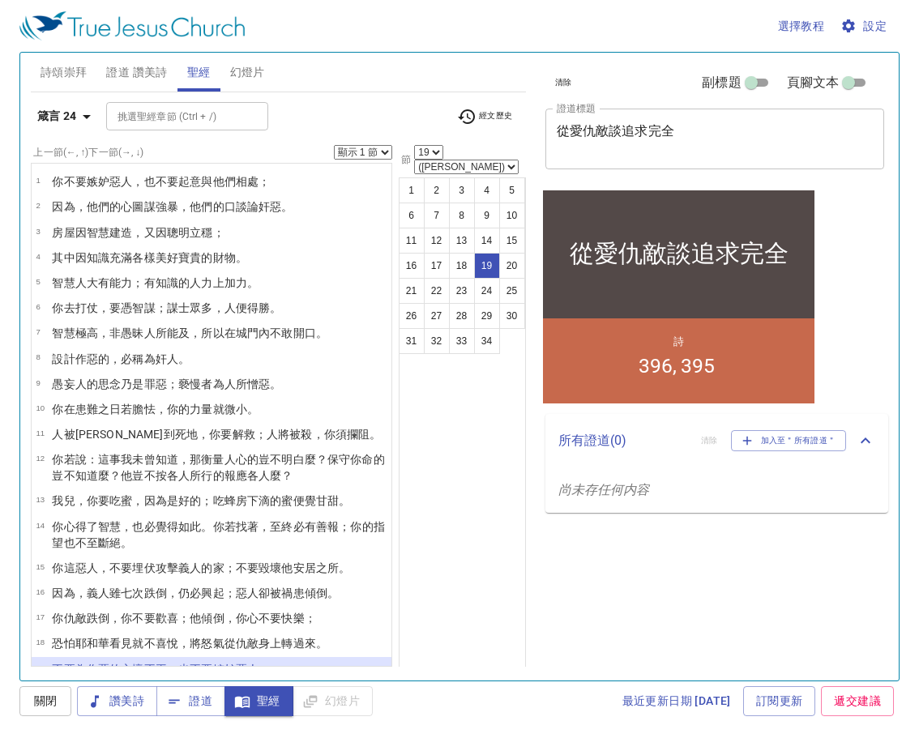
scroll to position [255, 0]
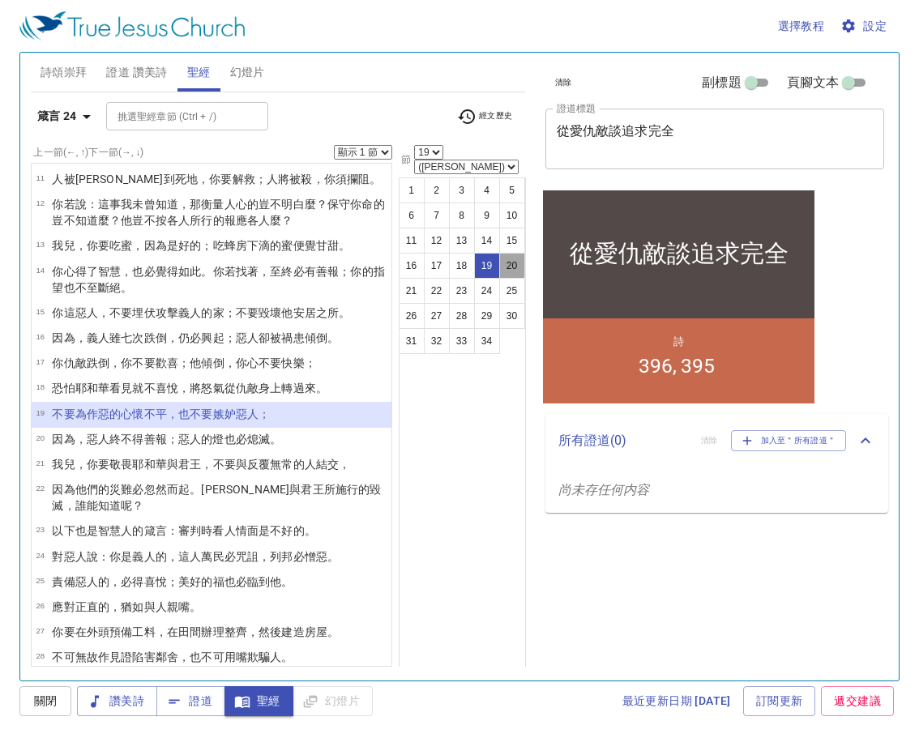
click at [506, 253] on button "20" at bounding box center [512, 266] width 26 height 26
select select "20"
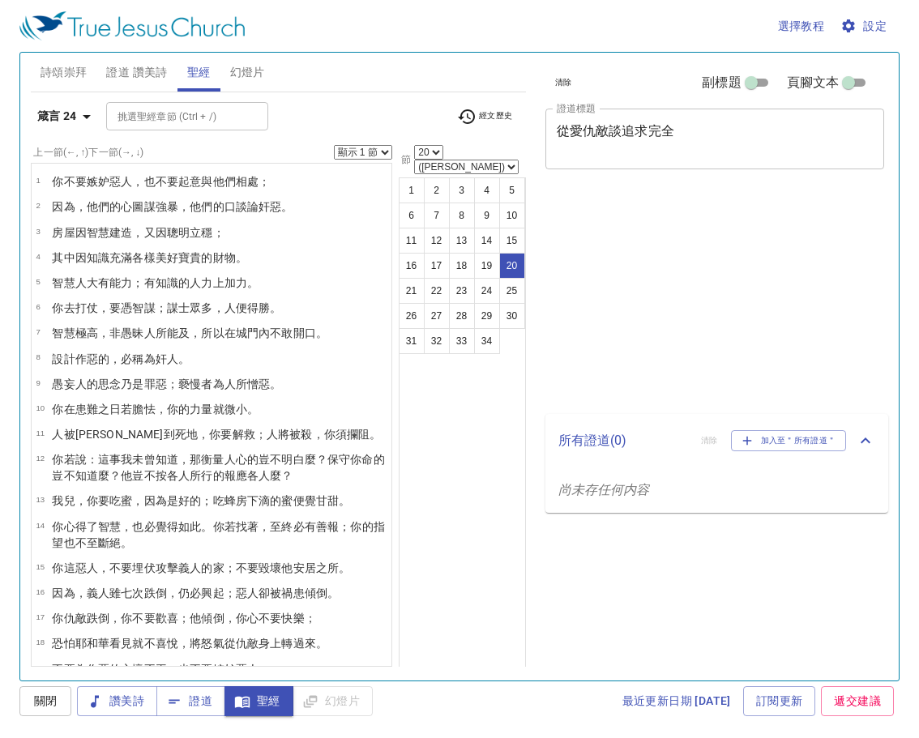
select select "20"
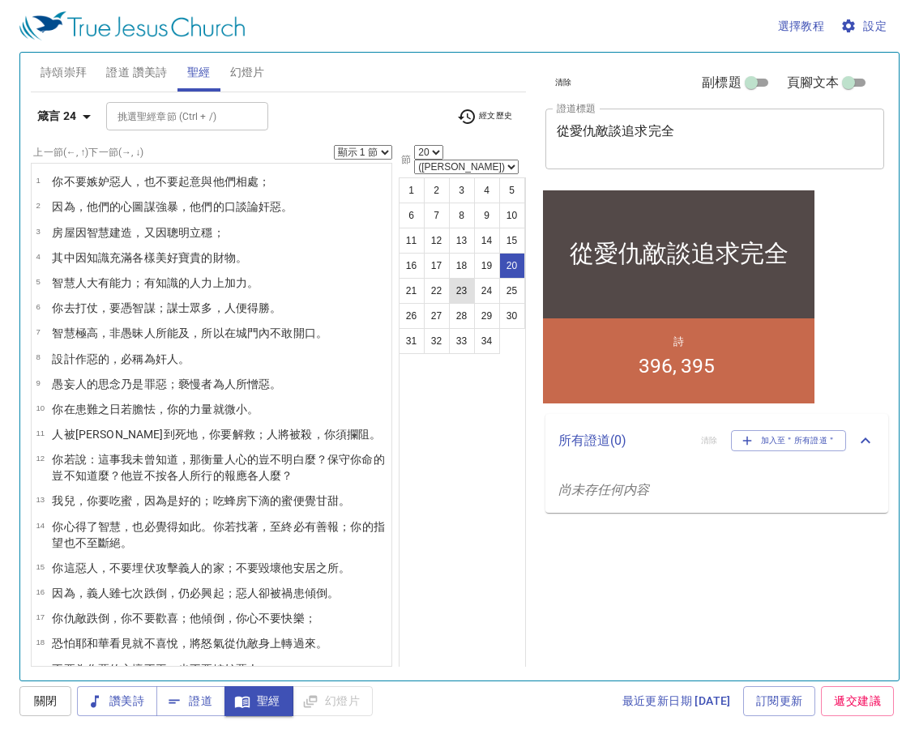
scroll to position [255, 0]
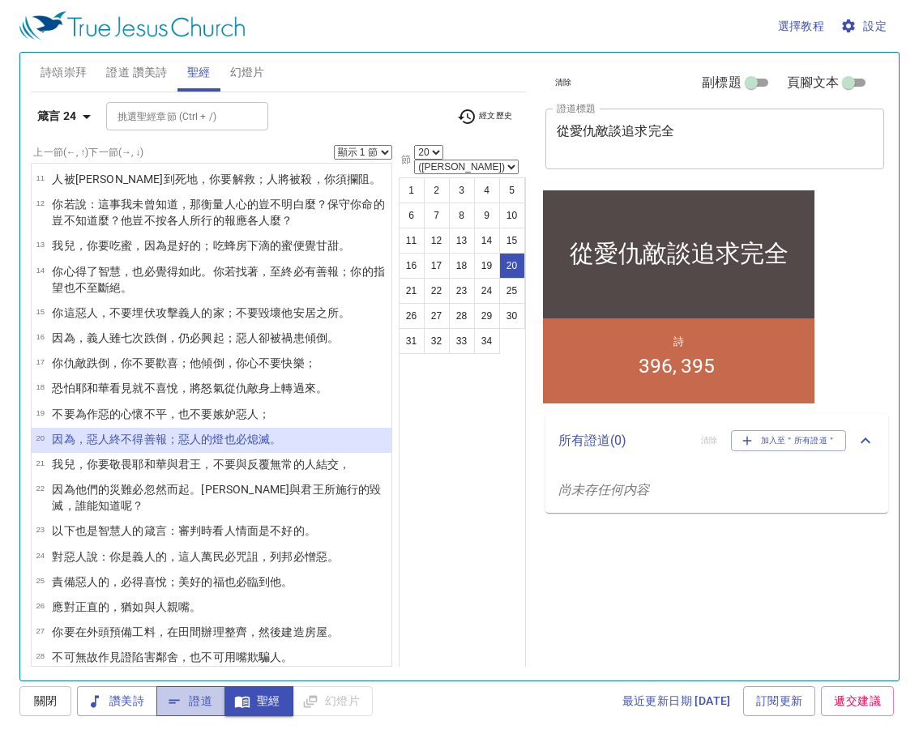
click at [195, 702] on span "證道" at bounding box center [190, 701] width 43 height 20
click at [129, 70] on span "證道 讚美詩" at bounding box center [136, 72] width 61 height 20
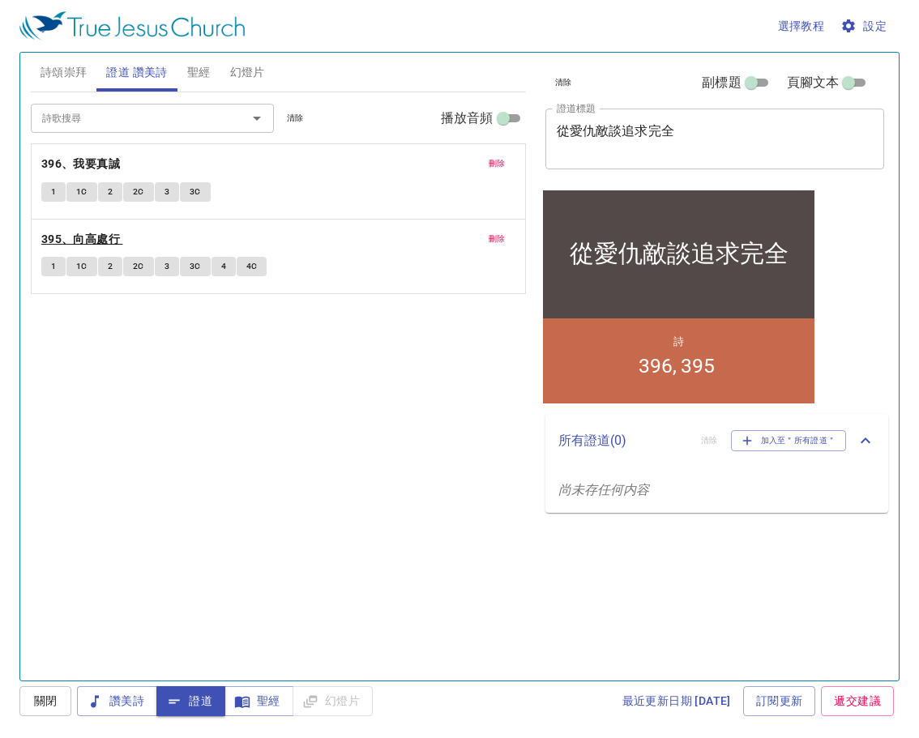
click at [73, 237] on b "395、向高處行" at bounding box center [80, 239] width 79 height 20
click at [47, 265] on button "1" at bounding box center [53, 266] width 24 height 19
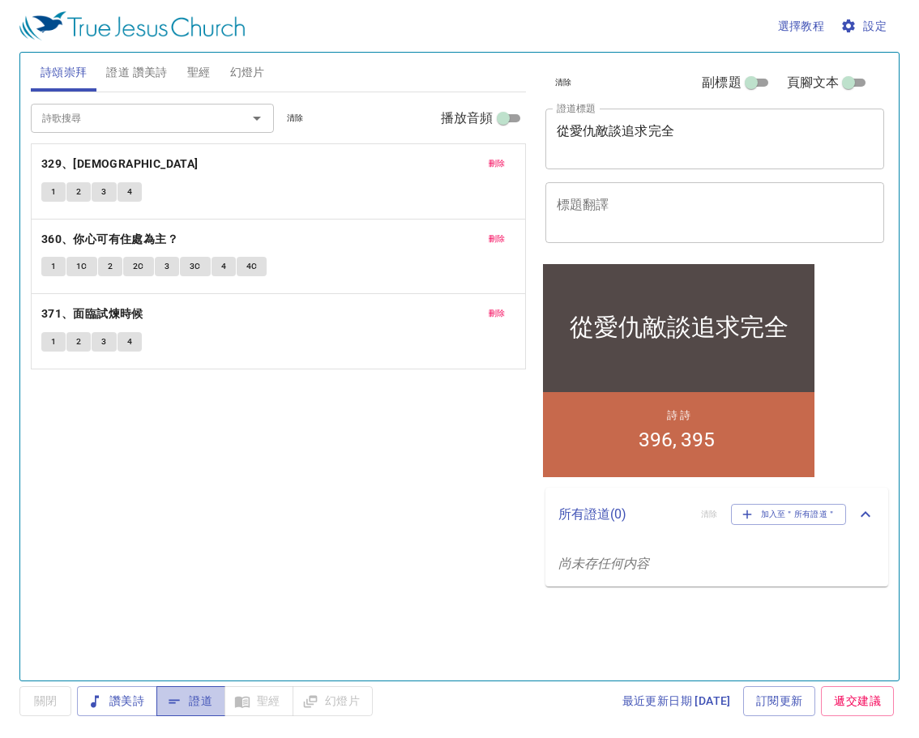
click at [190, 703] on span "證道" at bounding box center [190, 701] width 43 height 20
click at [871, 19] on span "設定" at bounding box center [864, 26] width 43 height 20
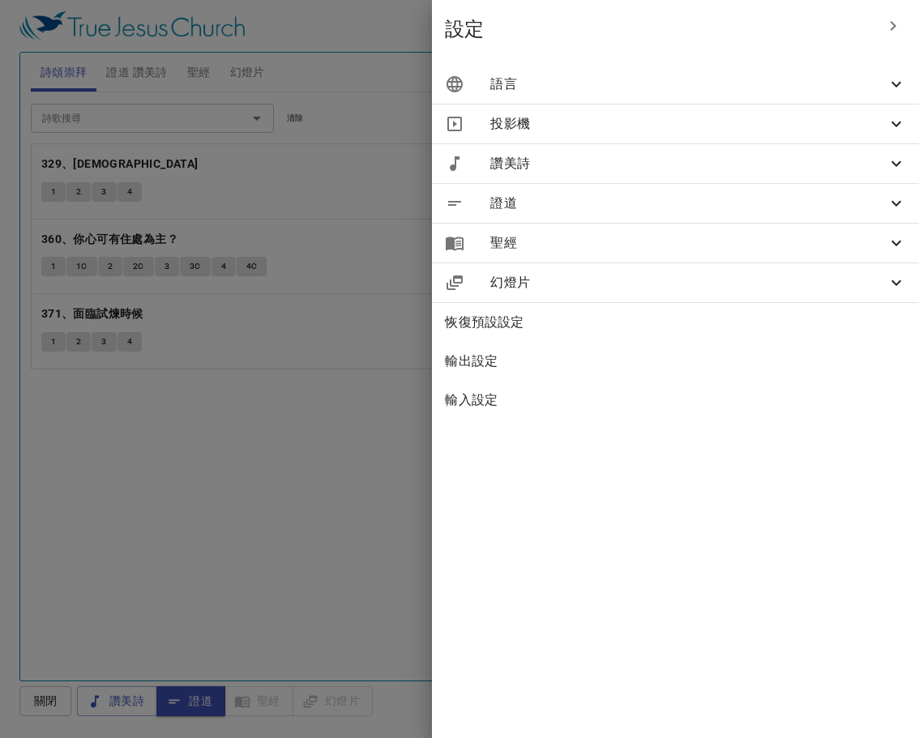
click at [838, 89] on span "語言" at bounding box center [688, 84] width 396 height 19
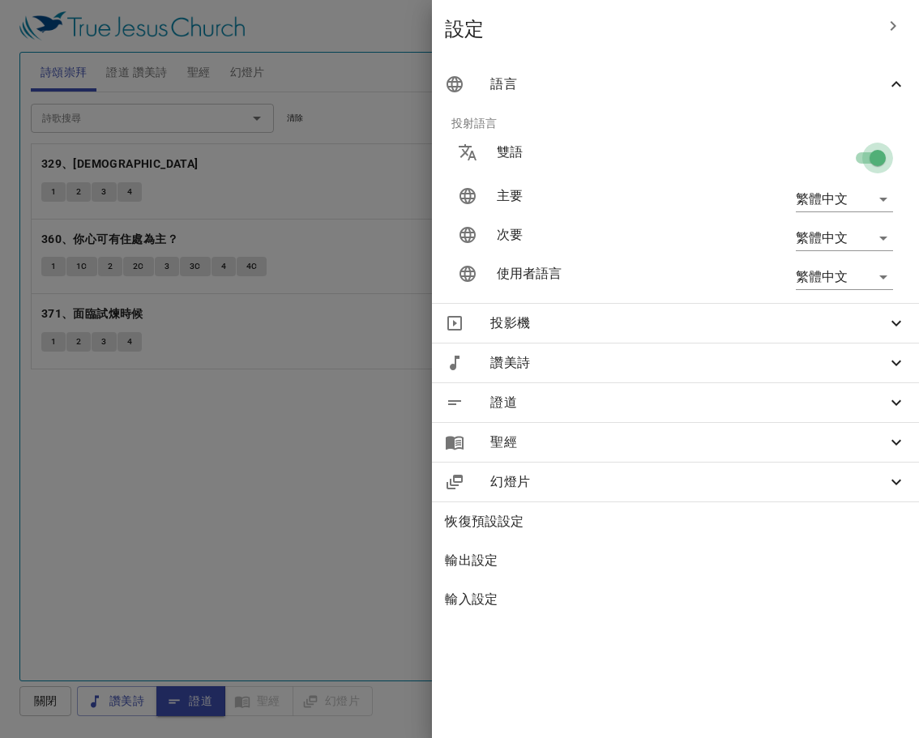
click at [862, 155] on input "checkbox" at bounding box center [877, 161] width 92 height 31
checkbox input "false"
click at [336, 457] on div at bounding box center [459, 369] width 919 height 738
